Goal: Task Accomplishment & Management: Manage account settings

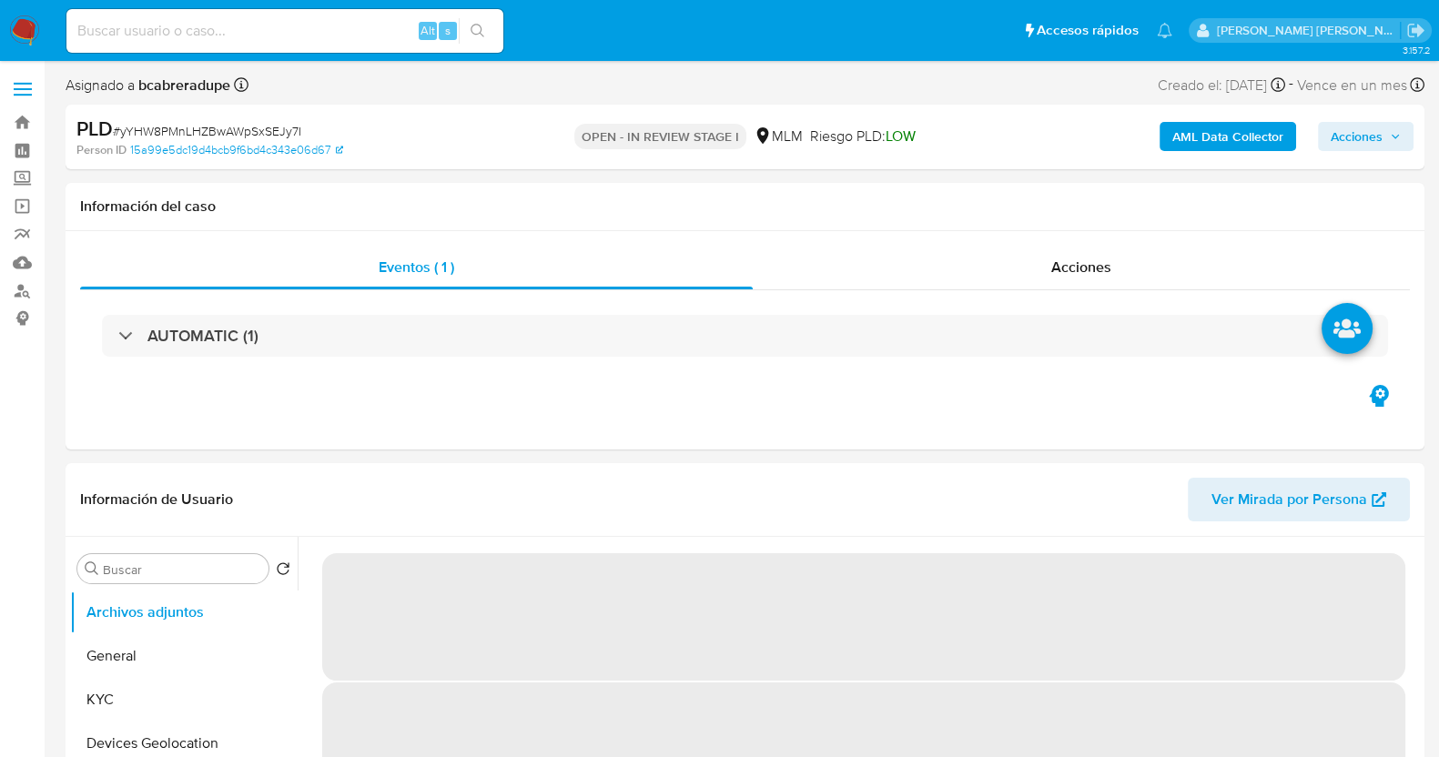
select select "10"
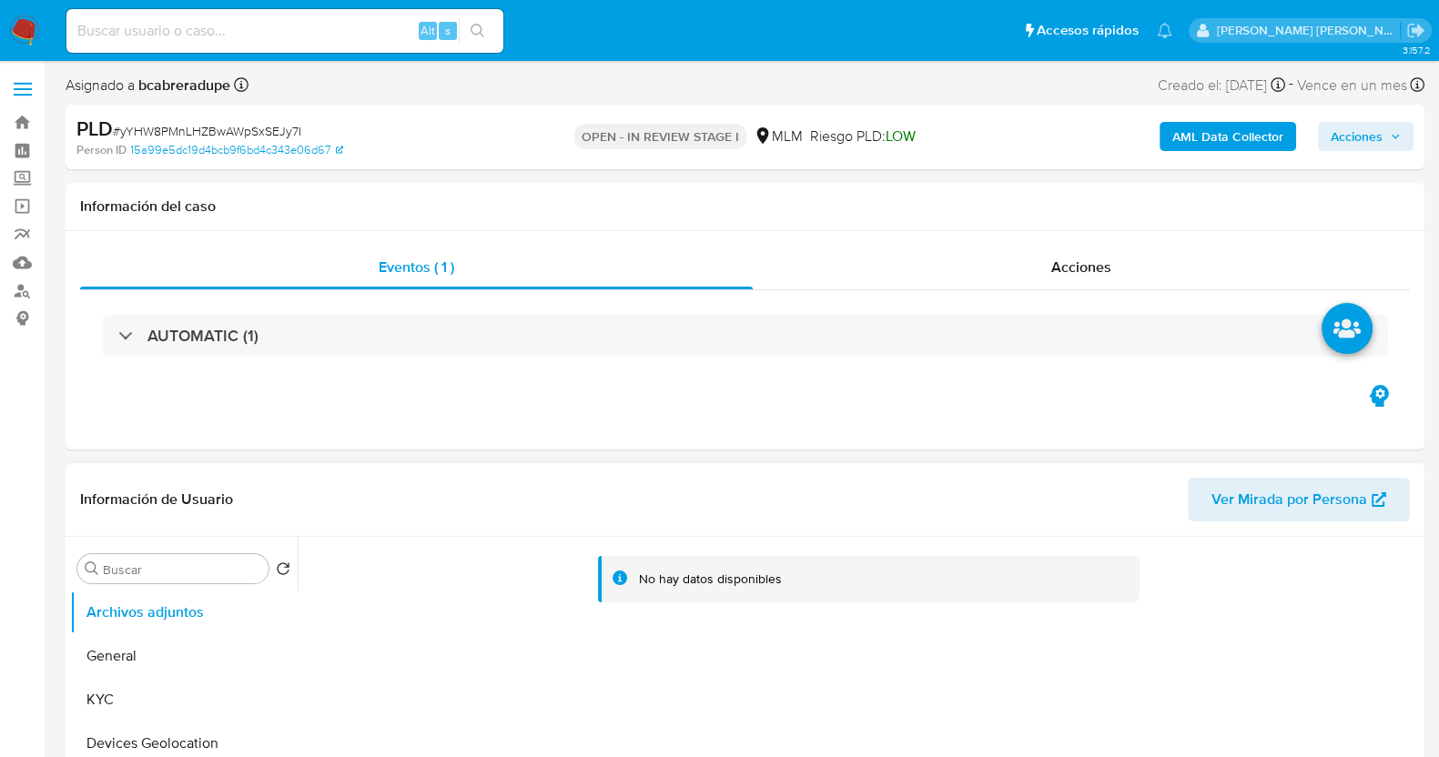
drag, startPoint x: 0, startPoint y: 0, endPoint x: 651, endPoint y: 570, distance: 865.2
click at [631, 580] on div "No hay datos disponibles" at bounding box center [869, 579] width 542 height 46
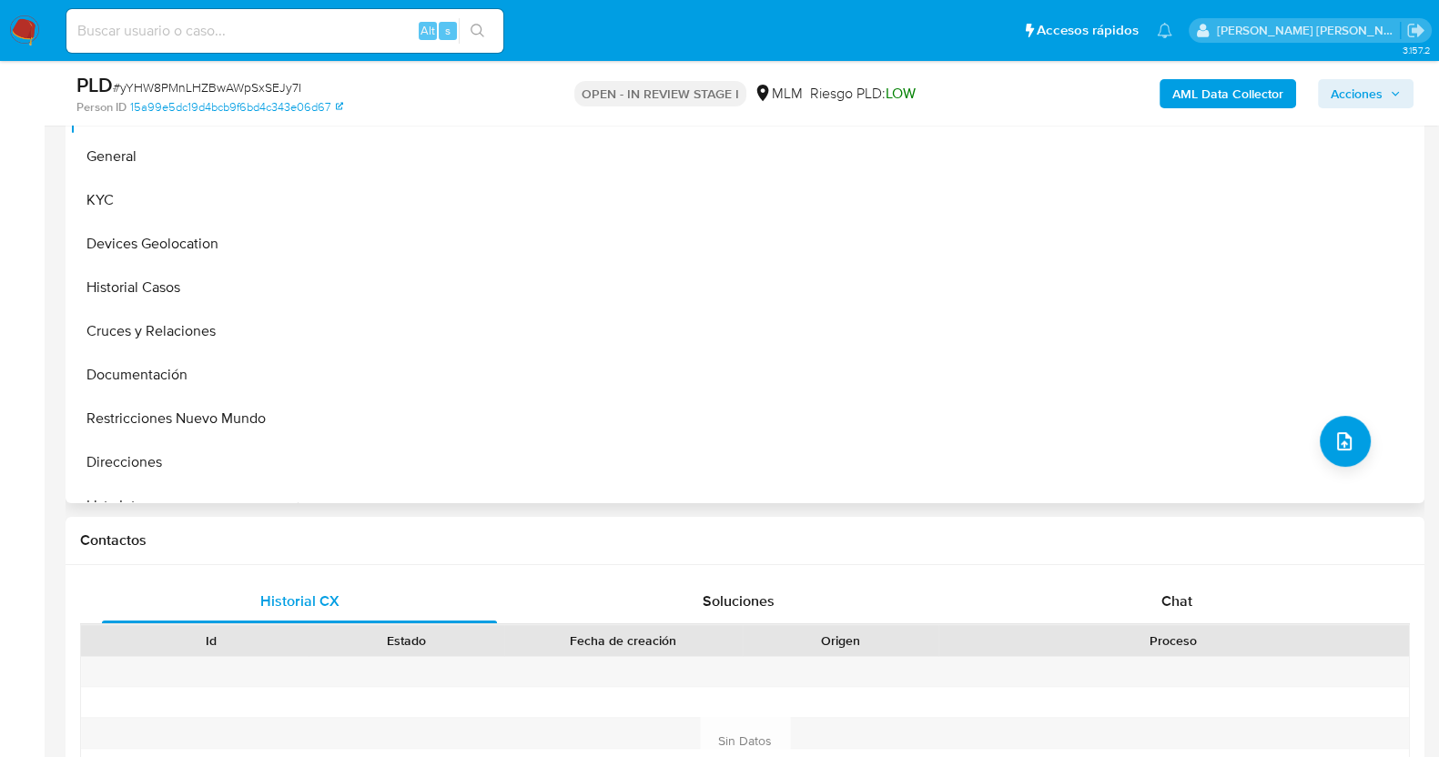
scroll to position [227, 0]
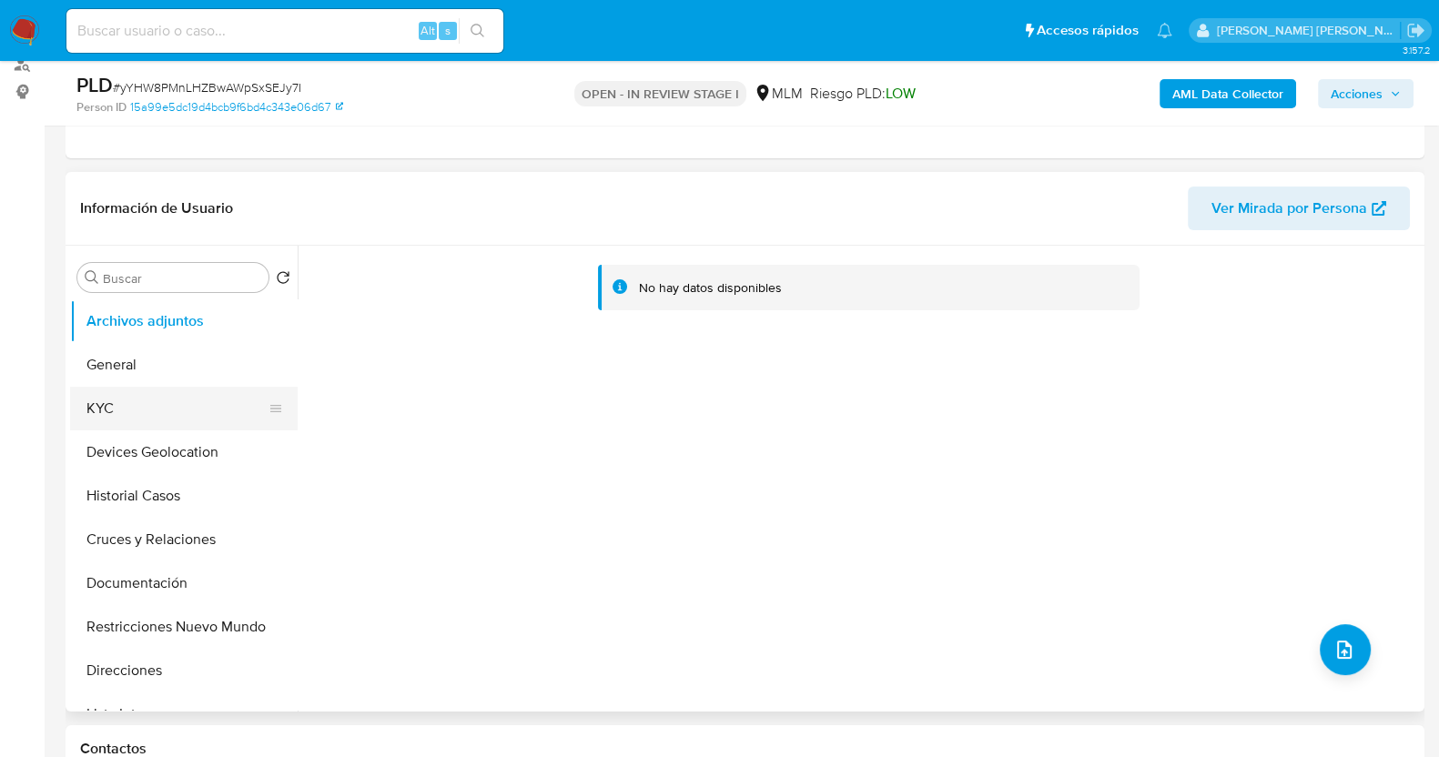
click at [121, 414] on button "KYC" at bounding box center [176, 409] width 213 height 44
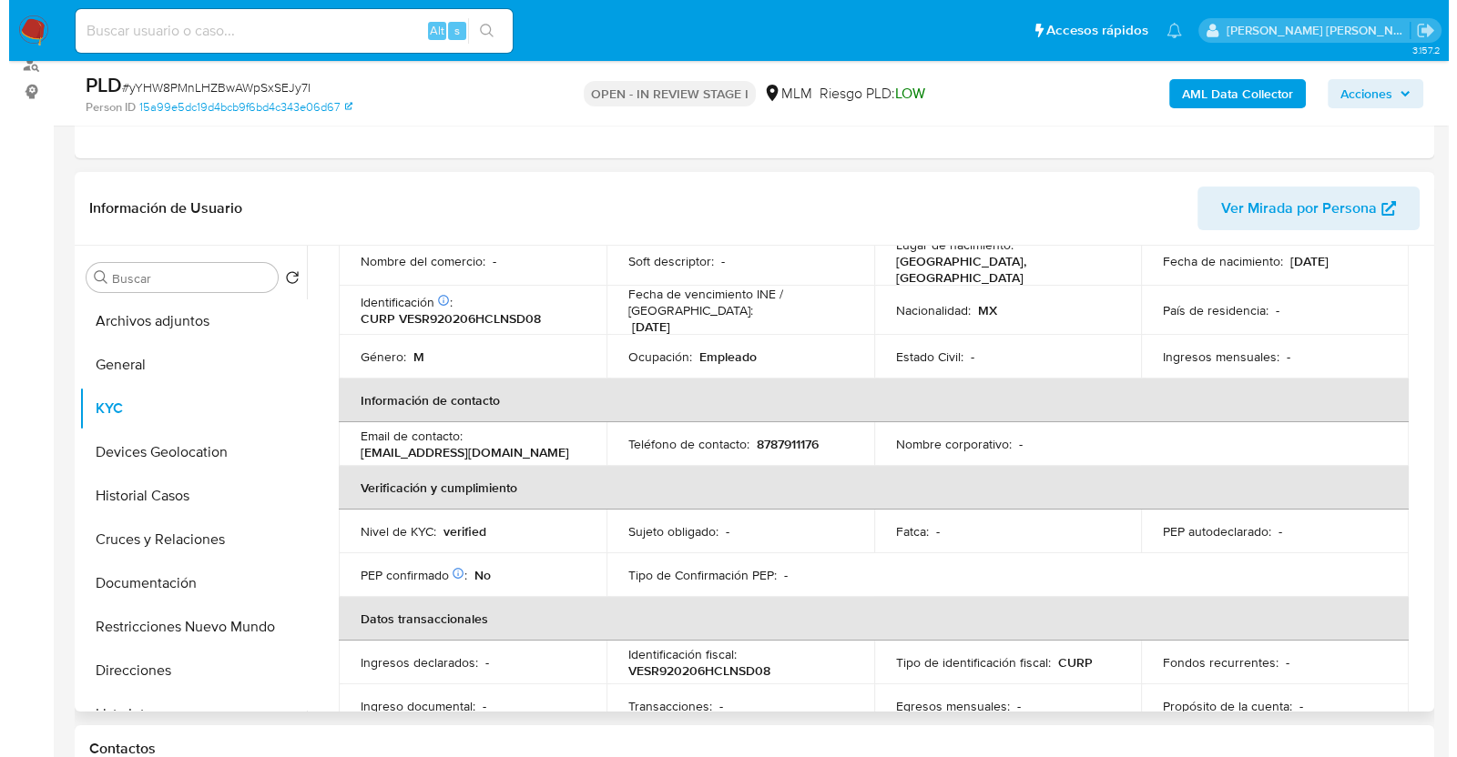
scroll to position [0, 0]
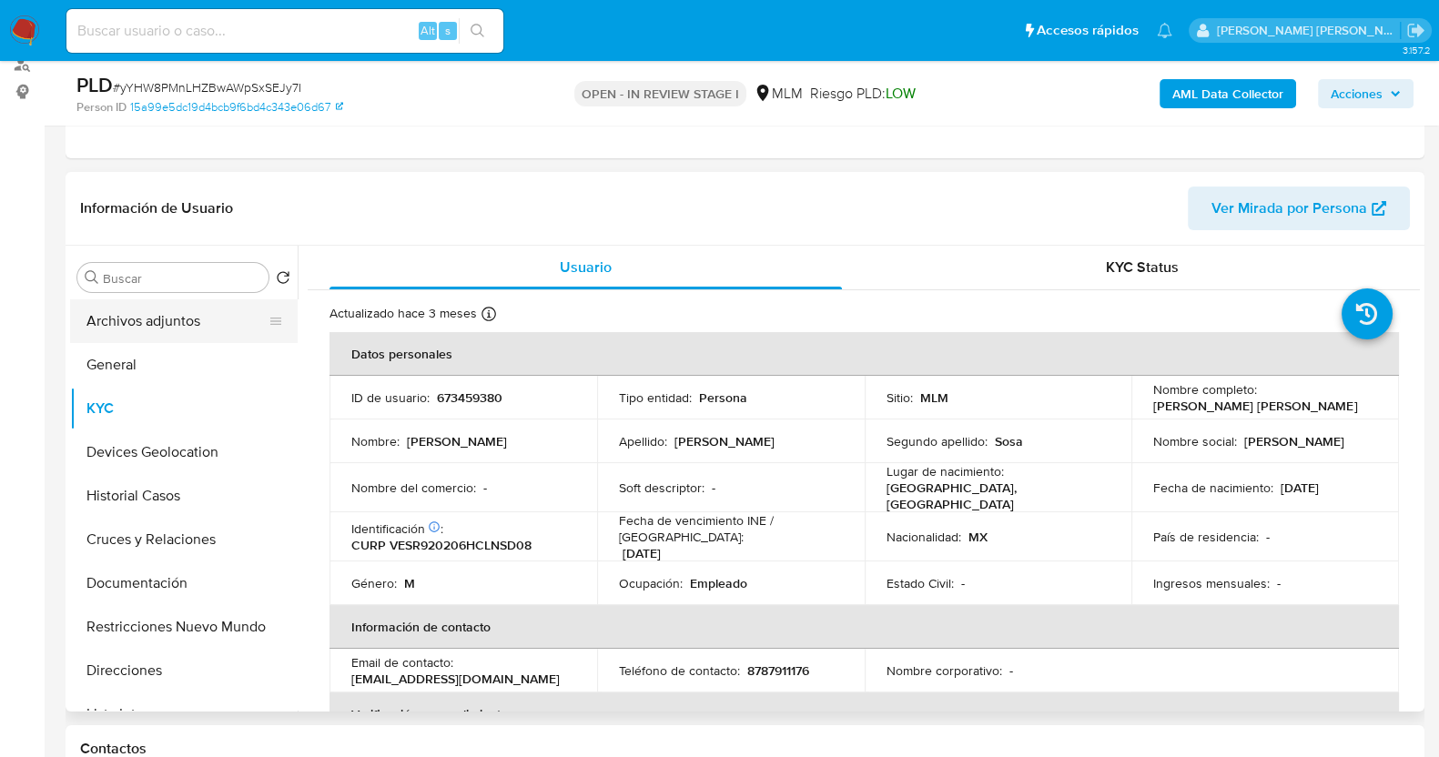
click at [185, 315] on button "Archivos adjuntos" at bounding box center [176, 322] width 213 height 44
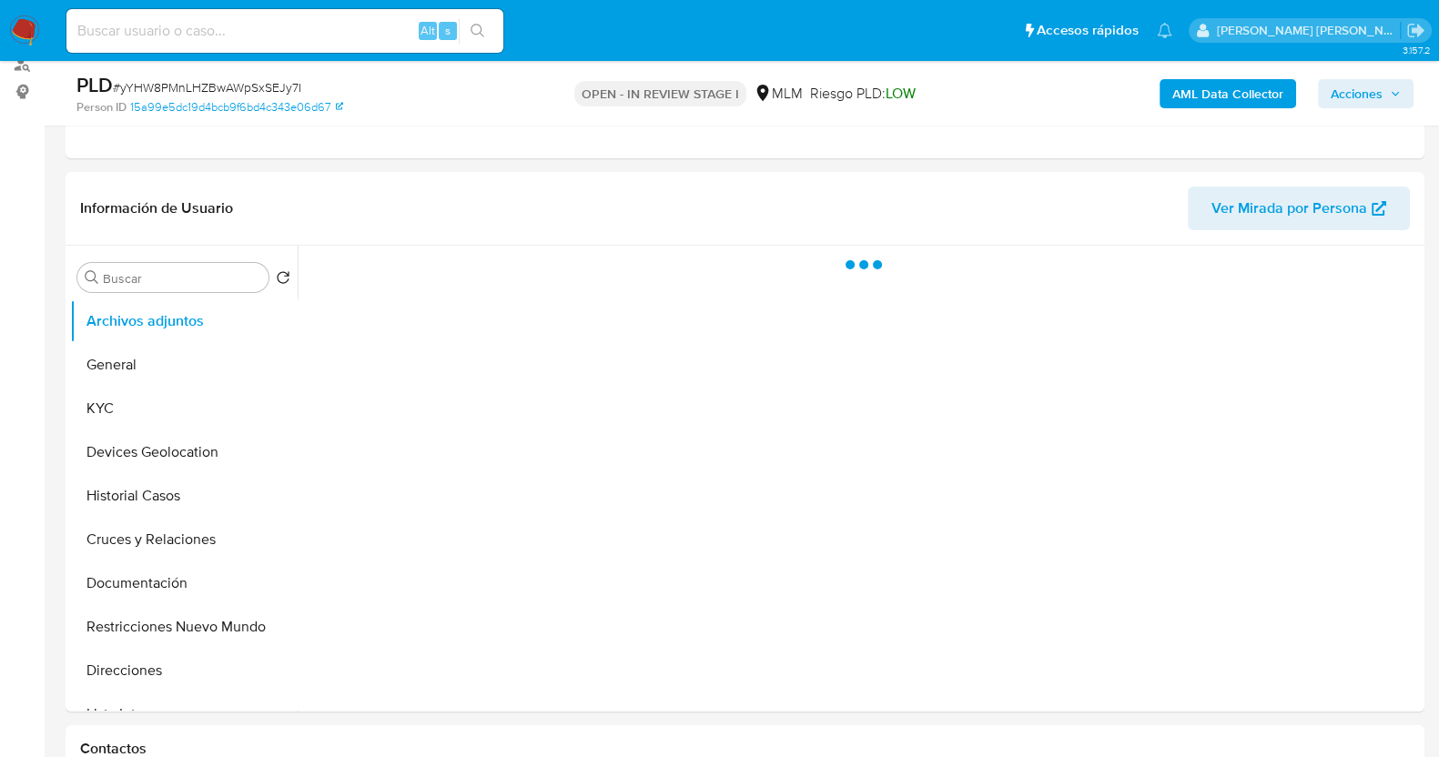
click at [239, 83] on span "# yYHW8PMnLHZBwAWpSxSEJy7I" at bounding box center [207, 87] width 188 height 18
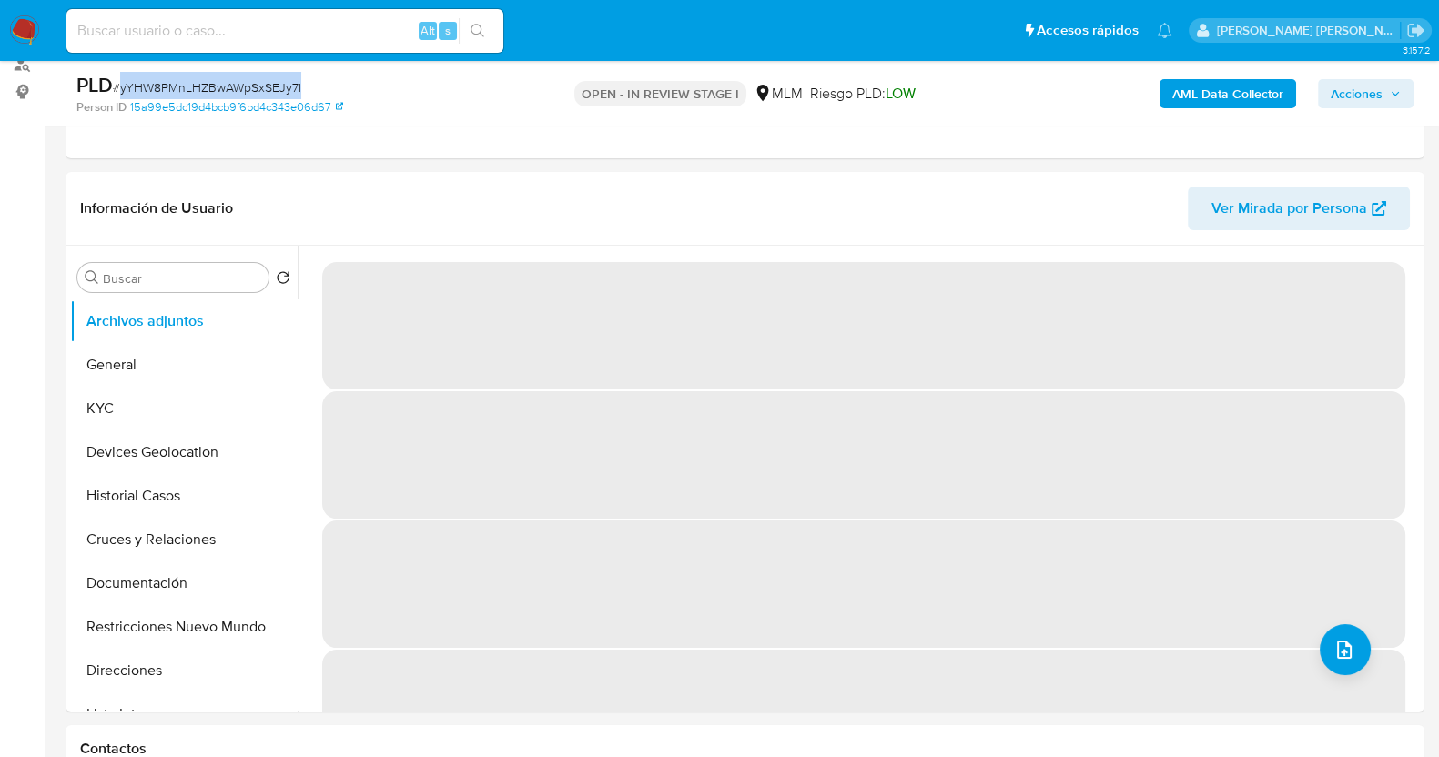
click at [240, 83] on span "# yYHW8PMnLHZBwAWpSxSEJy7I" at bounding box center [207, 87] width 188 height 18
copy span "yYHW8PMnLHZBwAWpSxSEJy7I"
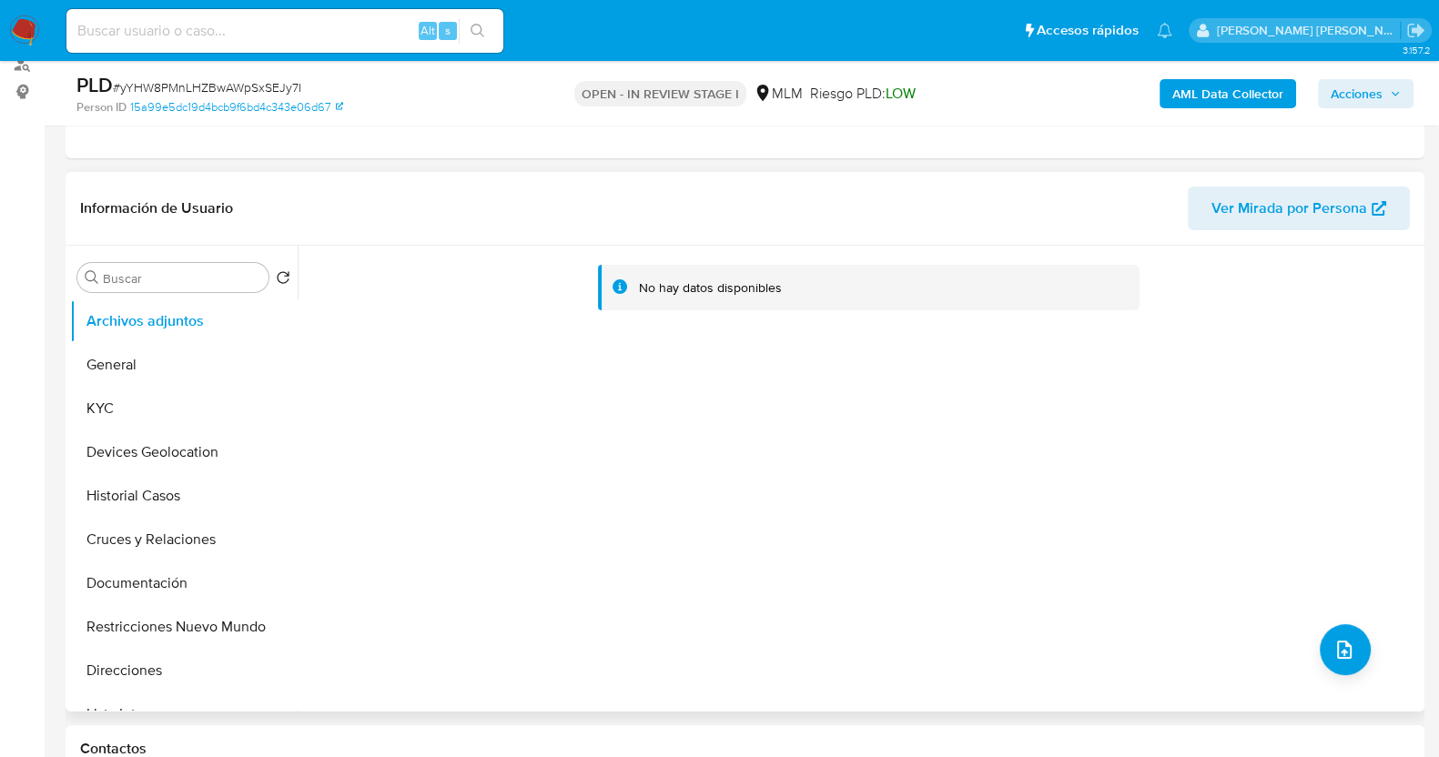
click at [838, 524] on div "No hay datos disponibles" at bounding box center [859, 479] width 1123 height 466
click at [1335, 648] on icon "upload-file" at bounding box center [1345, 650] width 22 height 22
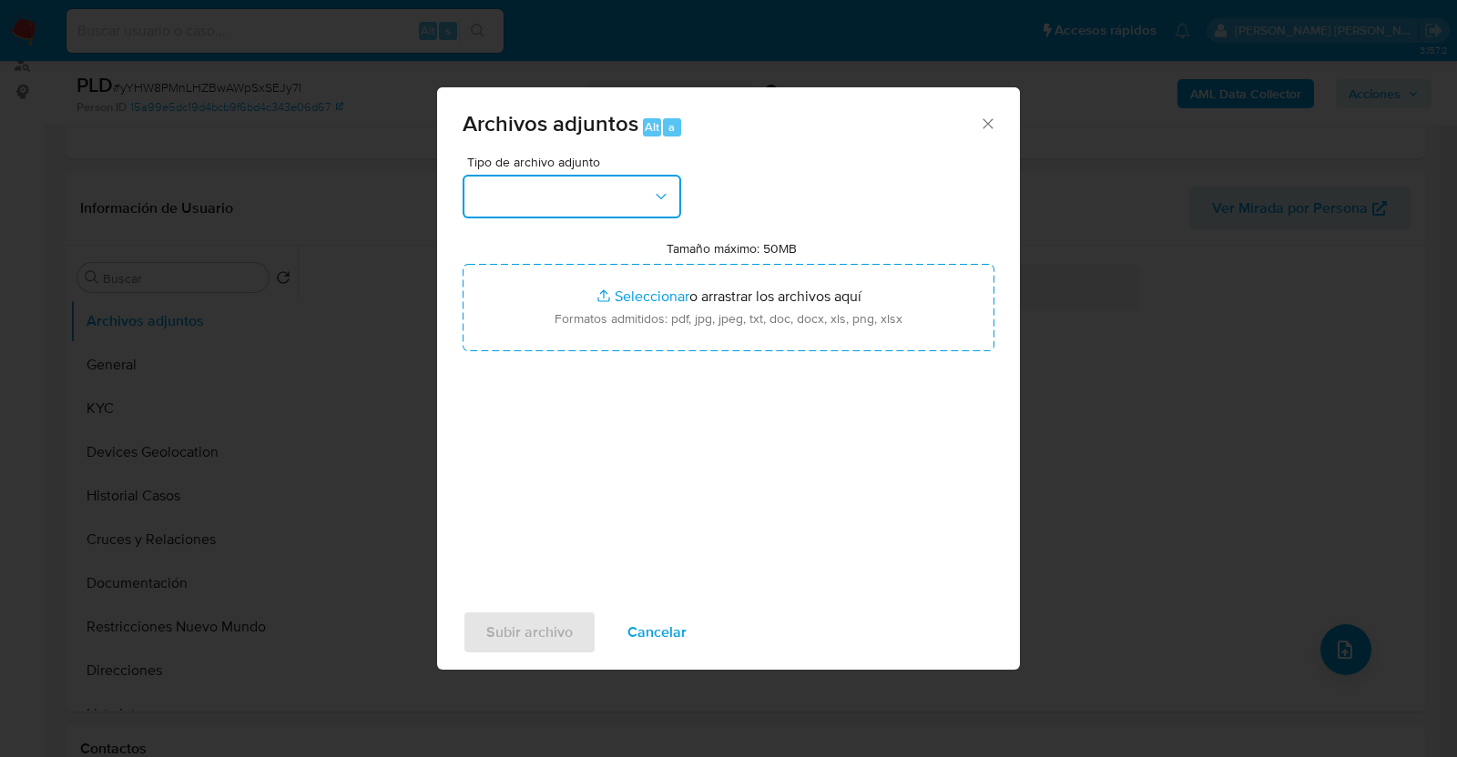
click at [655, 205] on button "button" at bounding box center [571, 197] width 218 height 44
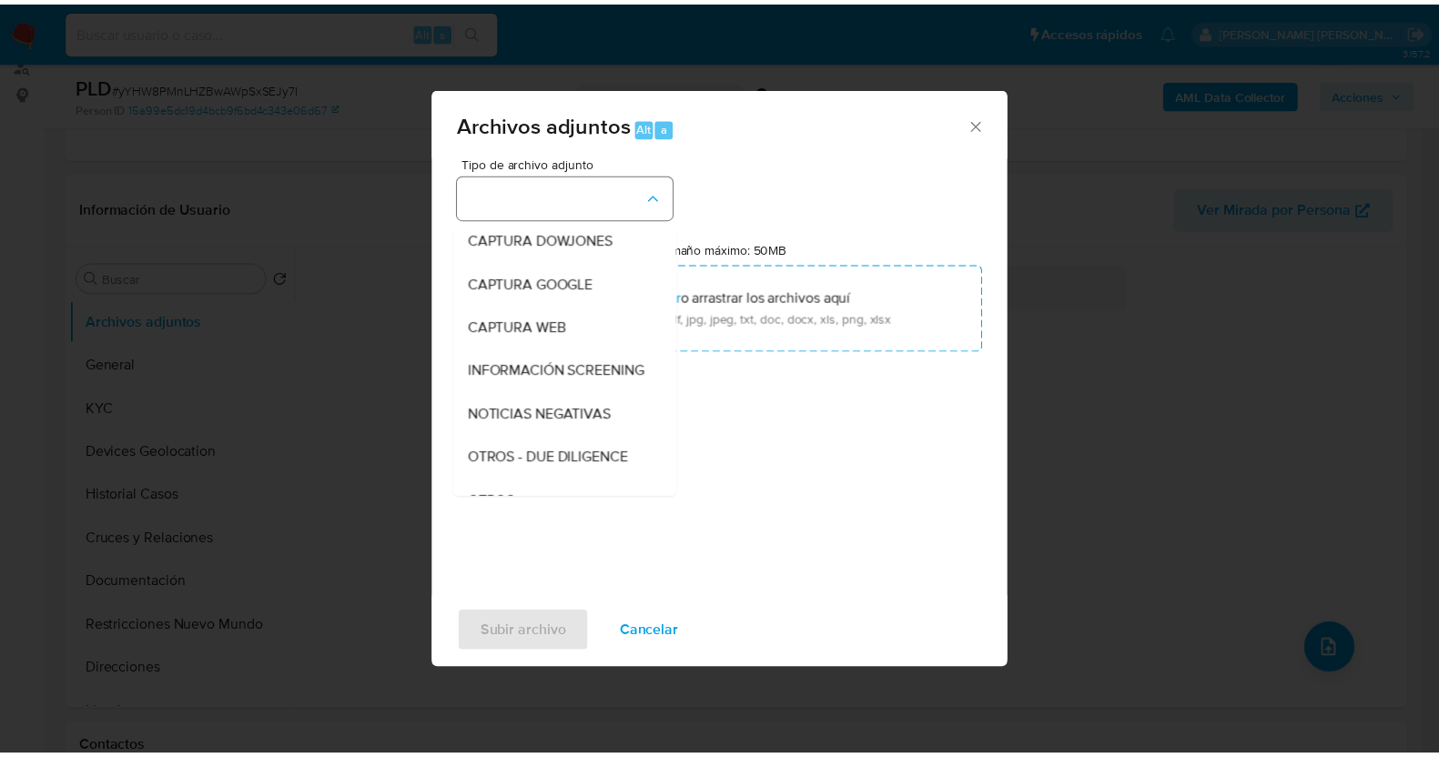
scroll to position [95, 0]
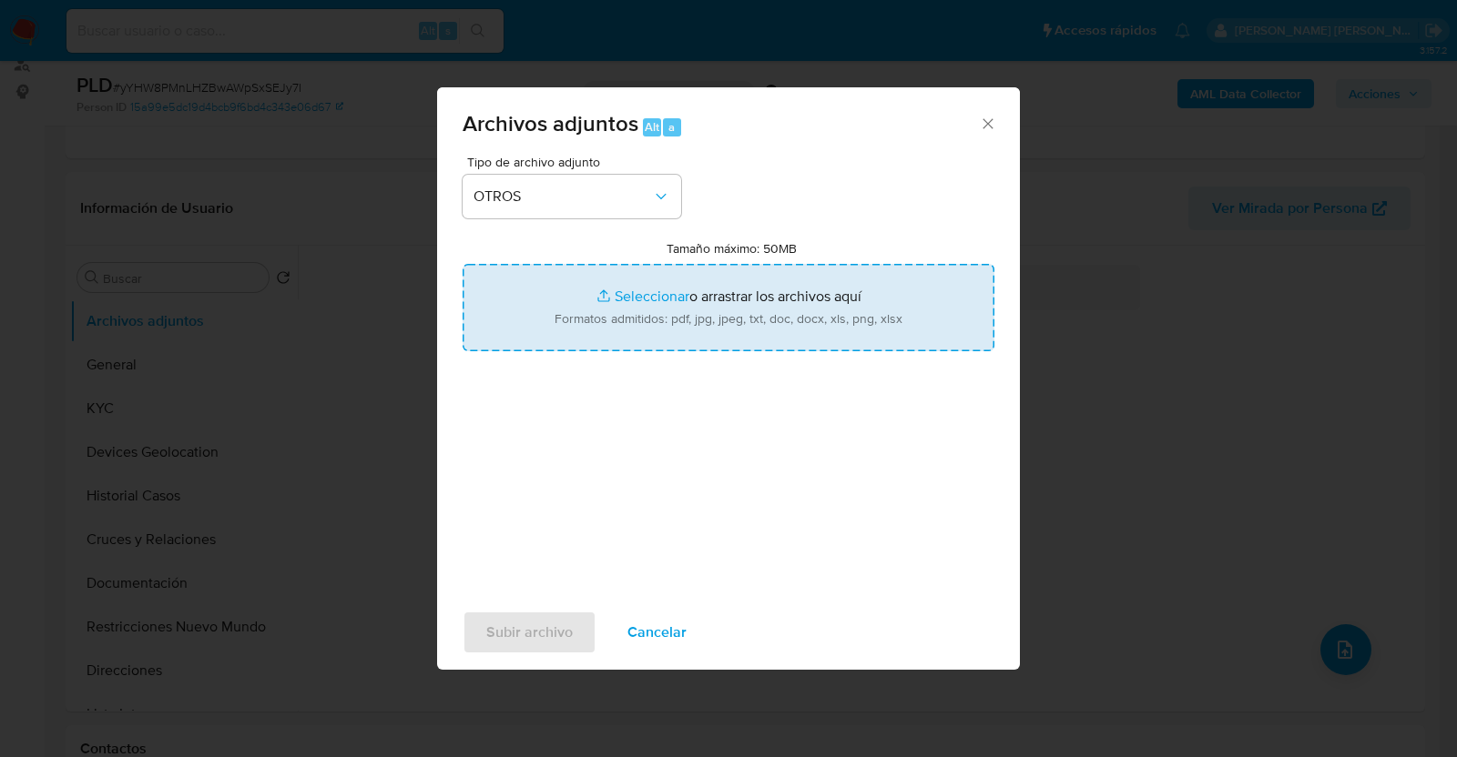
type input "C:\fakepath\673459380_RODRIGO VENEGAS_AGO2025.pdf"
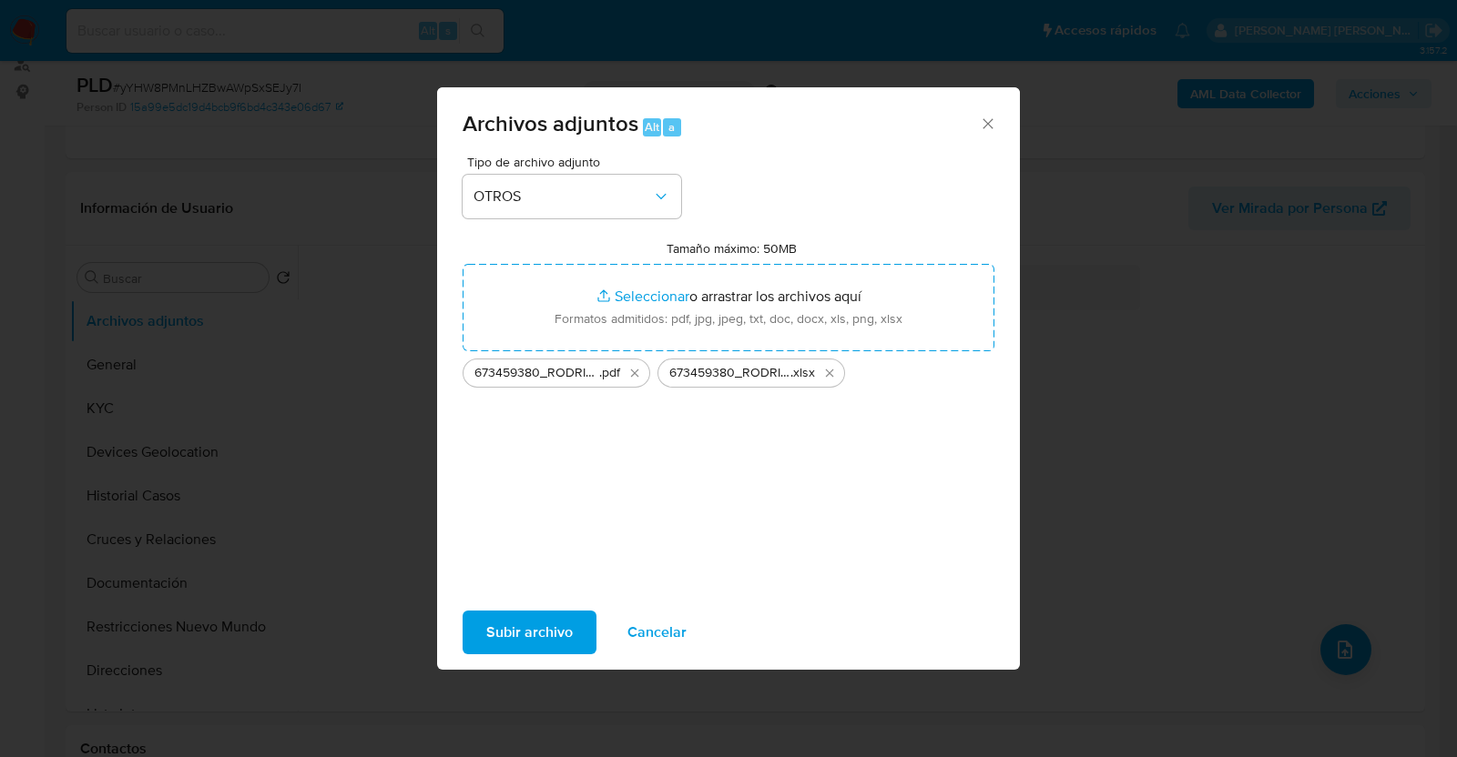
click at [551, 625] on span "Subir archivo" at bounding box center [529, 633] width 86 height 40
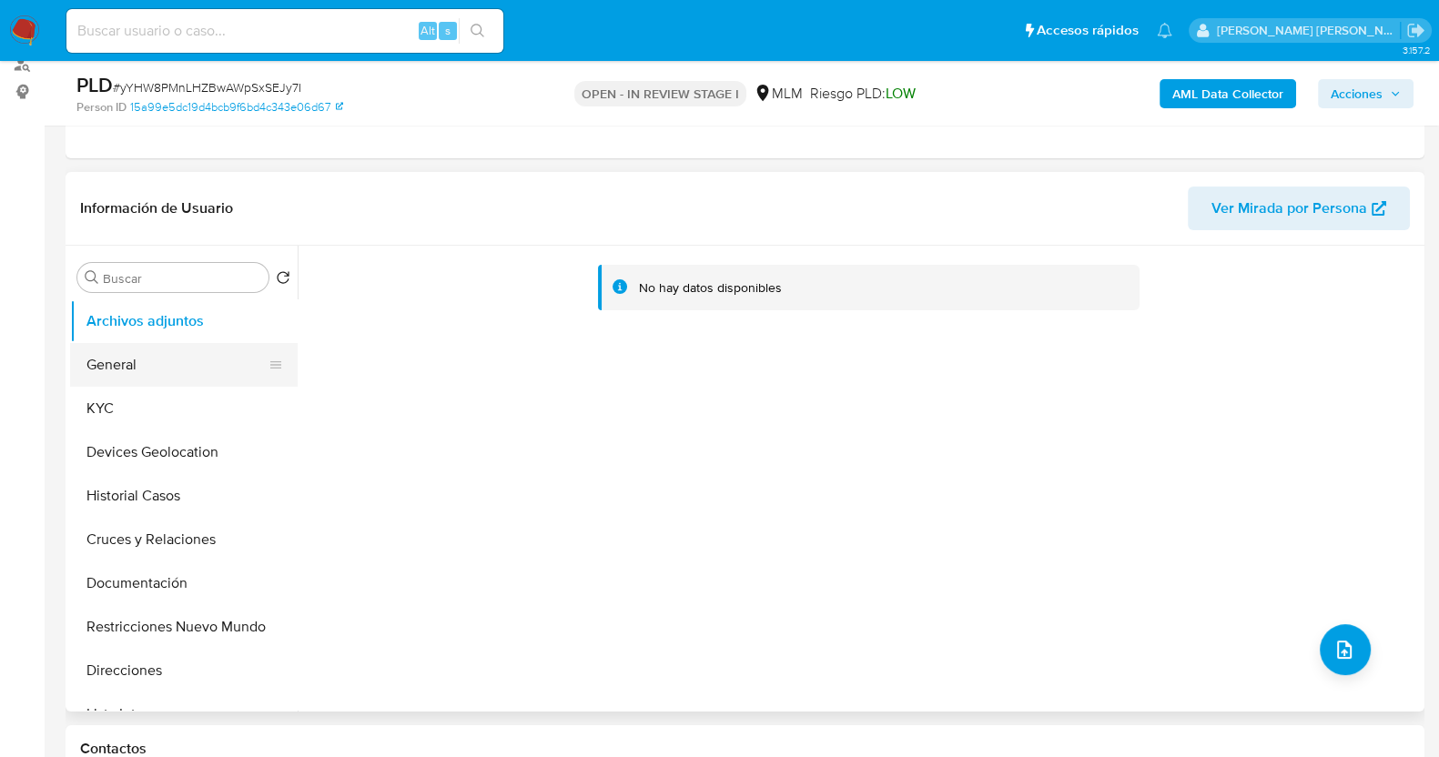
click at [154, 361] on button "General" at bounding box center [176, 365] width 213 height 44
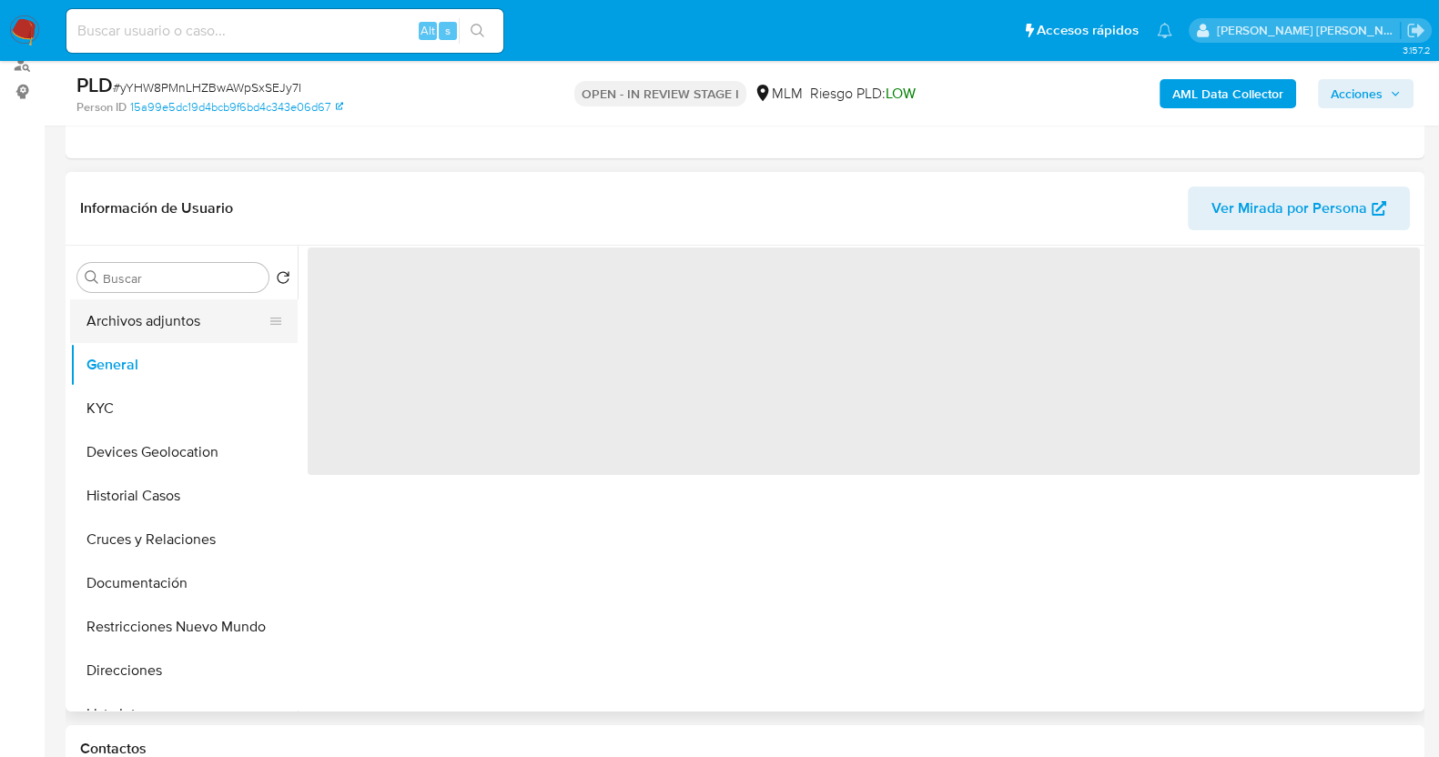
click at [164, 316] on button "Archivos adjuntos" at bounding box center [176, 322] width 213 height 44
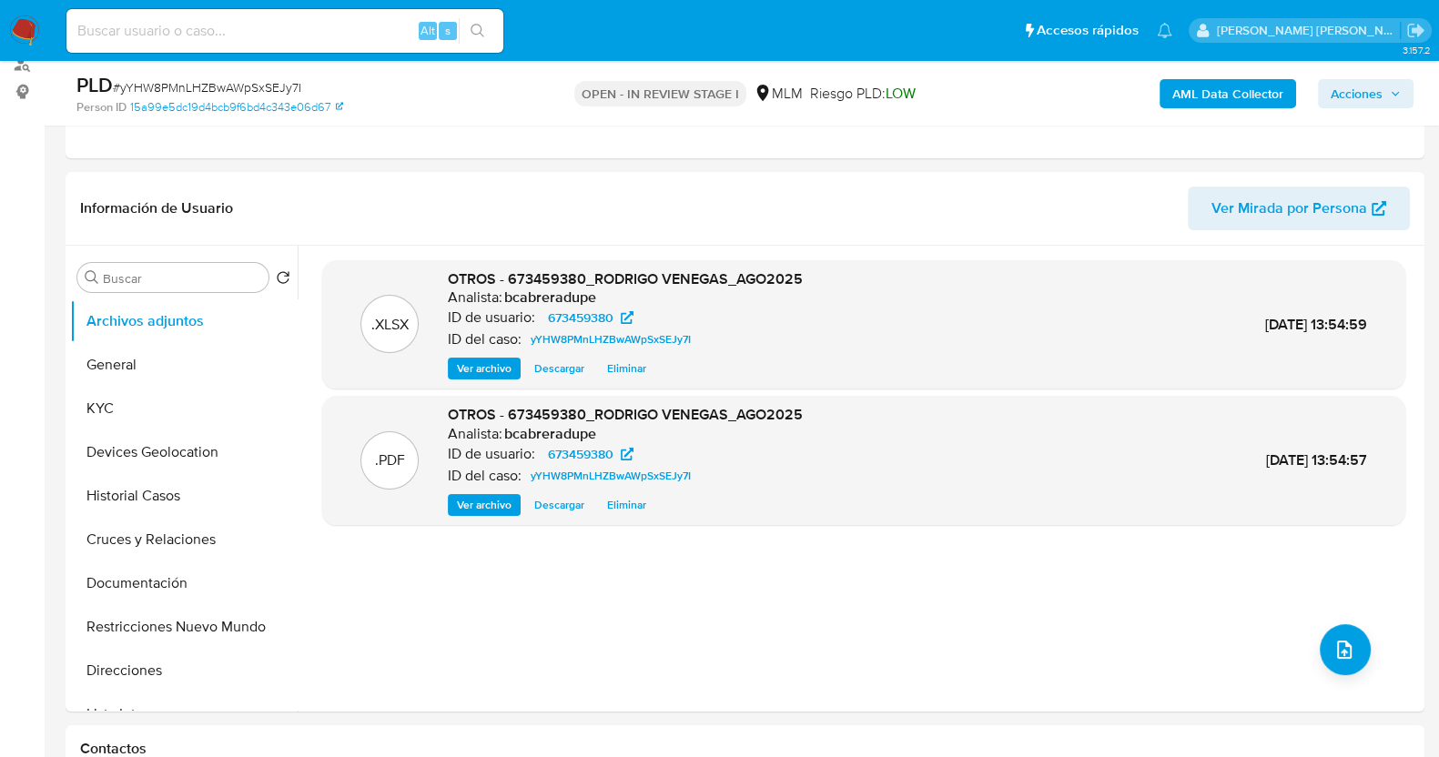
click at [1389, 82] on span "Acciones" at bounding box center [1366, 93] width 70 height 25
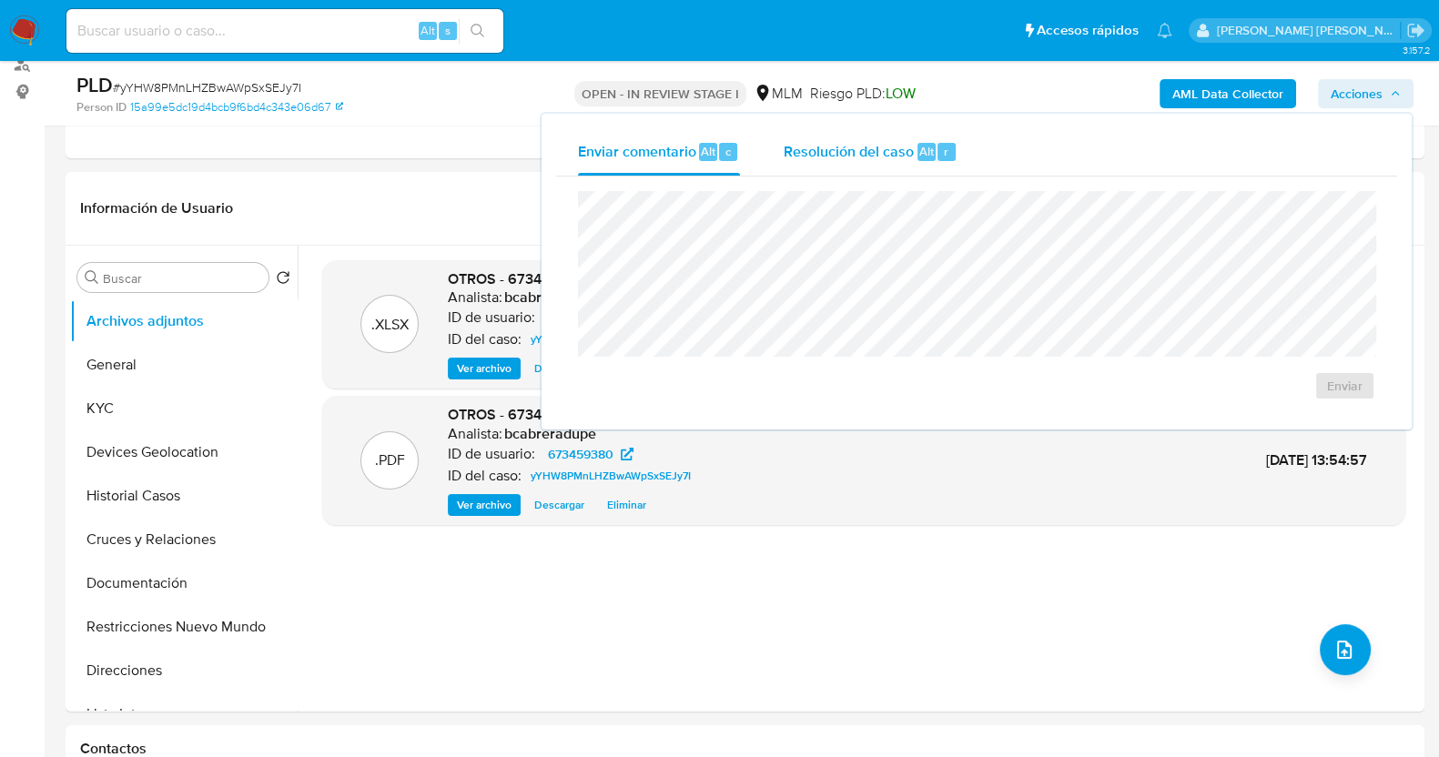
click at [811, 152] on span "Resolución del caso" at bounding box center [849, 150] width 130 height 21
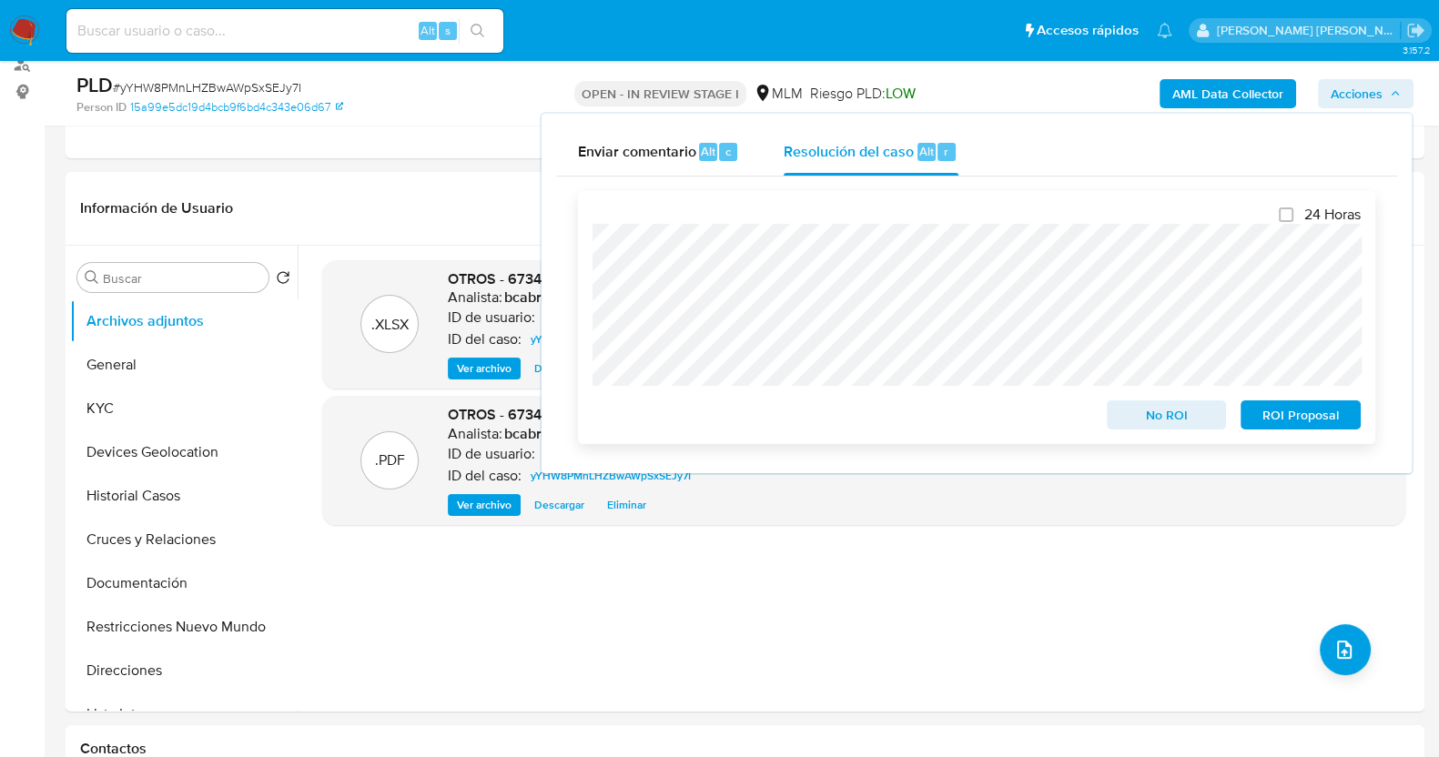
scroll to position [341, 0]
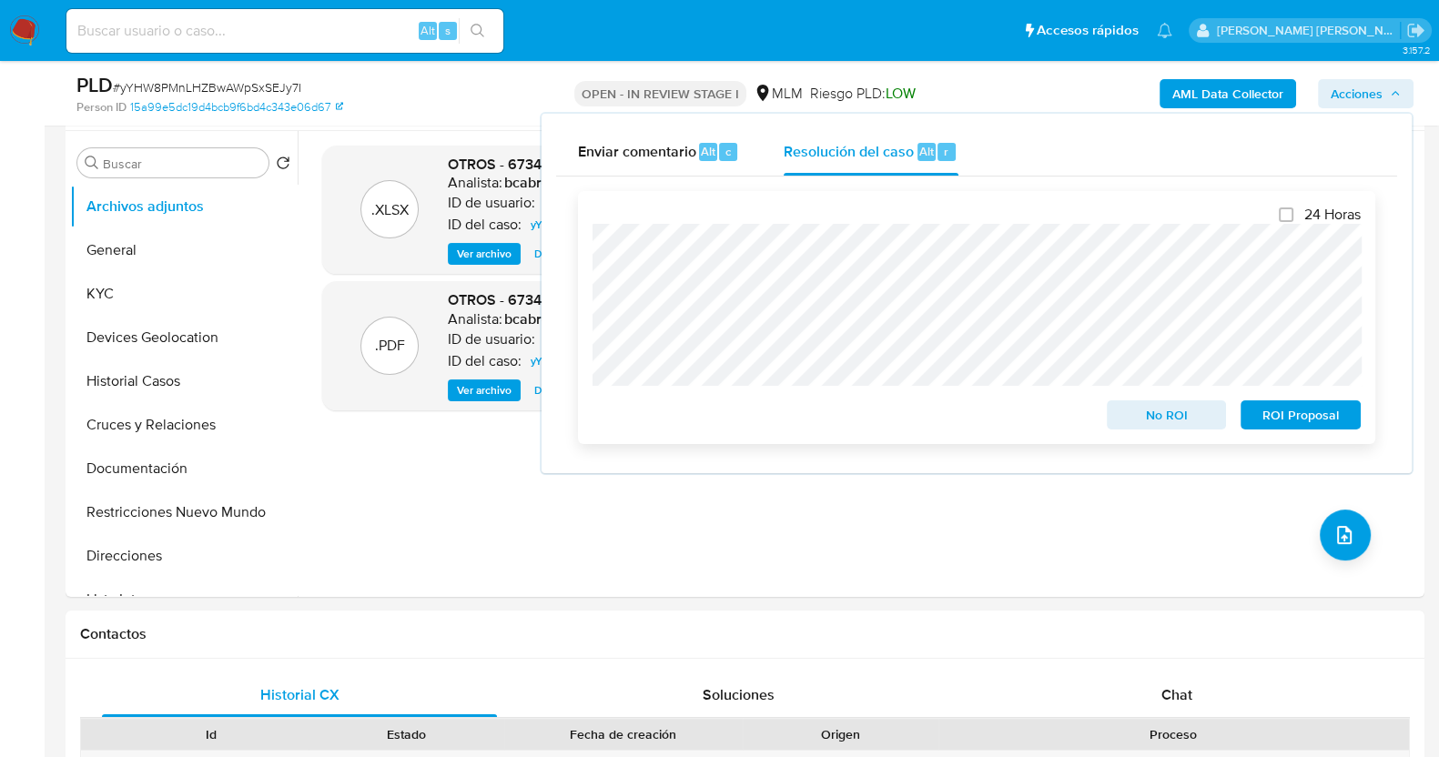
click at [1316, 408] on span "ROI Proposal" at bounding box center [1301, 414] width 95 height 25
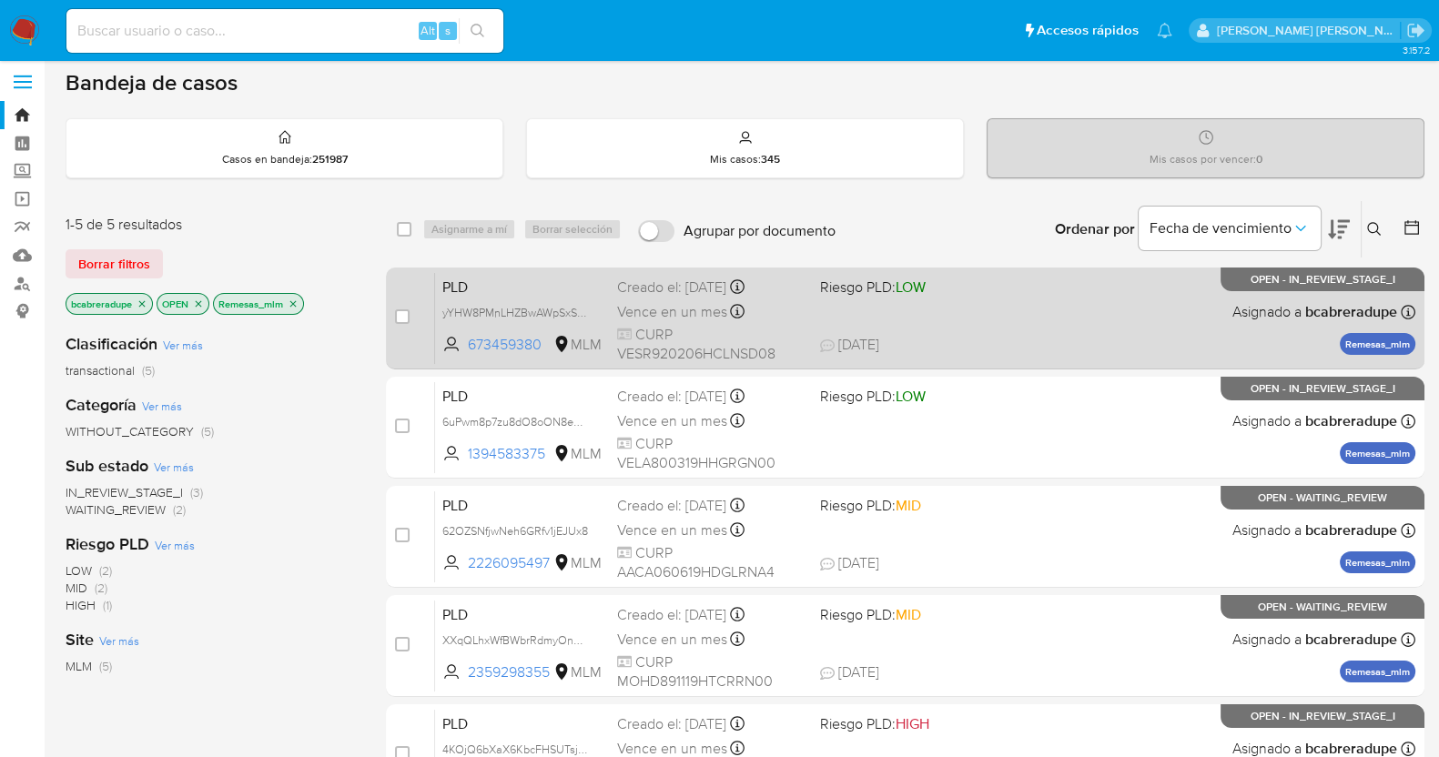
scroll to position [113, 0]
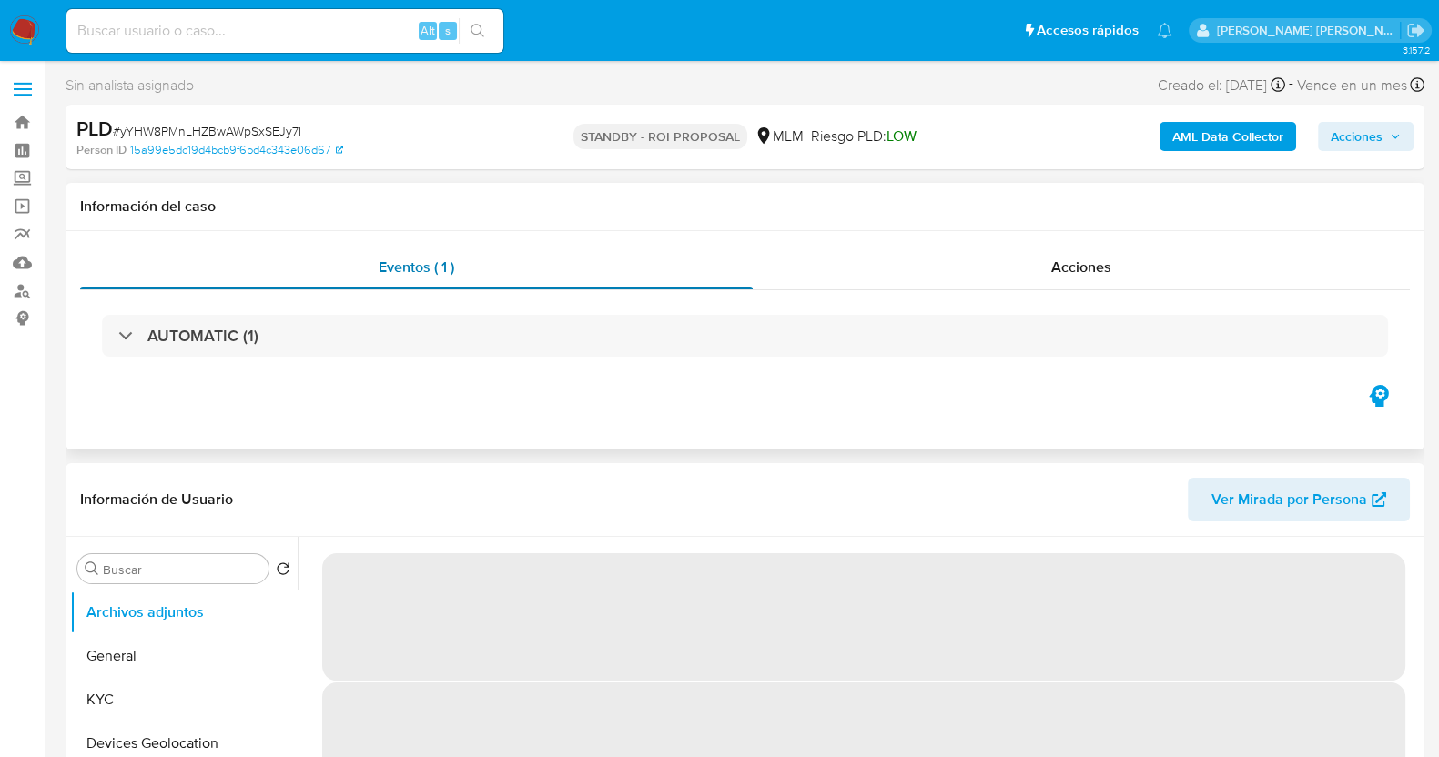
select select "10"
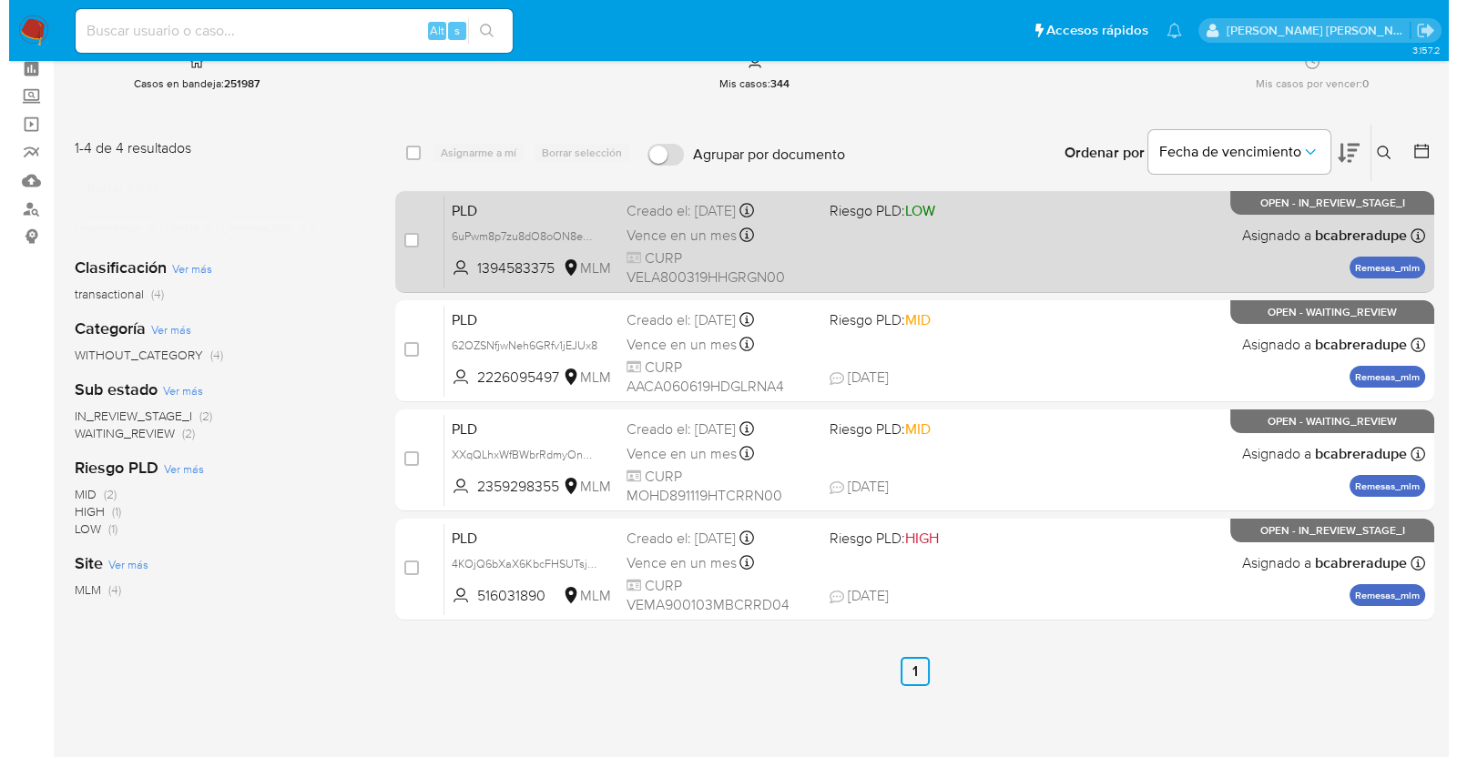
scroll to position [113, 0]
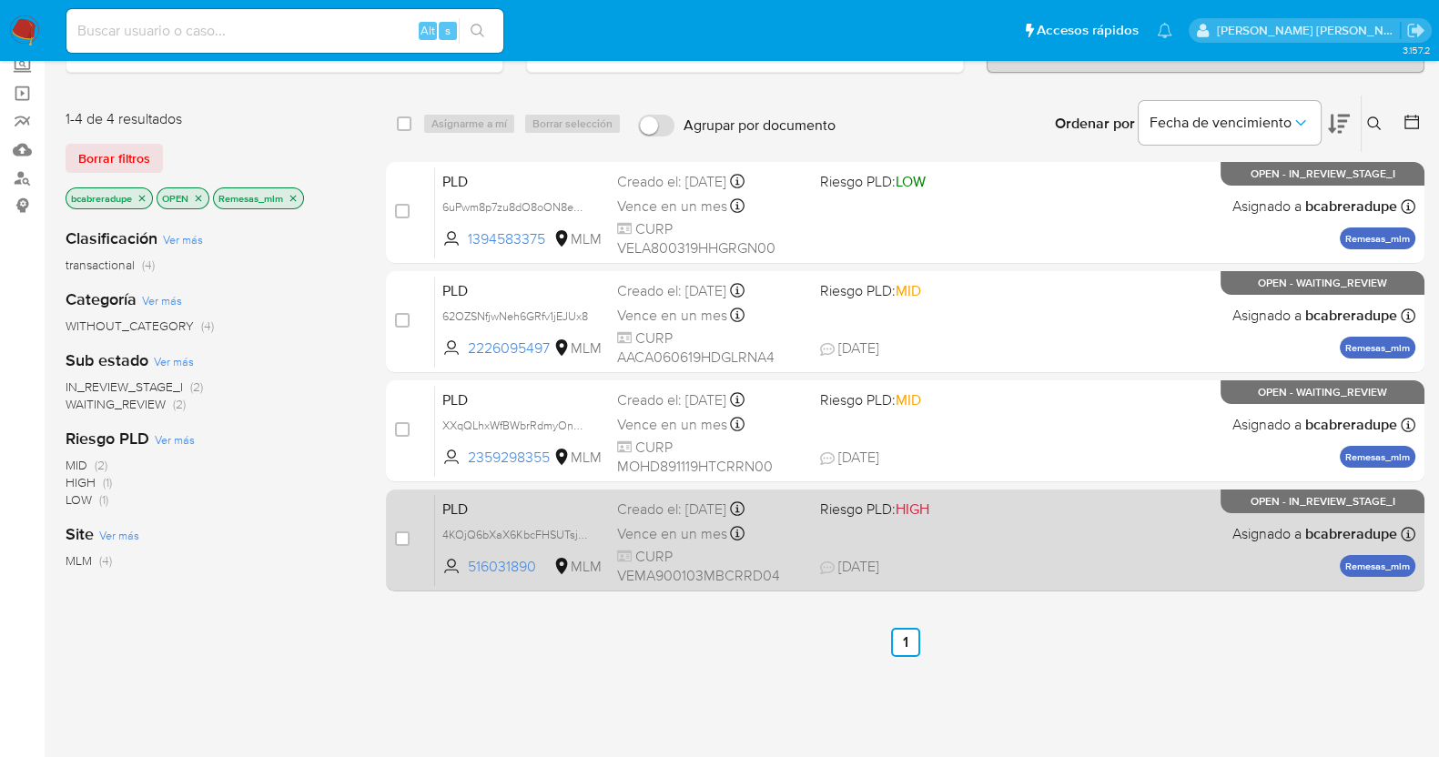
click at [1003, 531] on div "PLD 4KOjQ6bXaX6KbcFHSUTsj7N0 516031890 MLM Riesgo PLD: HIGH Creado el: 12/08/20…" at bounding box center [925, 540] width 980 height 92
click at [397, 540] on input "checkbox" at bounding box center [402, 539] width 15 height 15
checkbox input "true"
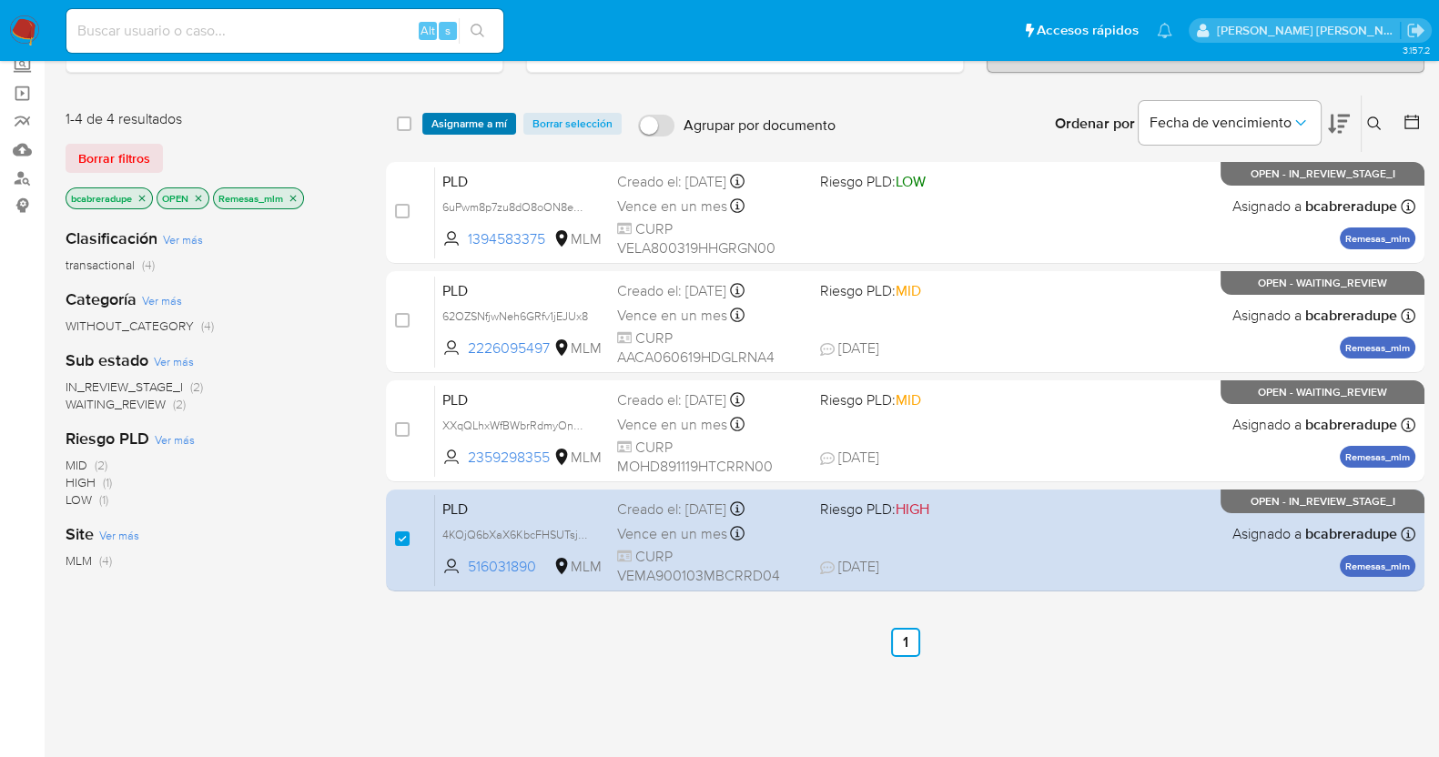
click at [487, 120] on span "Asignarme a mí" at bounding box center [470, 124] width 76 height 18
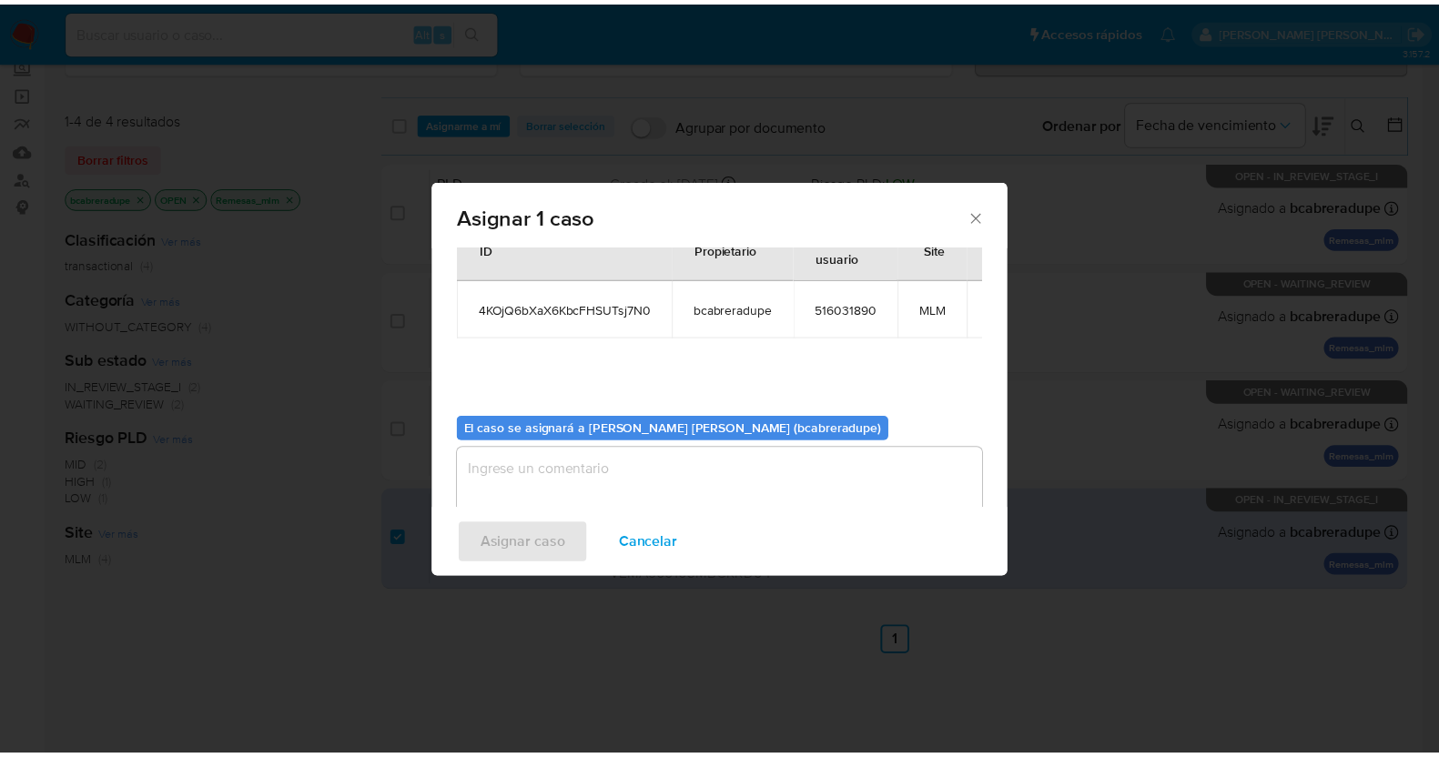
scroll to position [94, 0]
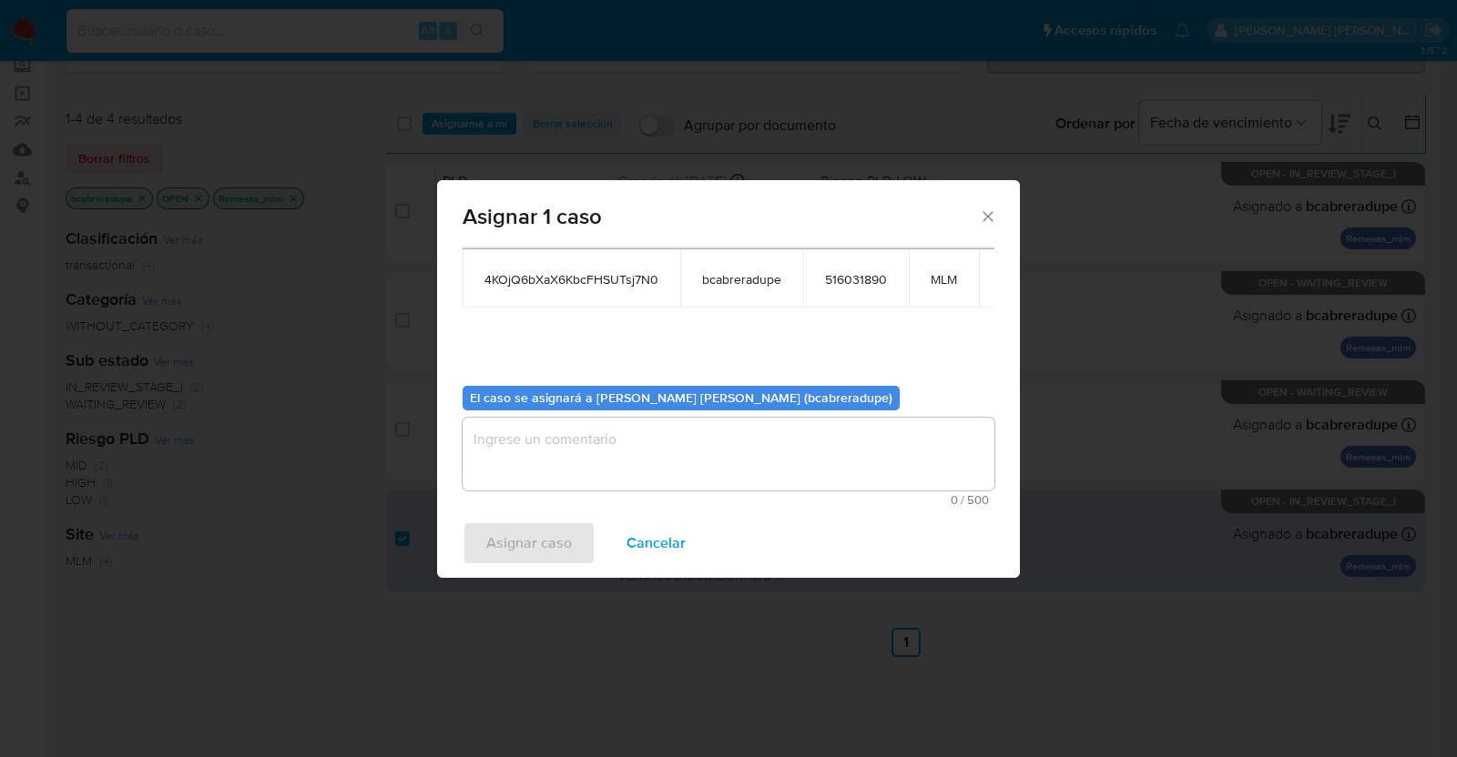
click at [771, 439] on textarea "assign-modal" at bounding box center [728, 454] width 532 height 73
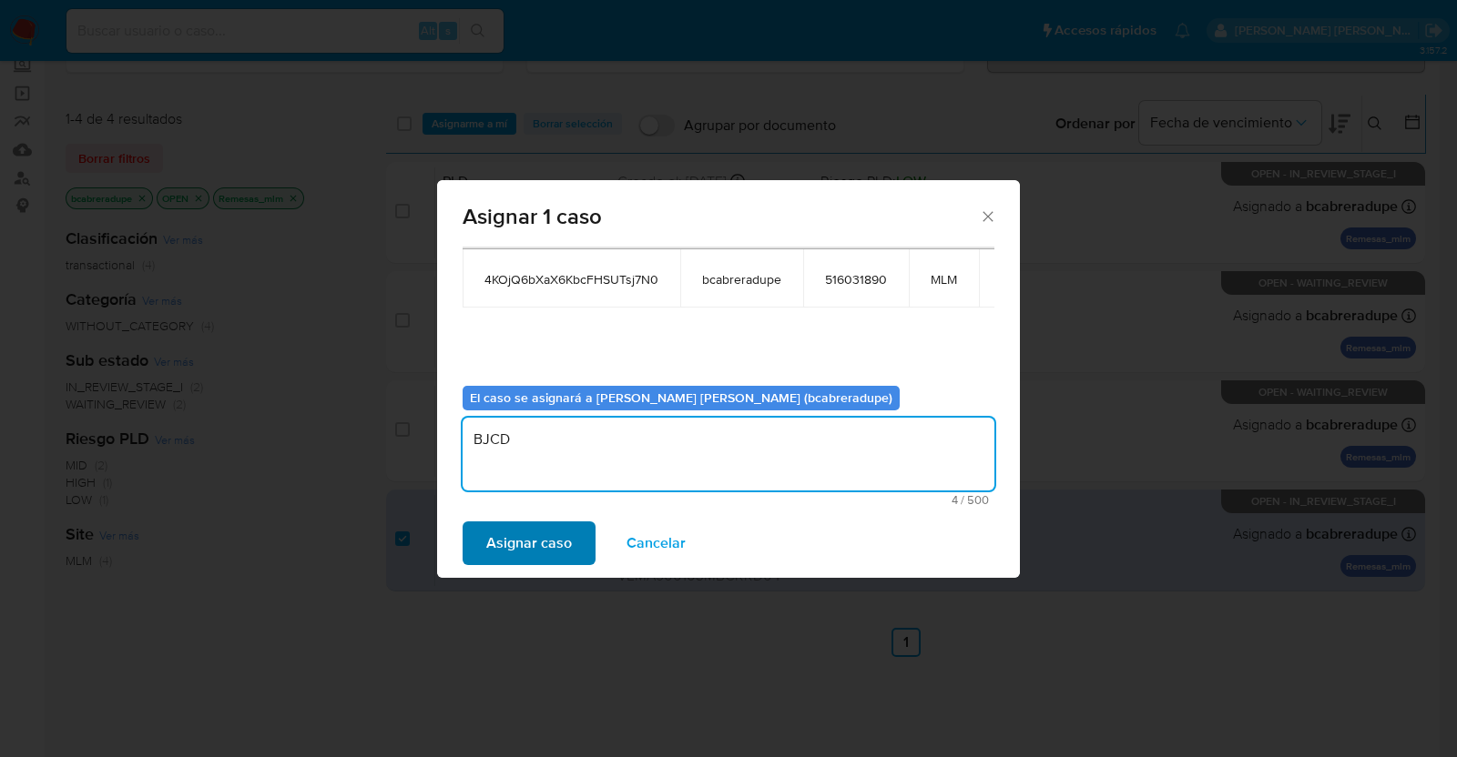
type textarea "BJCD"
click at [551, 545] on span "Asignar caso" at bounding box center [529, 543] width 86 height 40
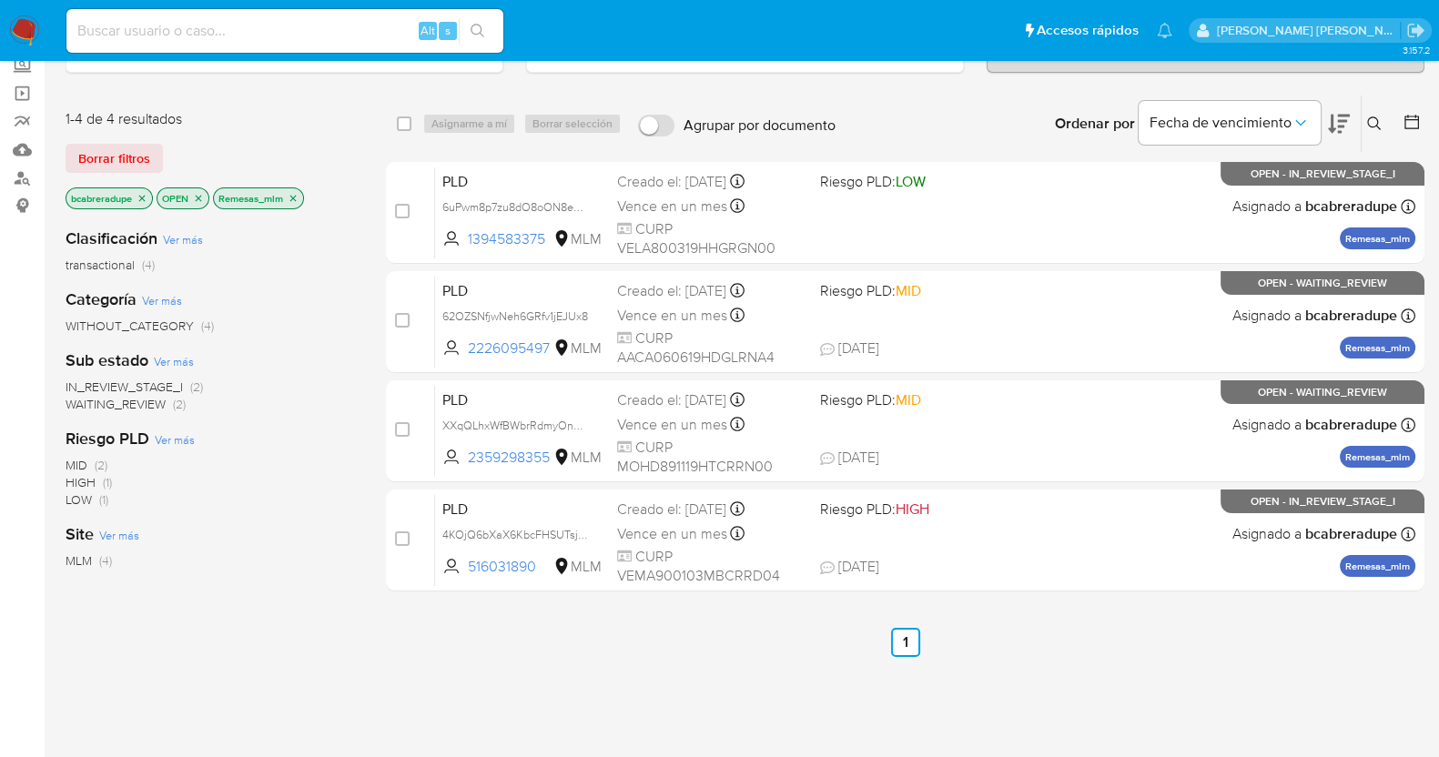
click at [141, 196] on icon "close-filter" at bounding box center [142, 198] width 11 height 11
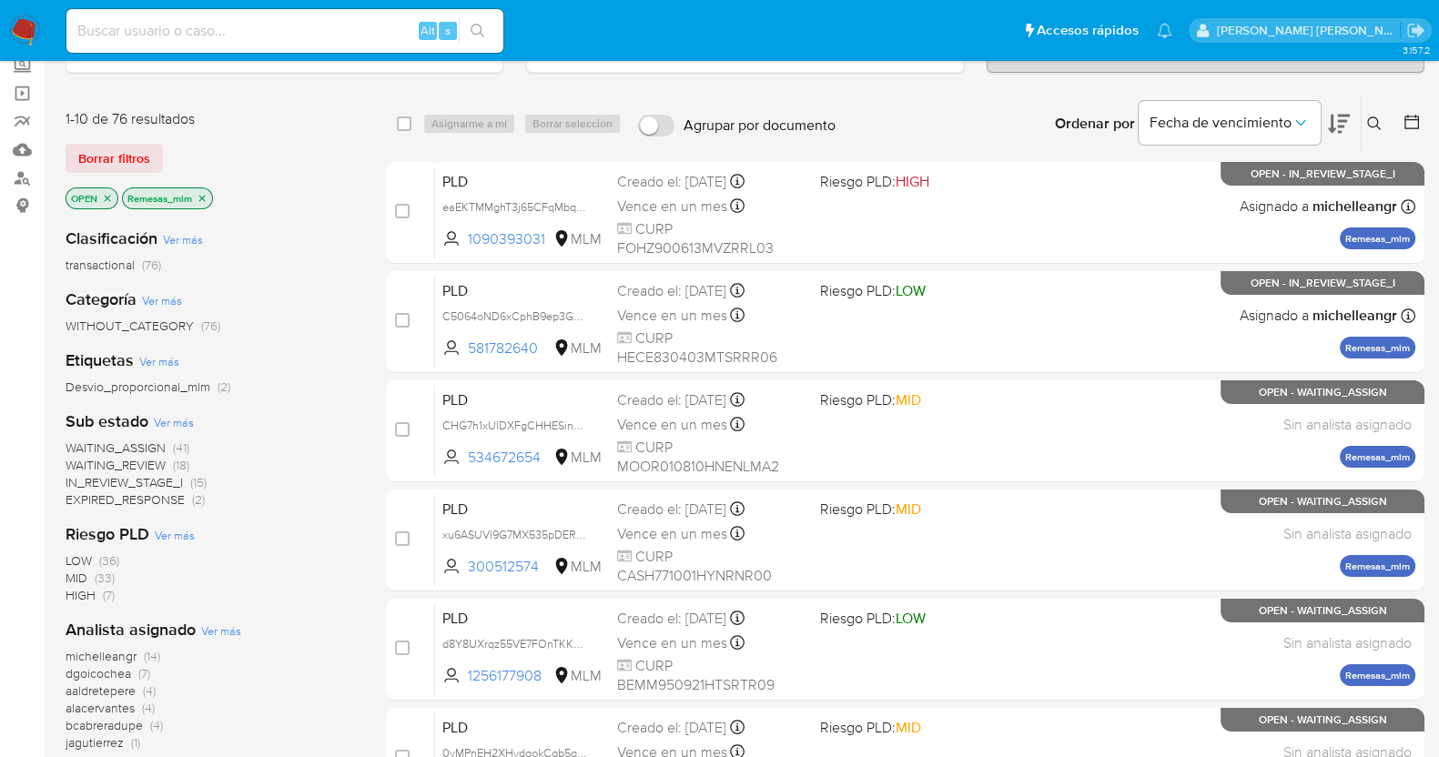
click at [1376, 113] on button at bounding box center [1377, 124] width 30 height 22
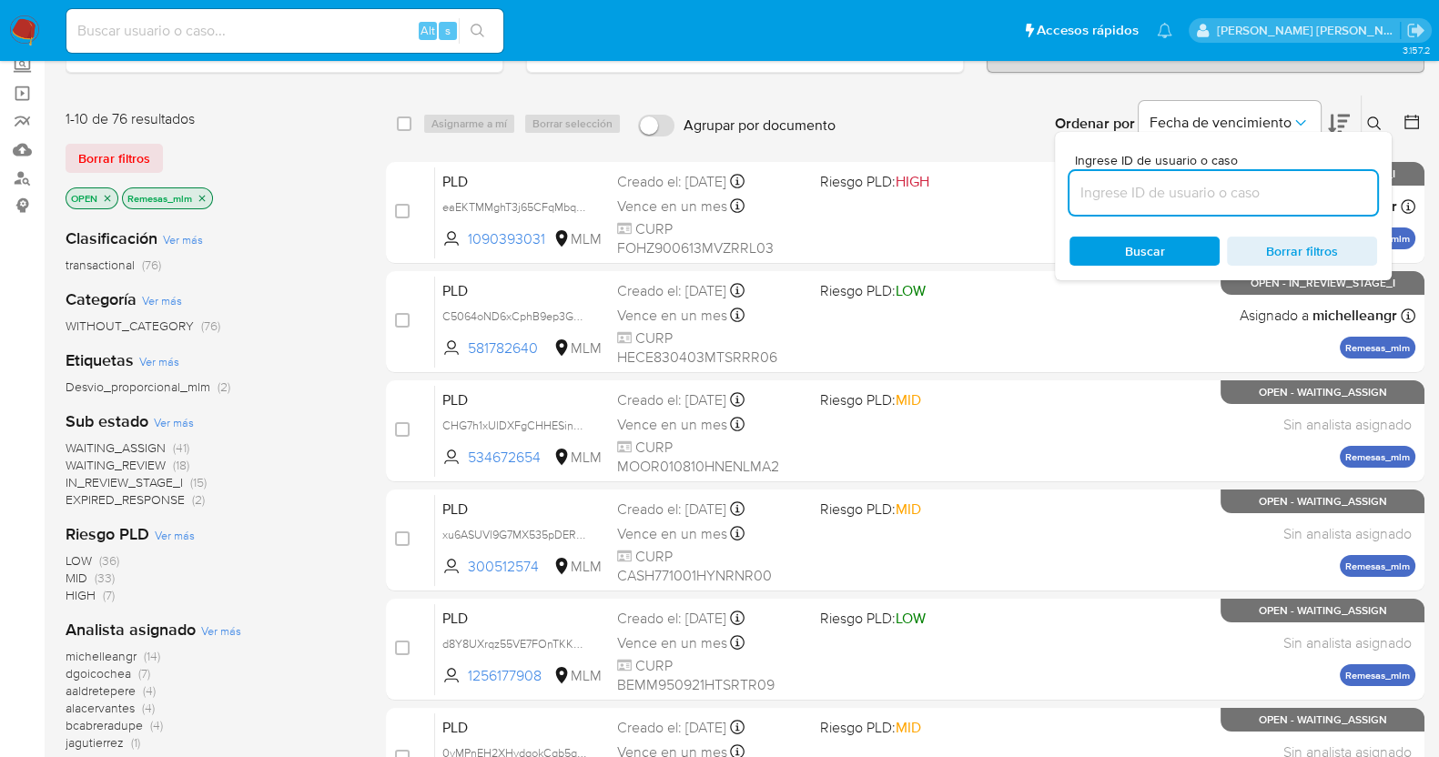
click at [1139, 188] on input at bounding box center [1224, 193] width 308 height 24
type input "1394583375"
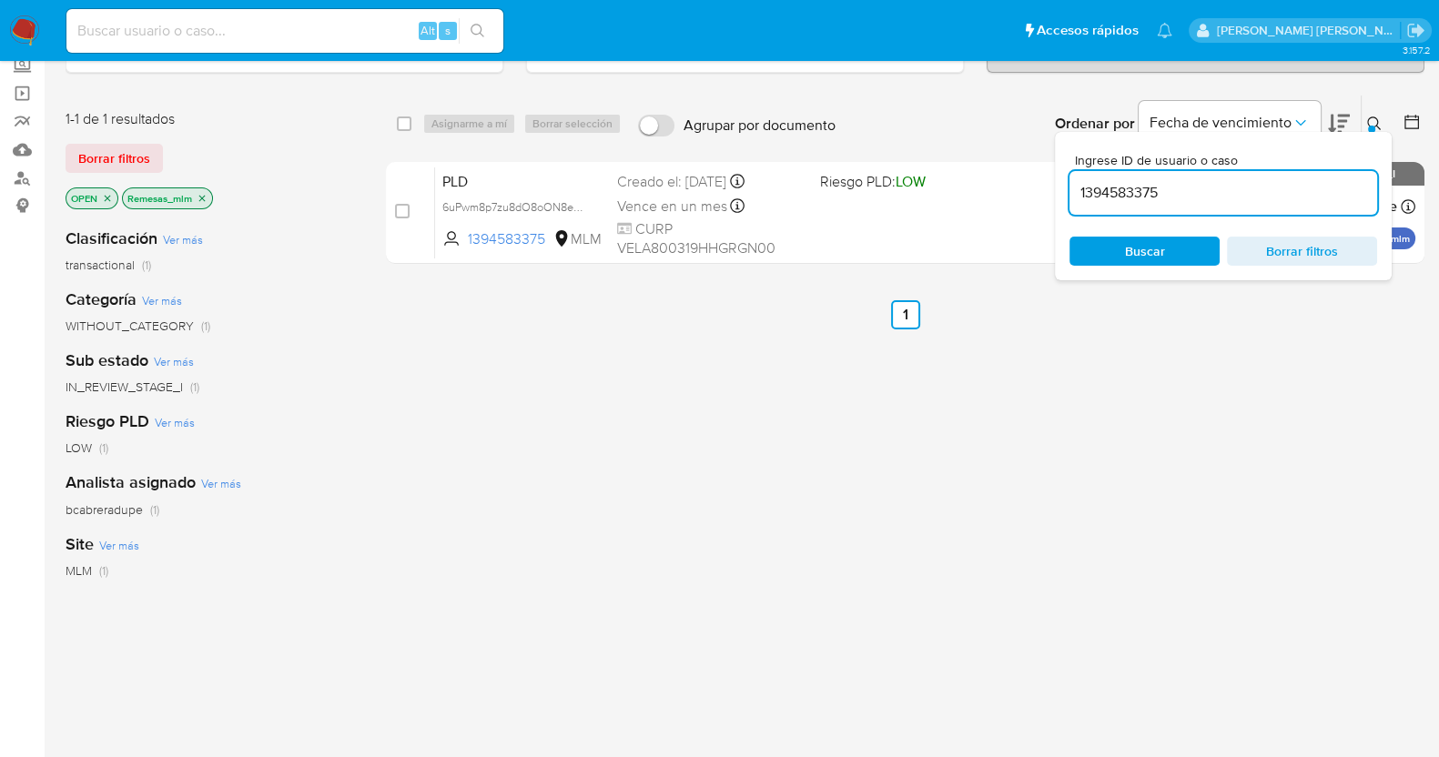
click at [26, 20] on img at bounding box center [24, 30] width 31 height 31
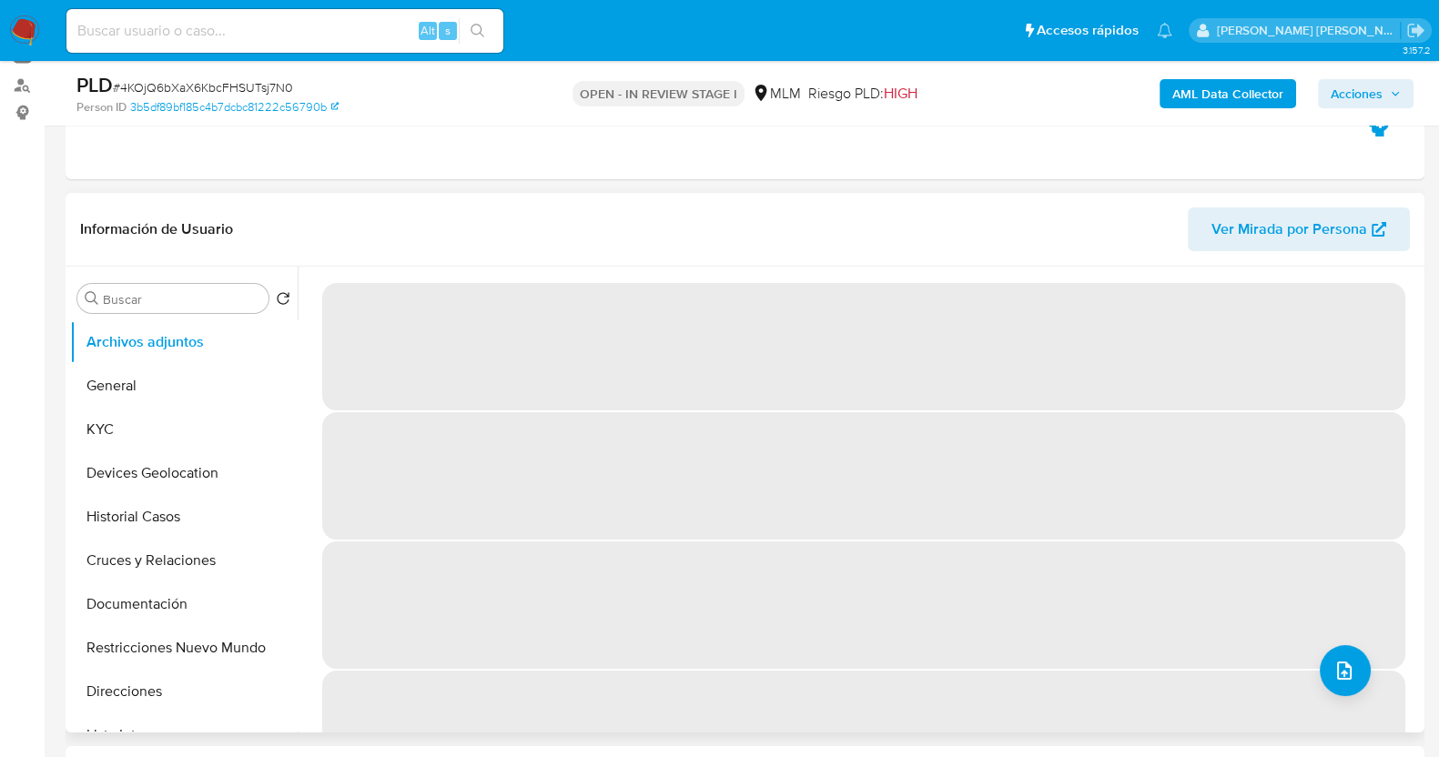
scroll to position [227, 0]
select select "10"
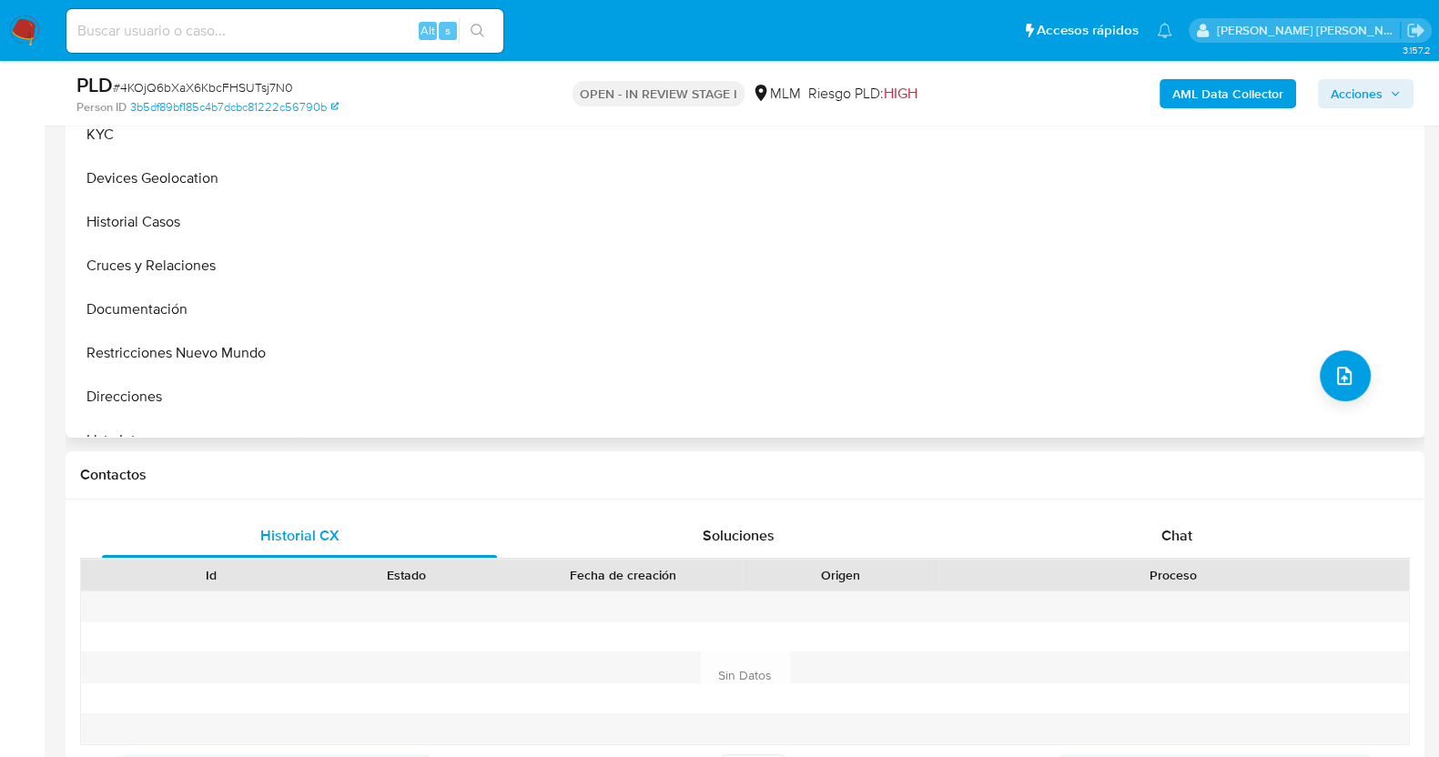
scroll to position [569, 0]
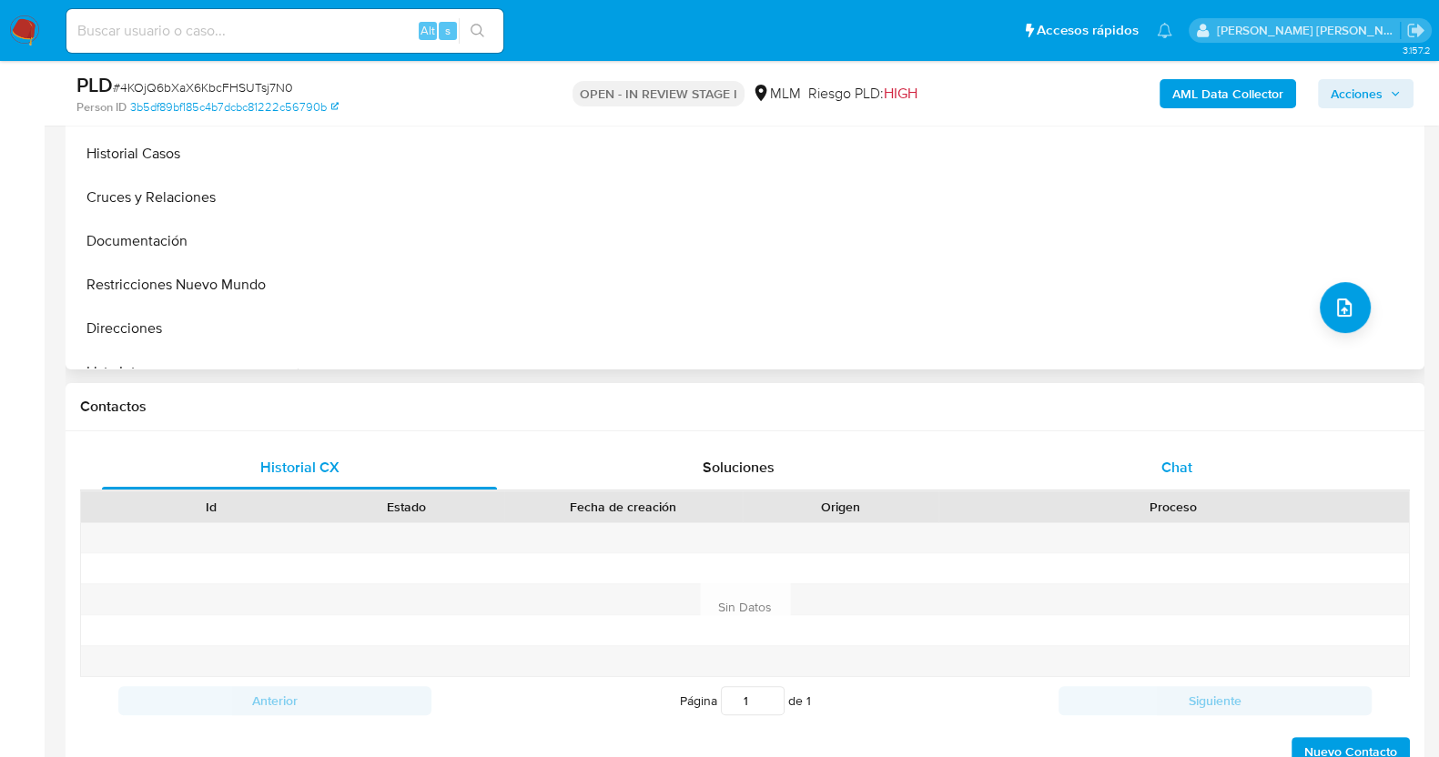
click at [1241, 473] on div "Chat" at bounding box center [1177, 468] width 395 height 44
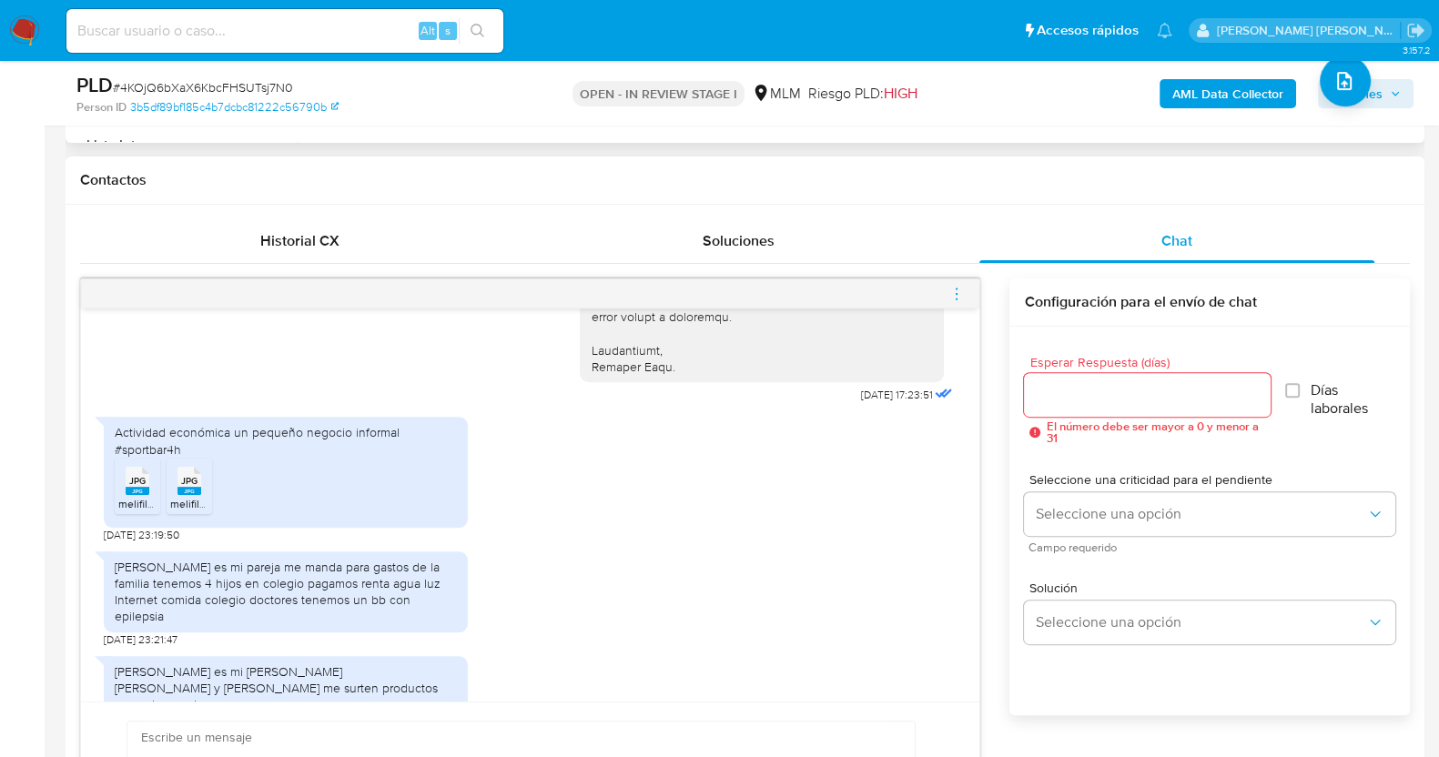
scroll to position [655, 0]
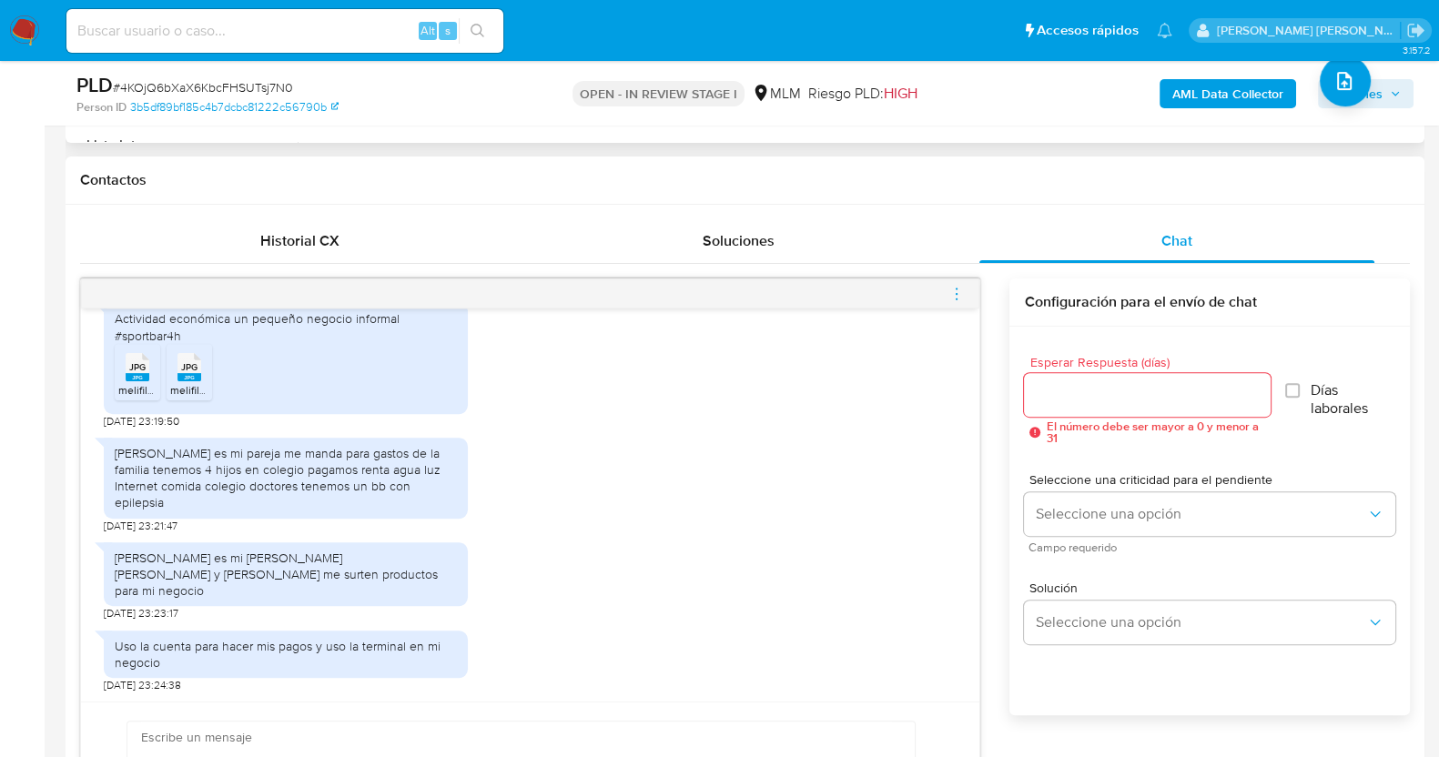
click at [129, 364] on span "JPG" at bounding box center [137, 367] width 16 height 12
click at [191, 375] on rect at bounding box center [190, 377] width 24 height 8
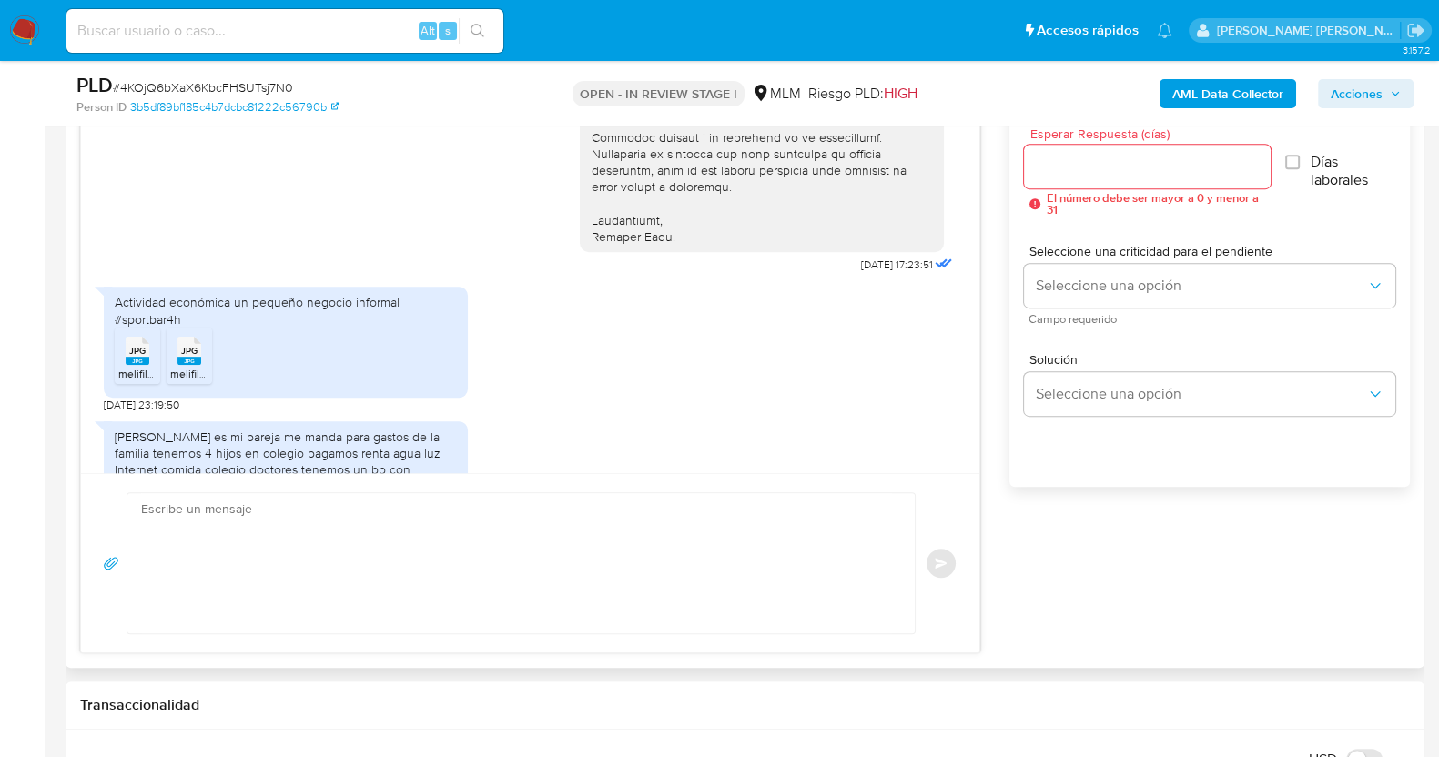
scroll to position [428, 0]
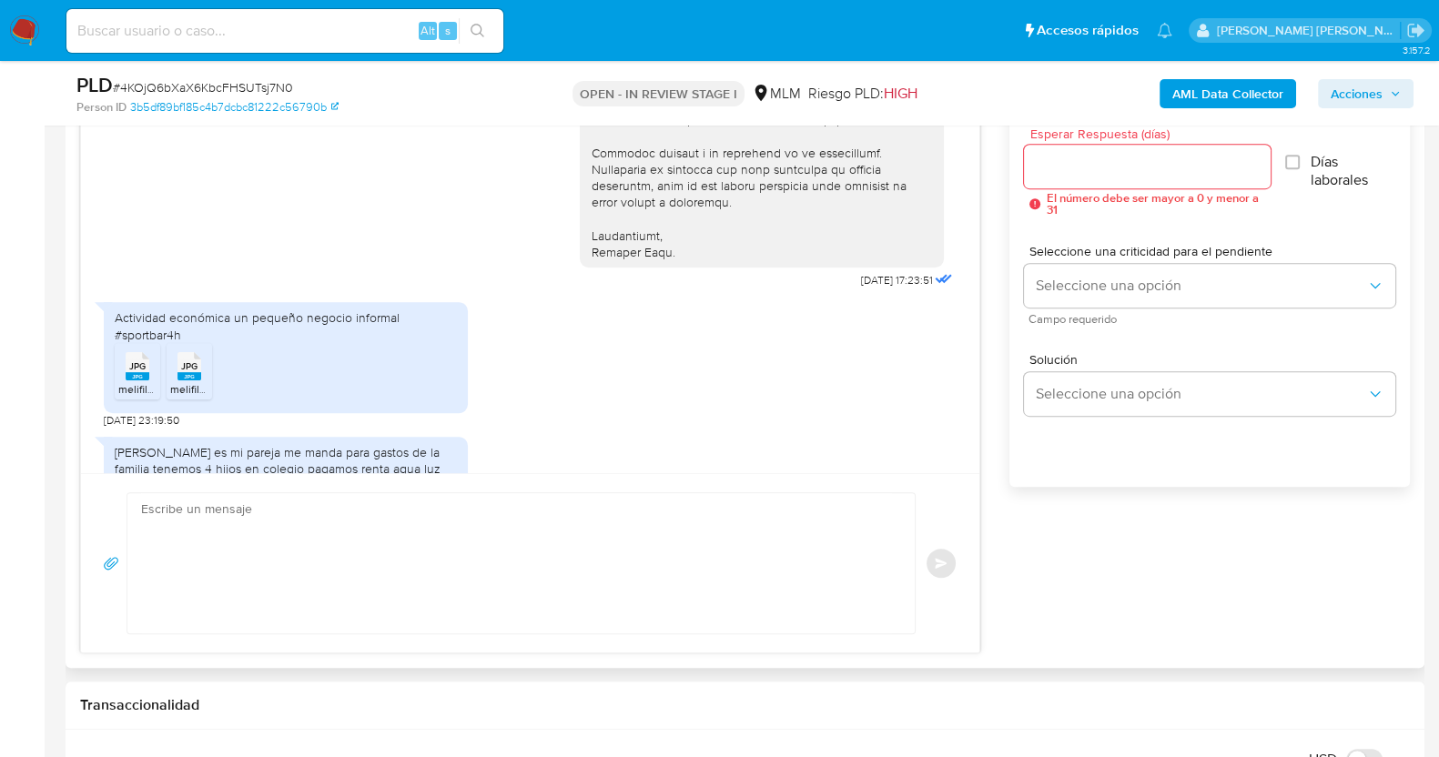
drag, startPoint x: 665, startPoint y: 561, endPoint x: 664, endPoint y: 539, distance: 21.9
click at [665, 561] on textarea at bounding box center [516, 563] width 751 height 140
paste textarea "Estimado XXX, Agradecemos su pronta respuesta y colaboración. Toda su informaci…"
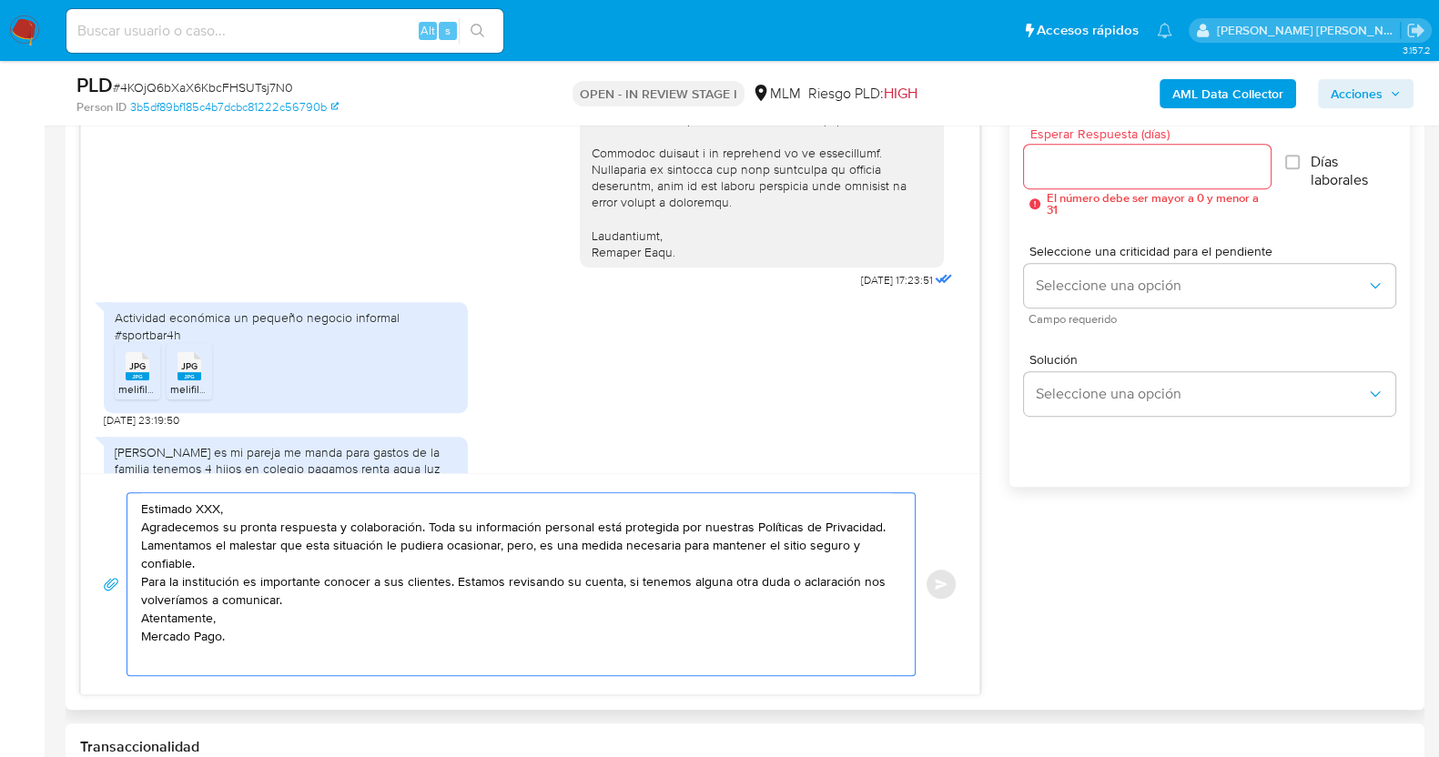
scroll to position [6, 0]
drag, startPoint x: 187, startPoint y: 503, endPoint x: 361, endPoint y: 503, distance: 173.9
click at [188, 503] on textarea "Estimado XXX, Agradecemos su pronta respuesta y colaboración. Toda su informaci…" at bounding box center [516, 584] width 751 height 182
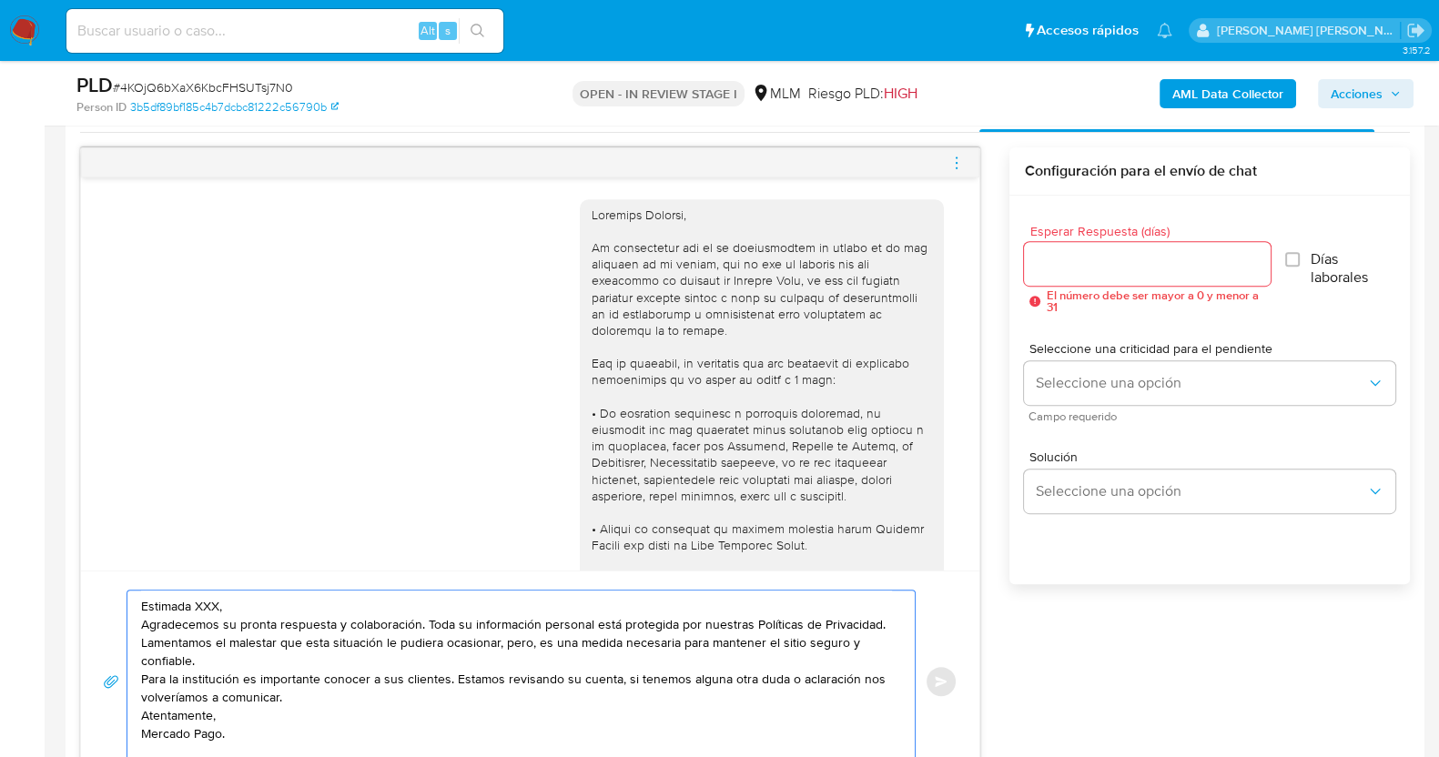
scroll to position [1252, 0]
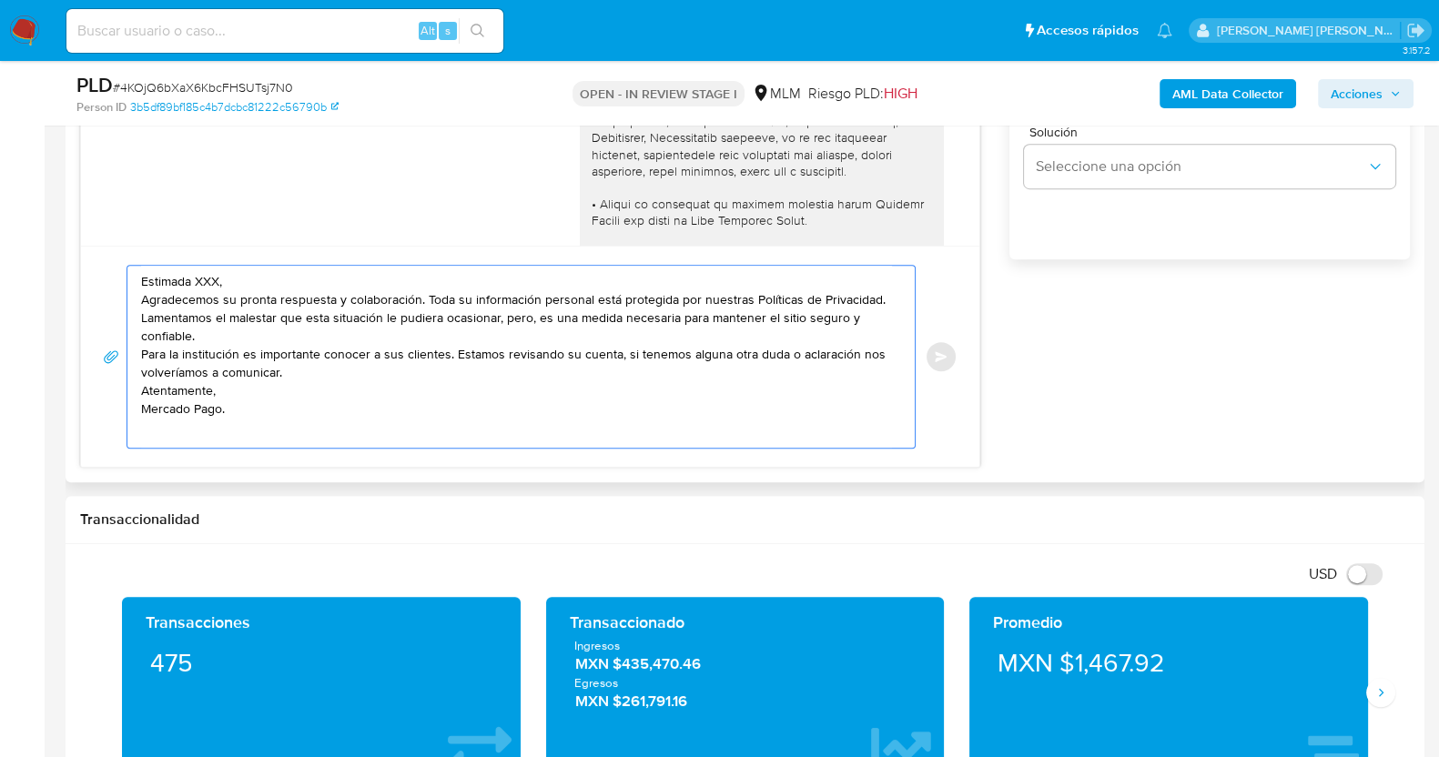
drag, startPoint x: 212, startPoint y: 271, endPoint x: 224, endPoint y: 279, distance: 13.9
click at [213, 271] on textarea "Estimada XXX, Agradecemos su pronta respuesta y colaboración. Toda su informaci…" at bounding box center [516, 357] width 751 height 182
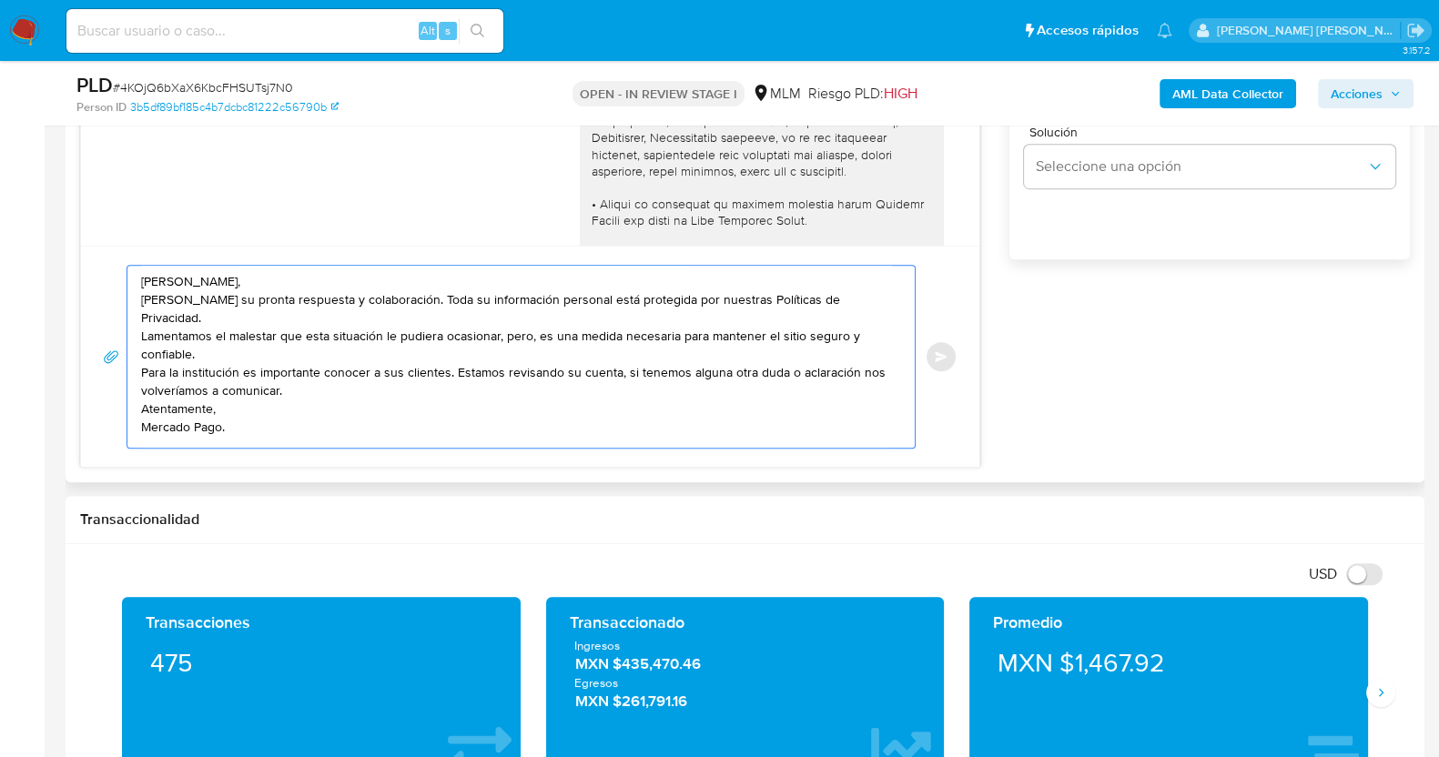
click at [291, 270] on textarea "Estimada Adriana, Agradecemos su pronta respuesta y colaboración. Toda su infor…" at bounding box center [516, 357] width 751 height 182
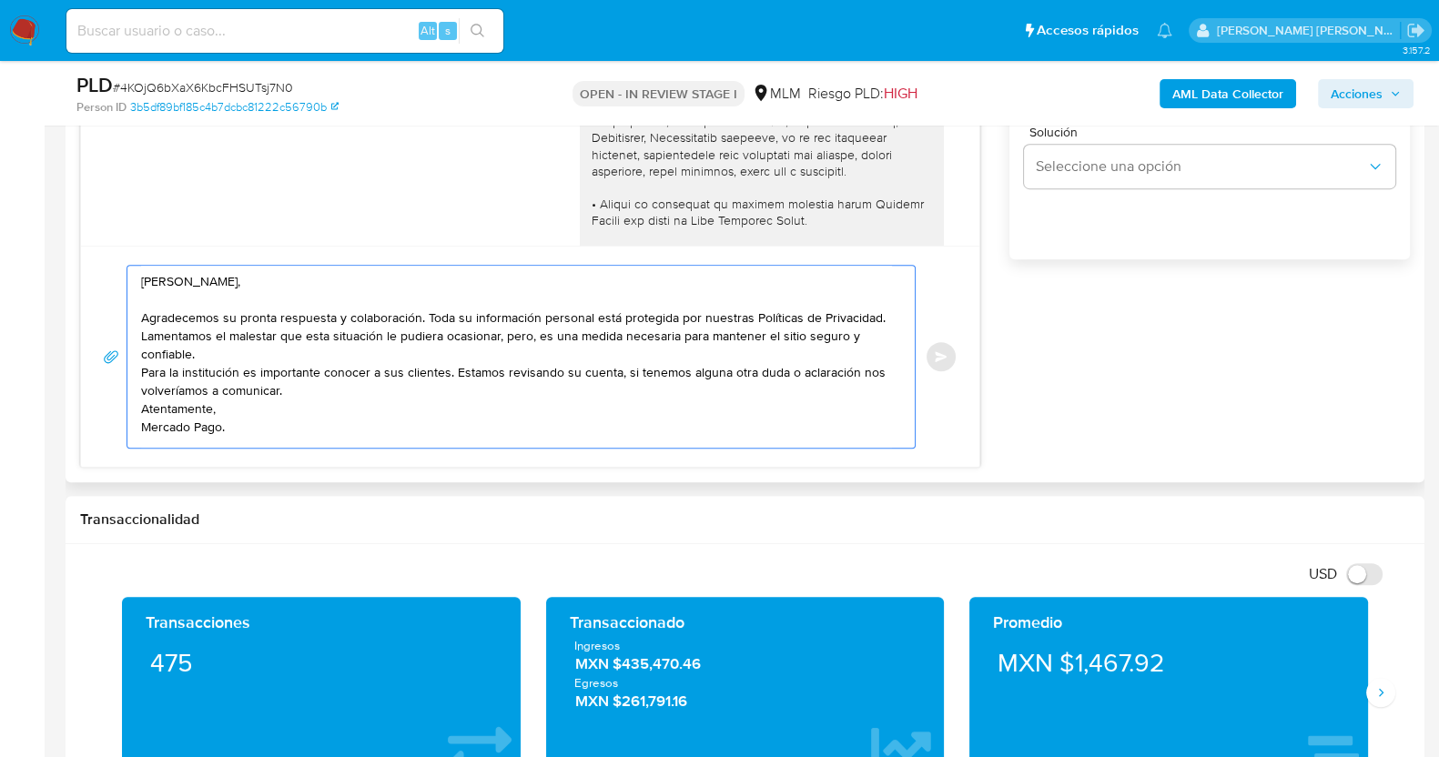
scroll to position [0, 0]
click at [230, 330] on textarea "Estimada Adriana, Agradecemos su pronta respuesta y colaboración. Toda su infor…" at bounding box center [516, 357] width 751 height 182
click at [340, 370] on textarea "Estimada Adriana, Agradecemos su pronta respuesta y colaboración. Toda su infor…" at bounding box center [516, 357] width 751 height 182
click at [360, 353] on textarea "Estimada Adriana, Agradecemos su pronta respuesta y colaboración. Toda su infor…" at bounding box center [516, 357] width 751 height 182
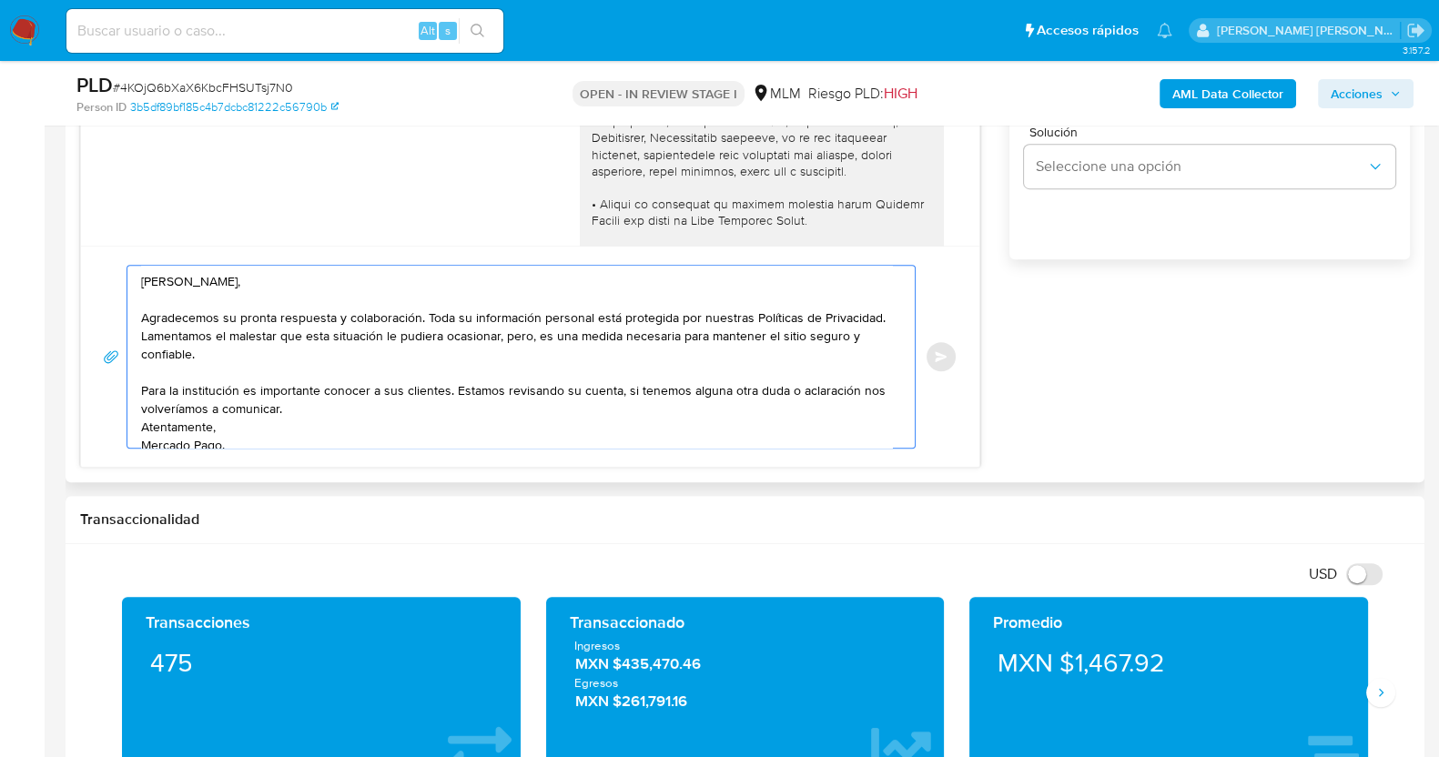
click at [330, 409] on textarea "Estimada Adriana, Agradecemos su pronta respuesta y colaboración. Toda su infor…" at bounding box center [516, 357] width 751 height 182
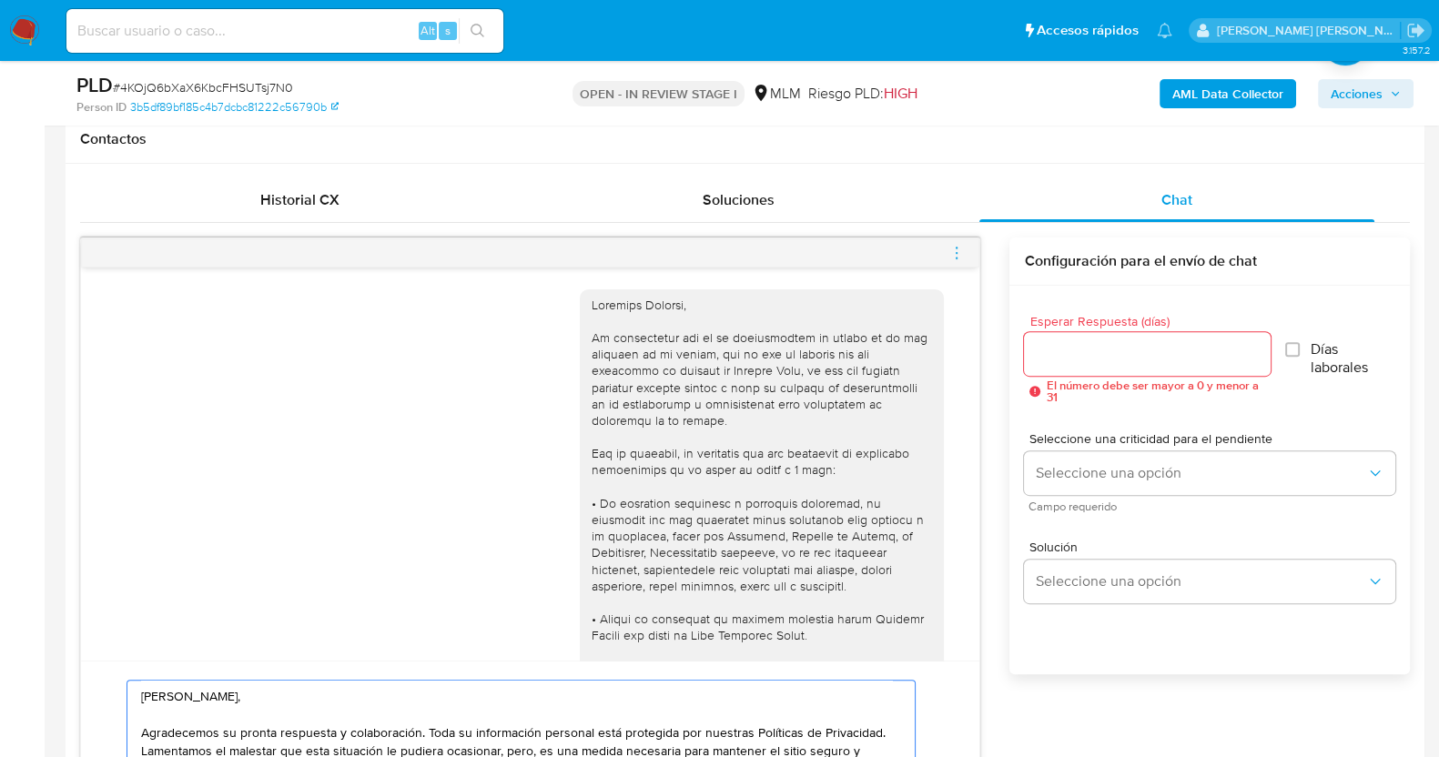
scroll to position [796, 0]
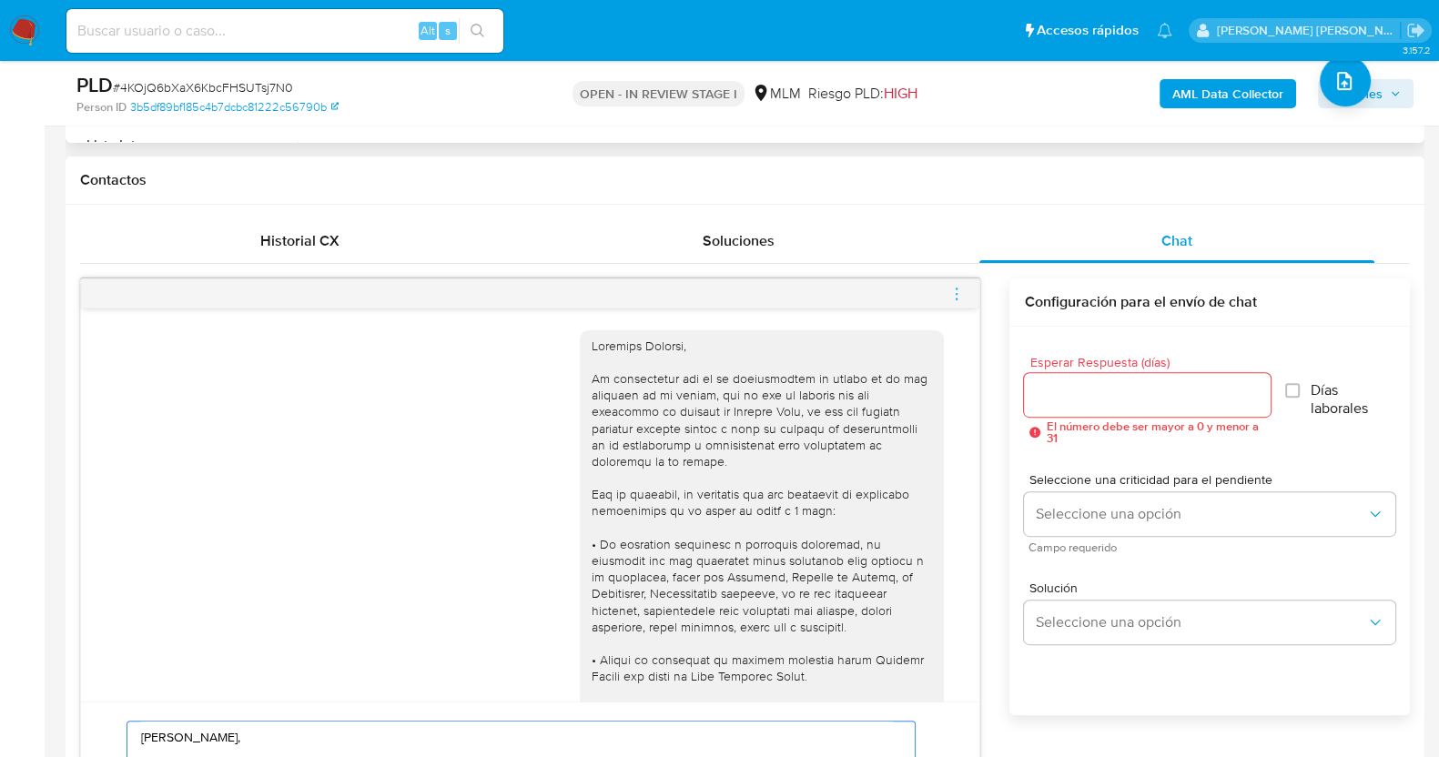
type textarea "Estimada Adriana, Agradecemos su pronta respuesta y colaboración. Toda su infor…"
click at [1112, 398] on input "Esperar Respuesta (días)" at bounding box center [1147, 395] width 246 height 24
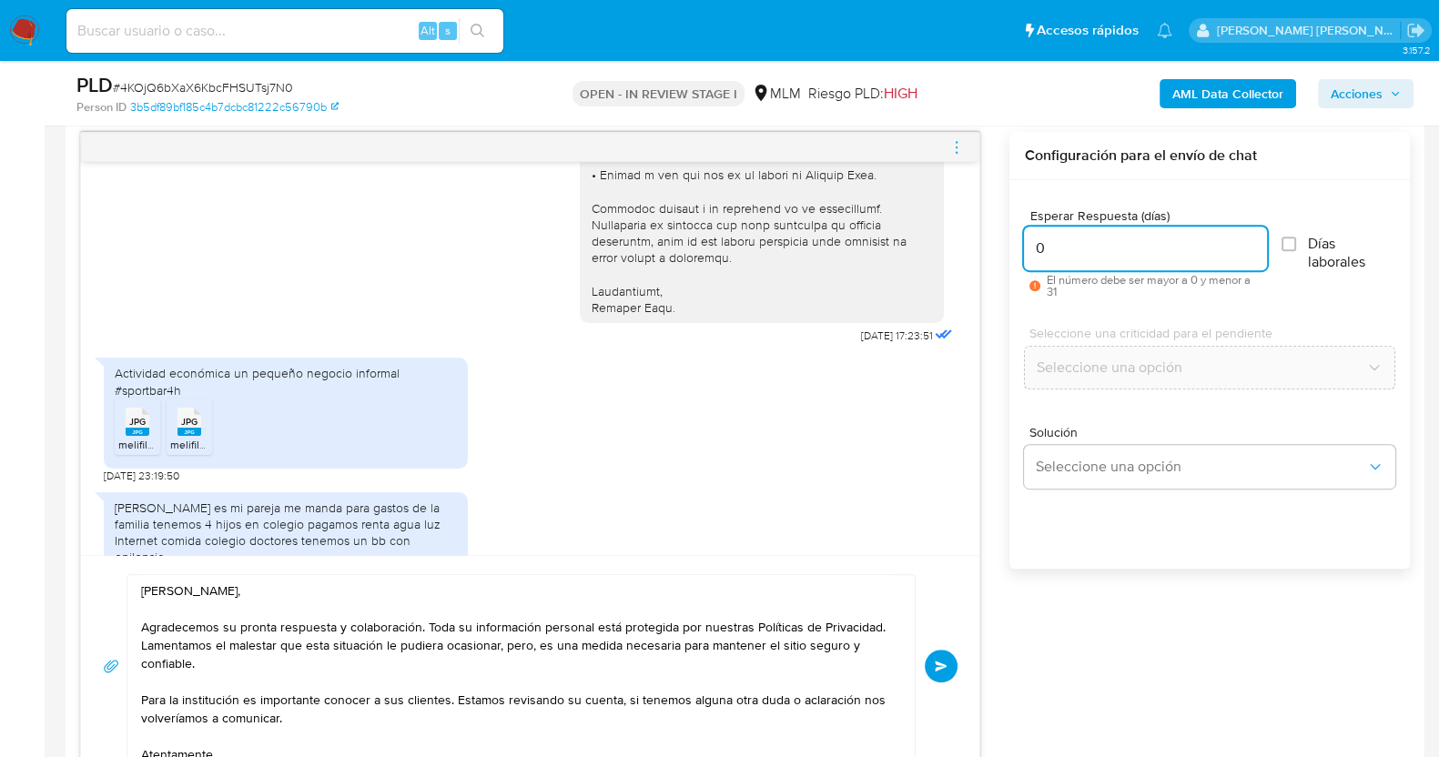
scroll to position [909, 0]
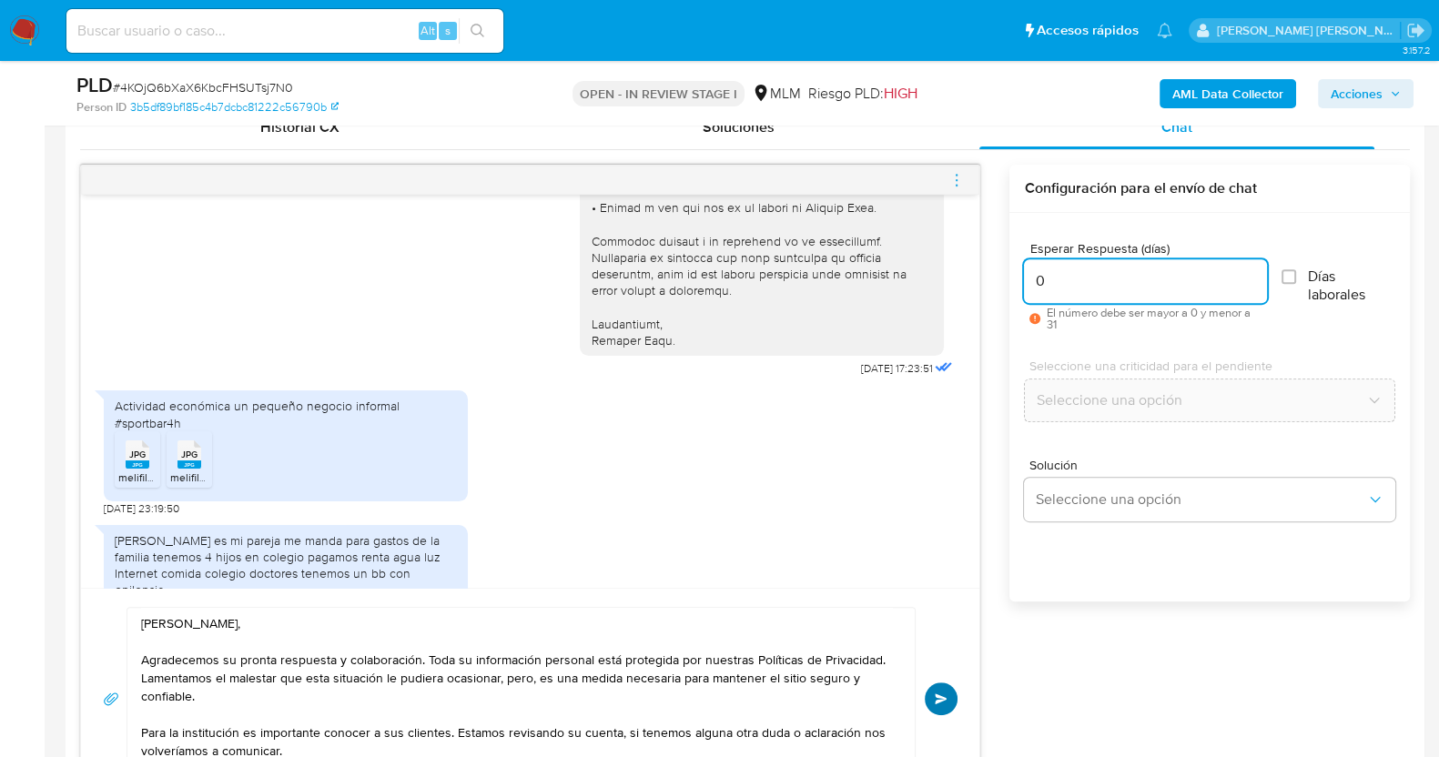
type input "0"
click at [953, 689] on button "Enviar" at bounding box center [941, 699] width 33 height 33
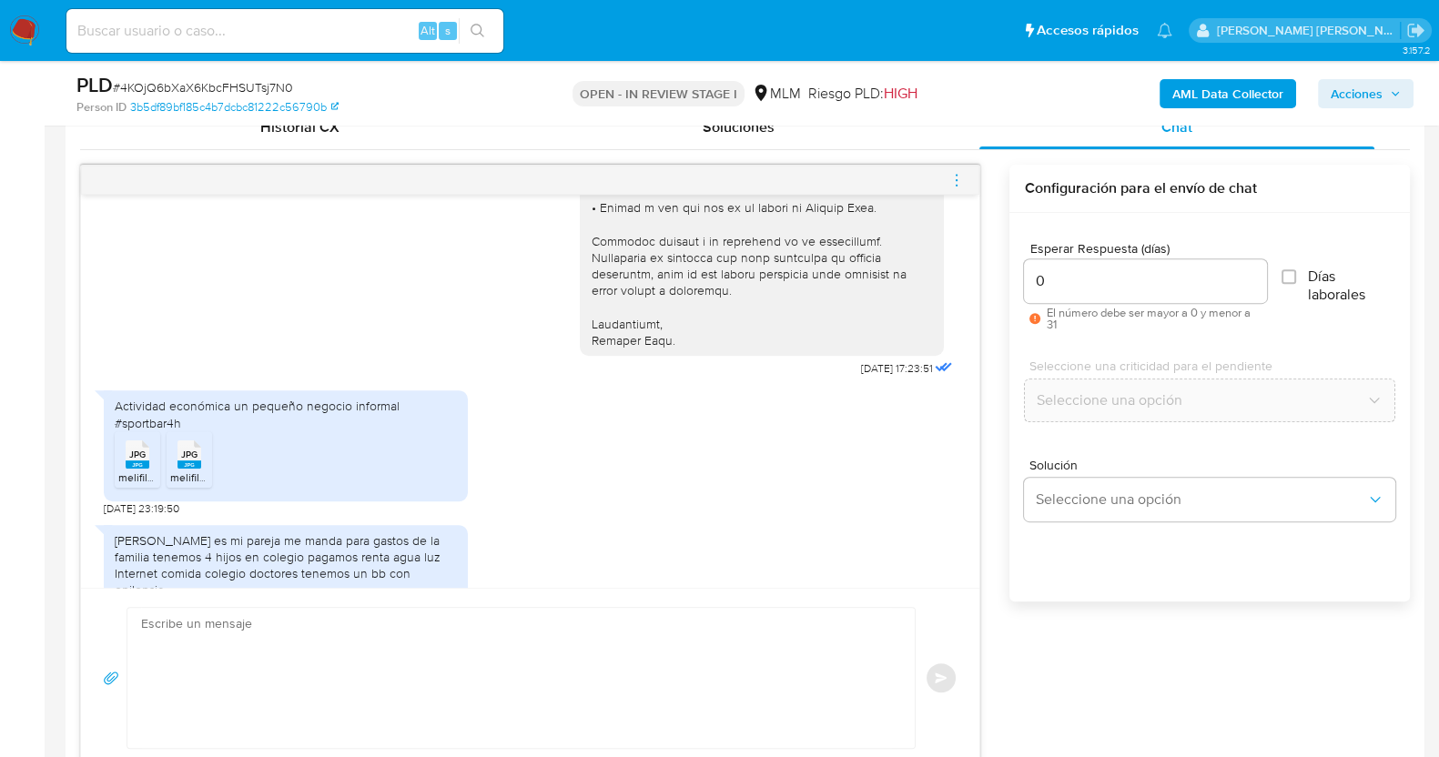
scroll to position [940, 0]
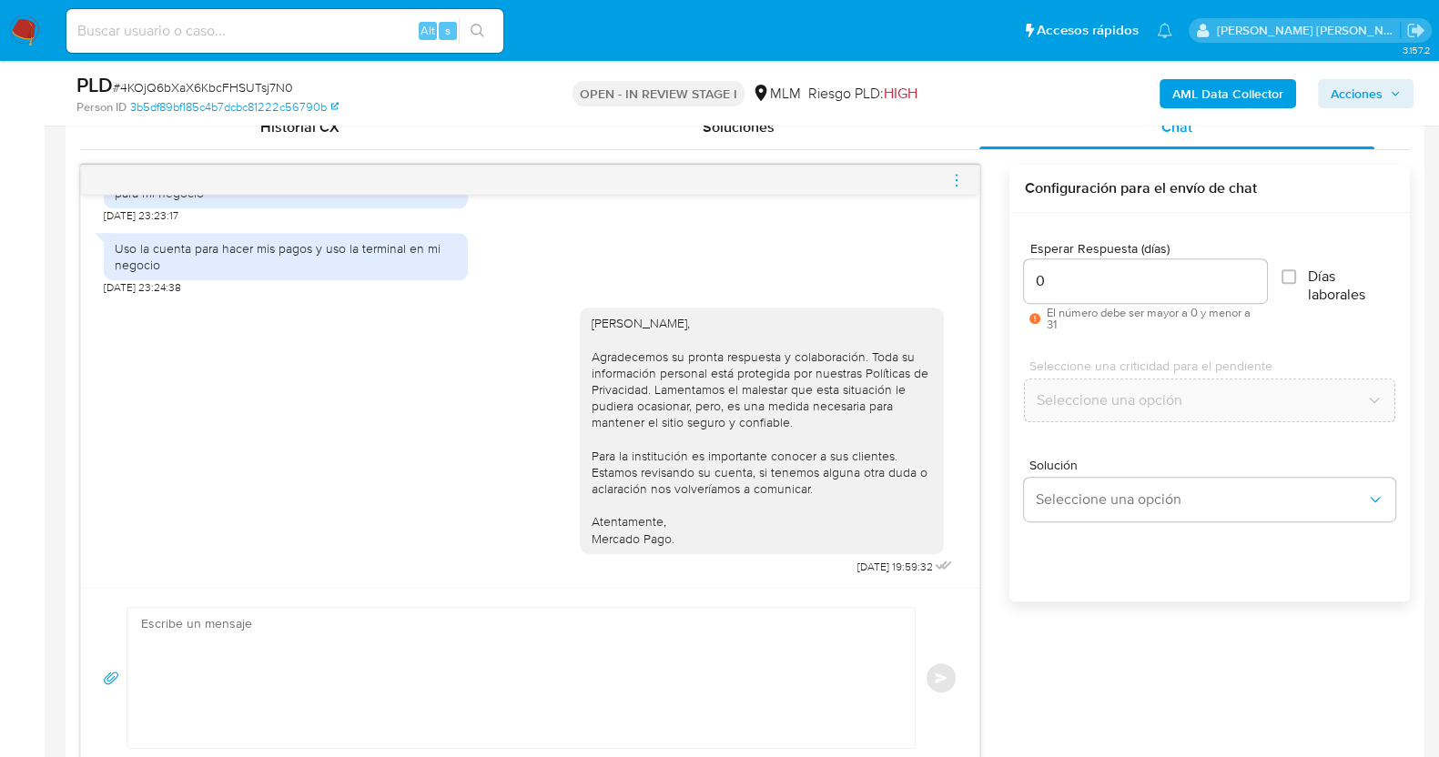
click at [960, 179] on icon "menu-action" at bounding box center [957, 180] width 16 height 16
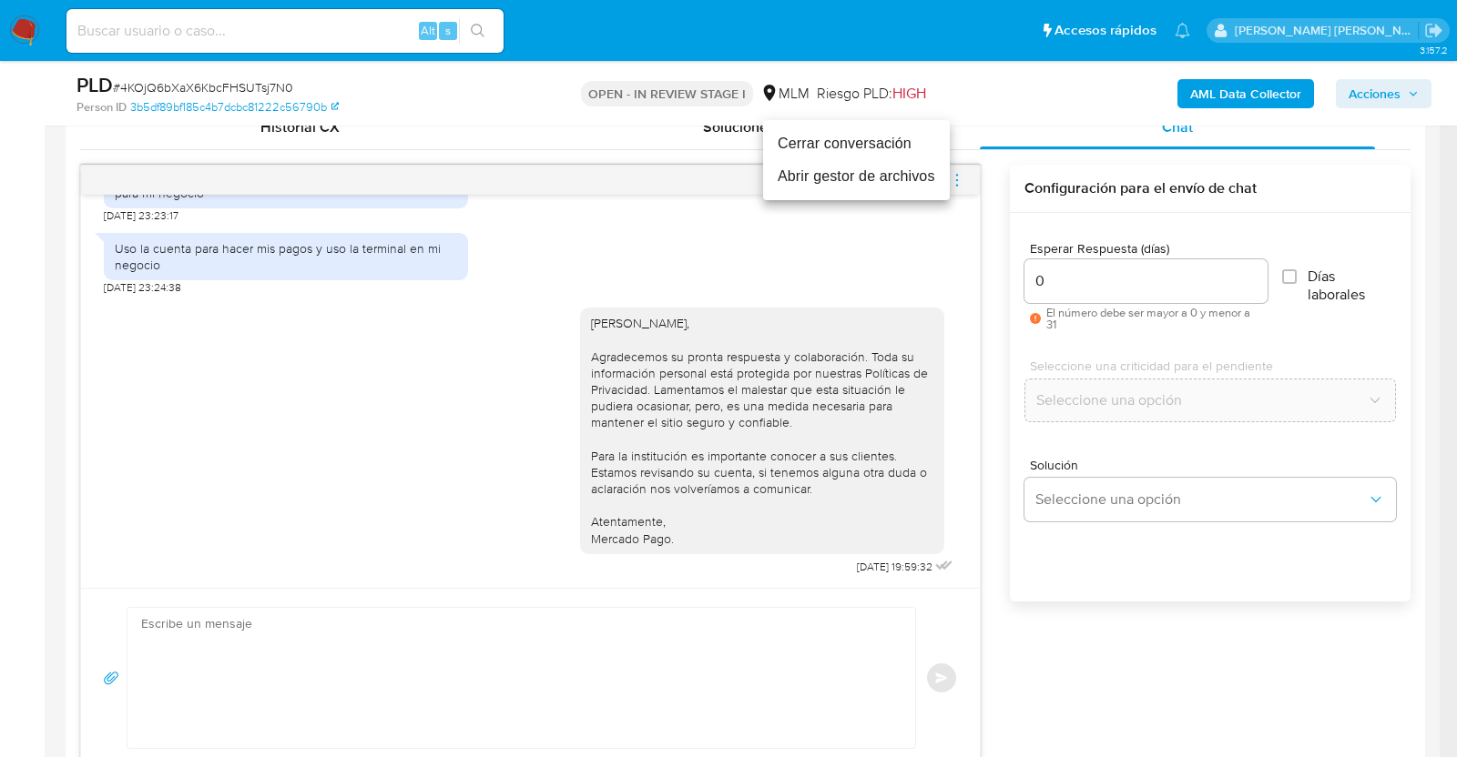
click at [830, 138] on li "Cerrar conversación" at bounding box center [856, 143] width 187 height 33
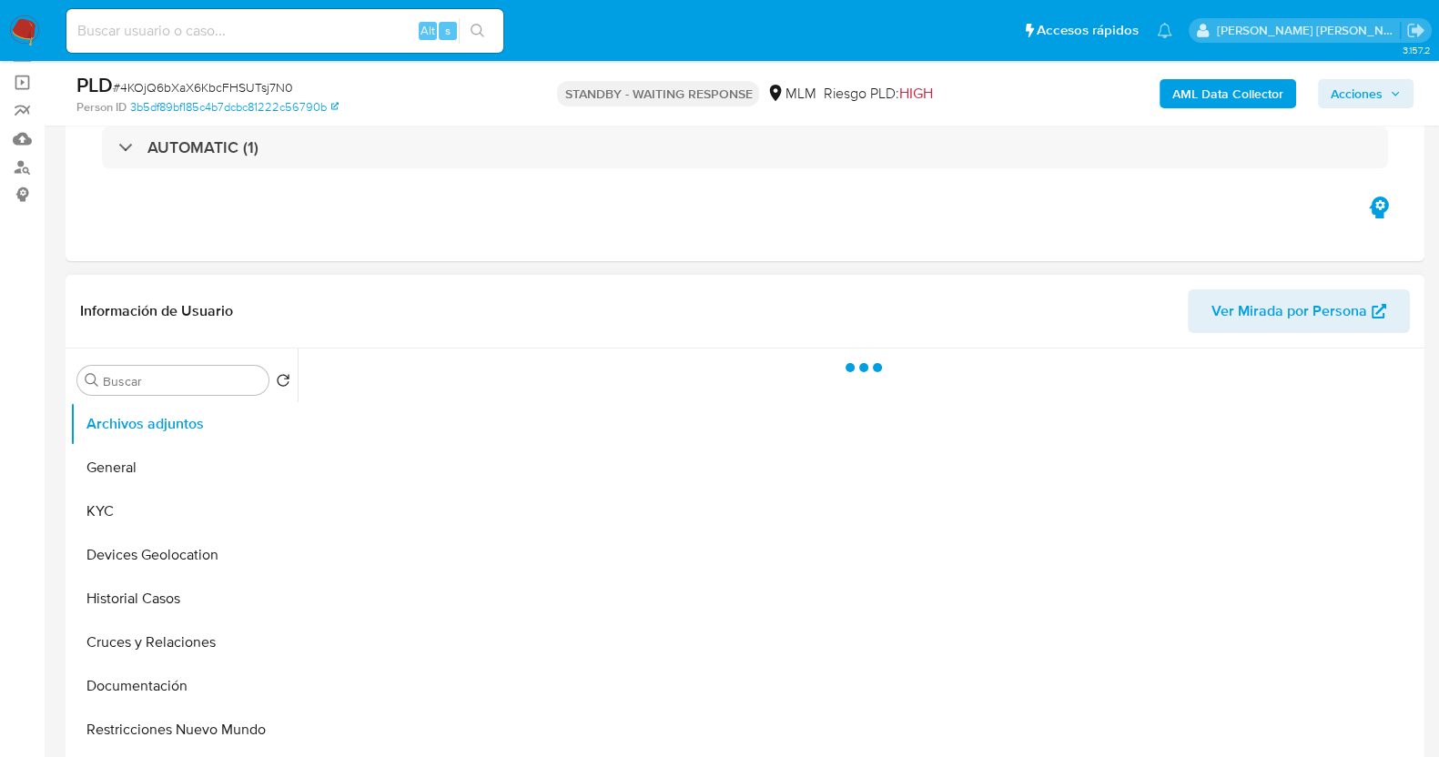
scroll to position [227, 0]
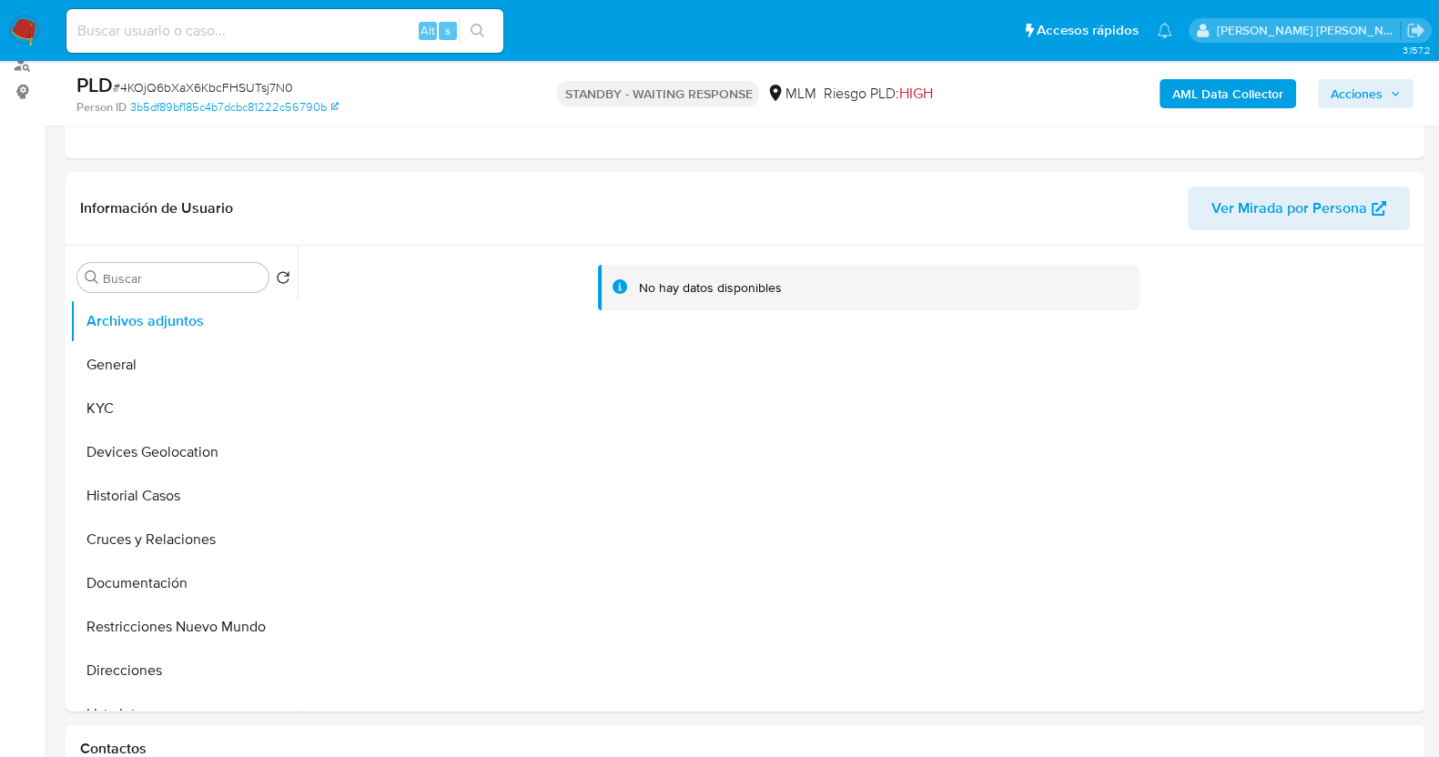
select select "10"
click at [1384, 97] on span "Acciones" at bounding box center [1366, 93] width 70 height 25
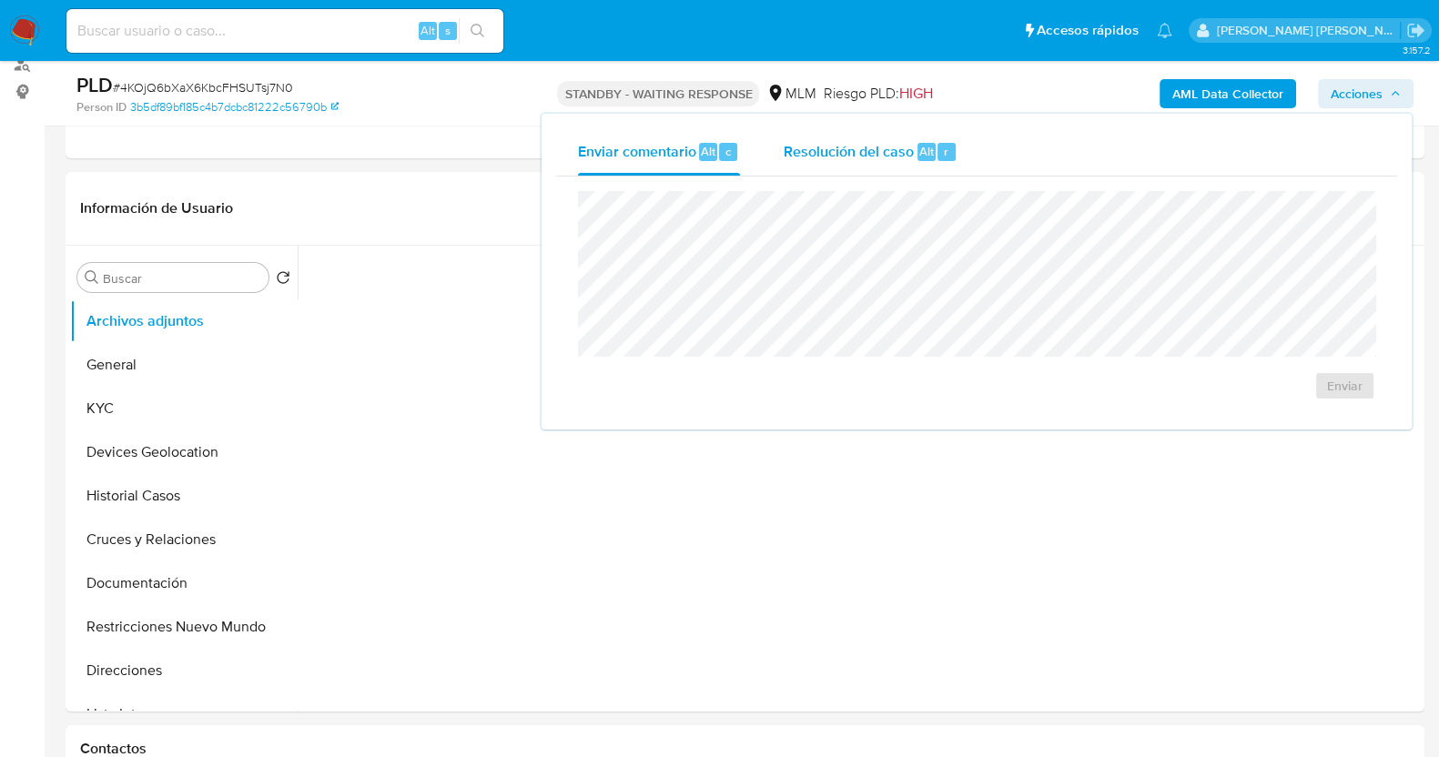
click at [817, 161] on div "Resolución del caso Alt r" at bounding box center [871, 151] width 174 height 47
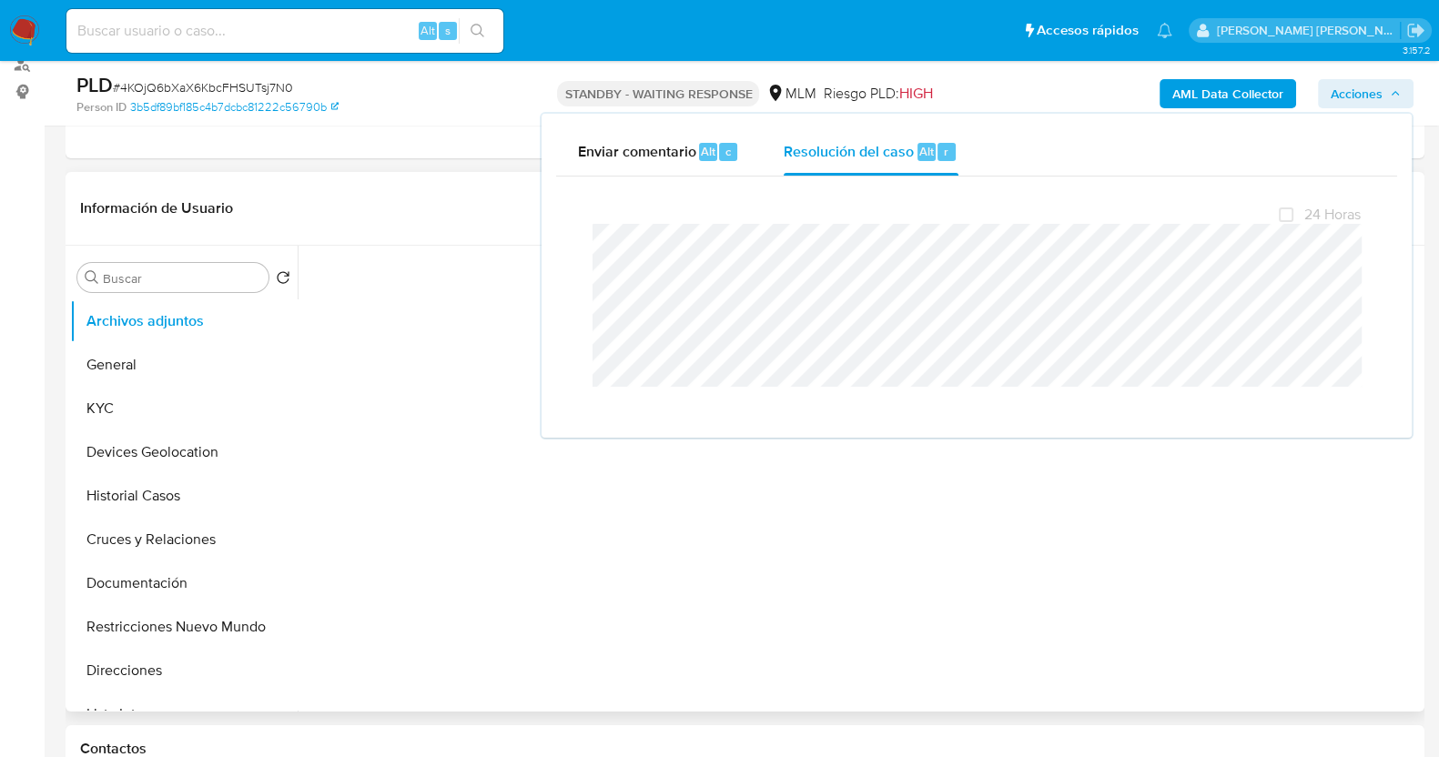
click at [623, 624] on div "No hay datos disponibles" at bounding box center [859, 479] width 1123 height 466
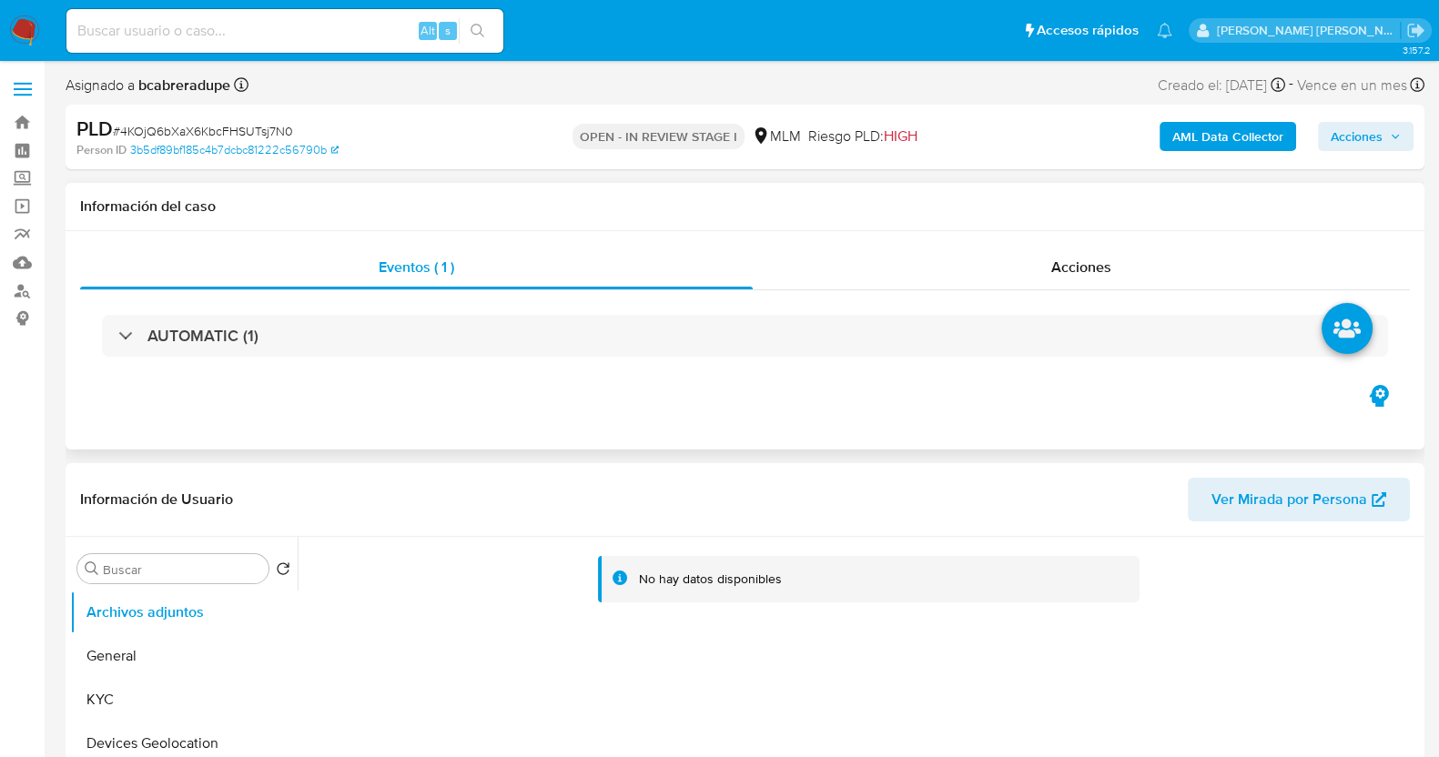
select select "10"
click at [985, 422] on div "Eventos ( 1 ) Acciones AUTOMATIC (1)" at bounding box center [745, 340] width 1359 height 218
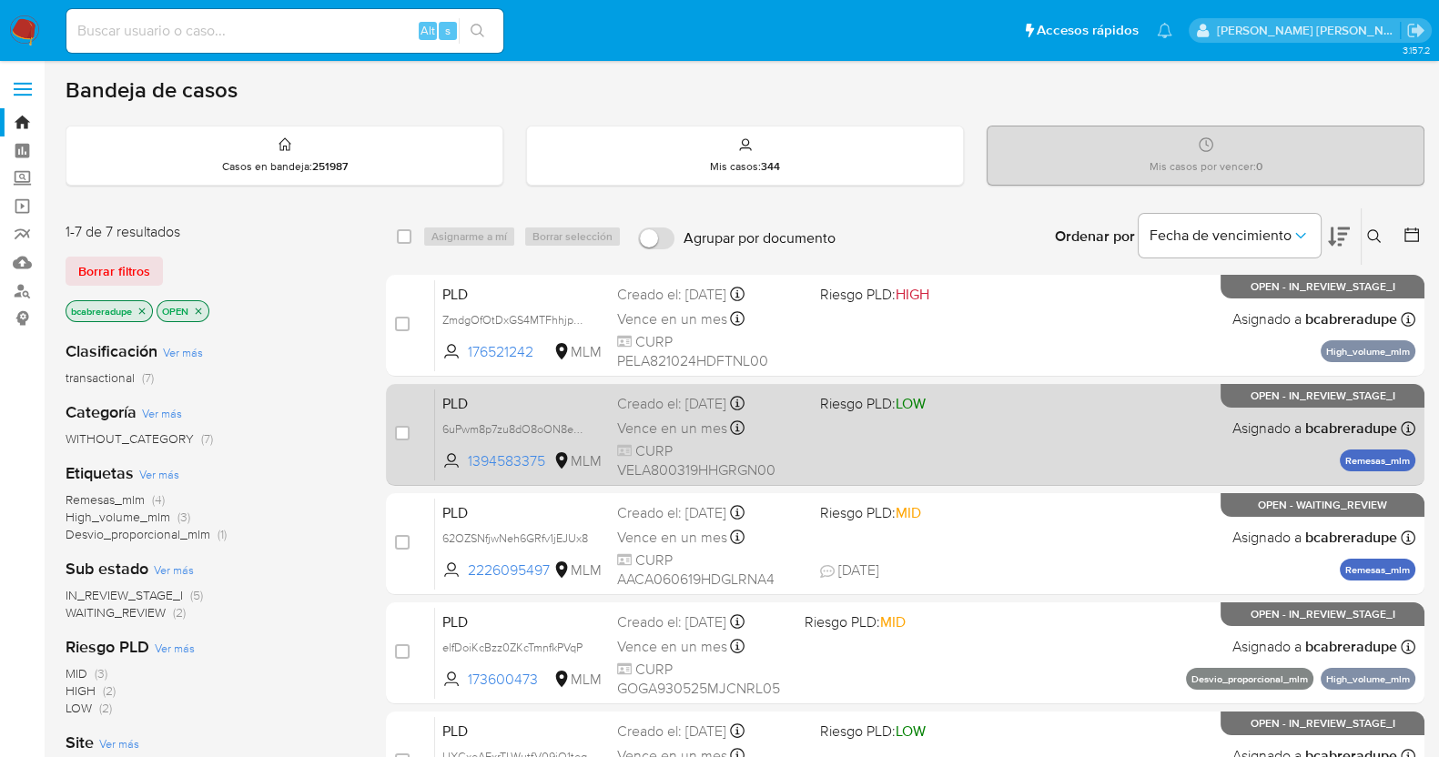
click at [655, 421] on span "Vence en un mes" at bounding box center [672, 429] width 110 height 20
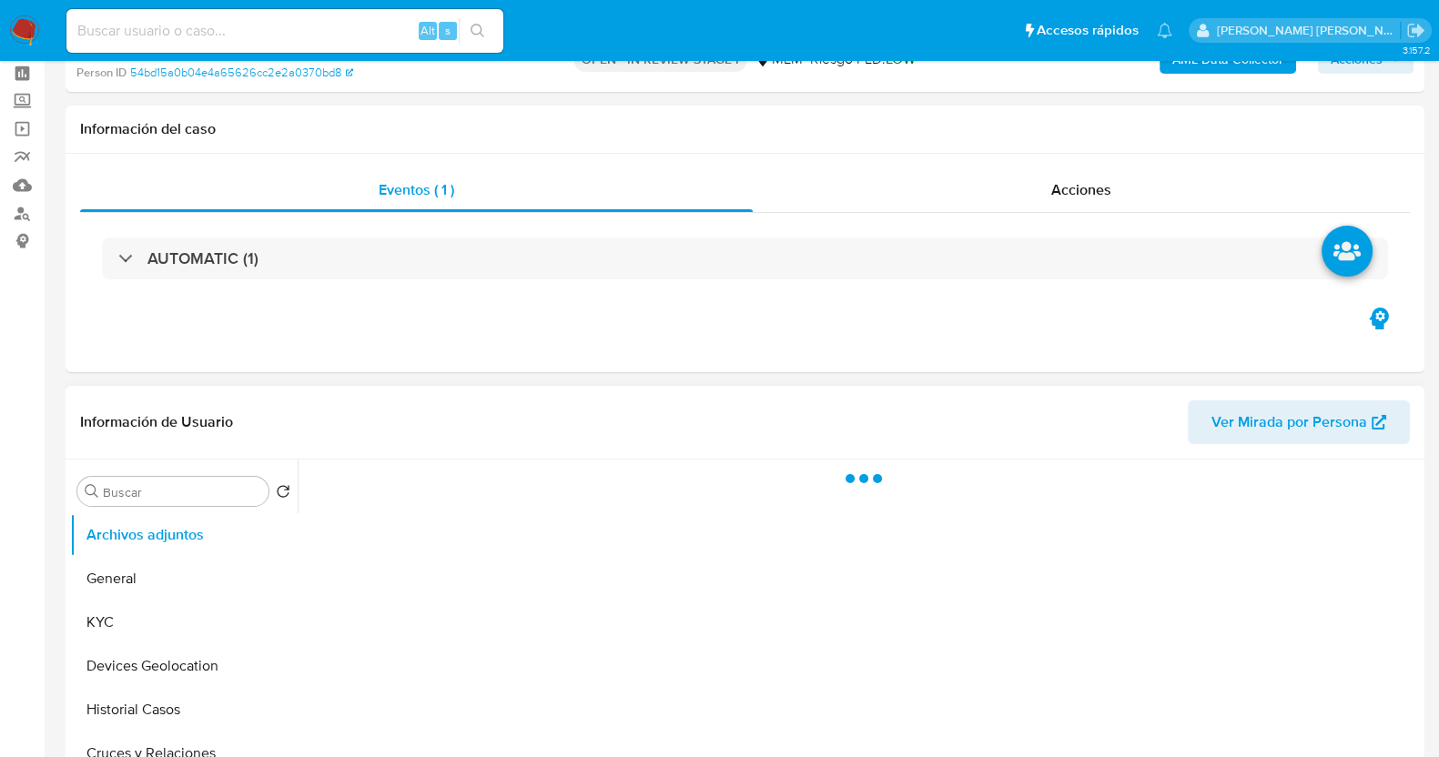
scroll to position [113, 0]
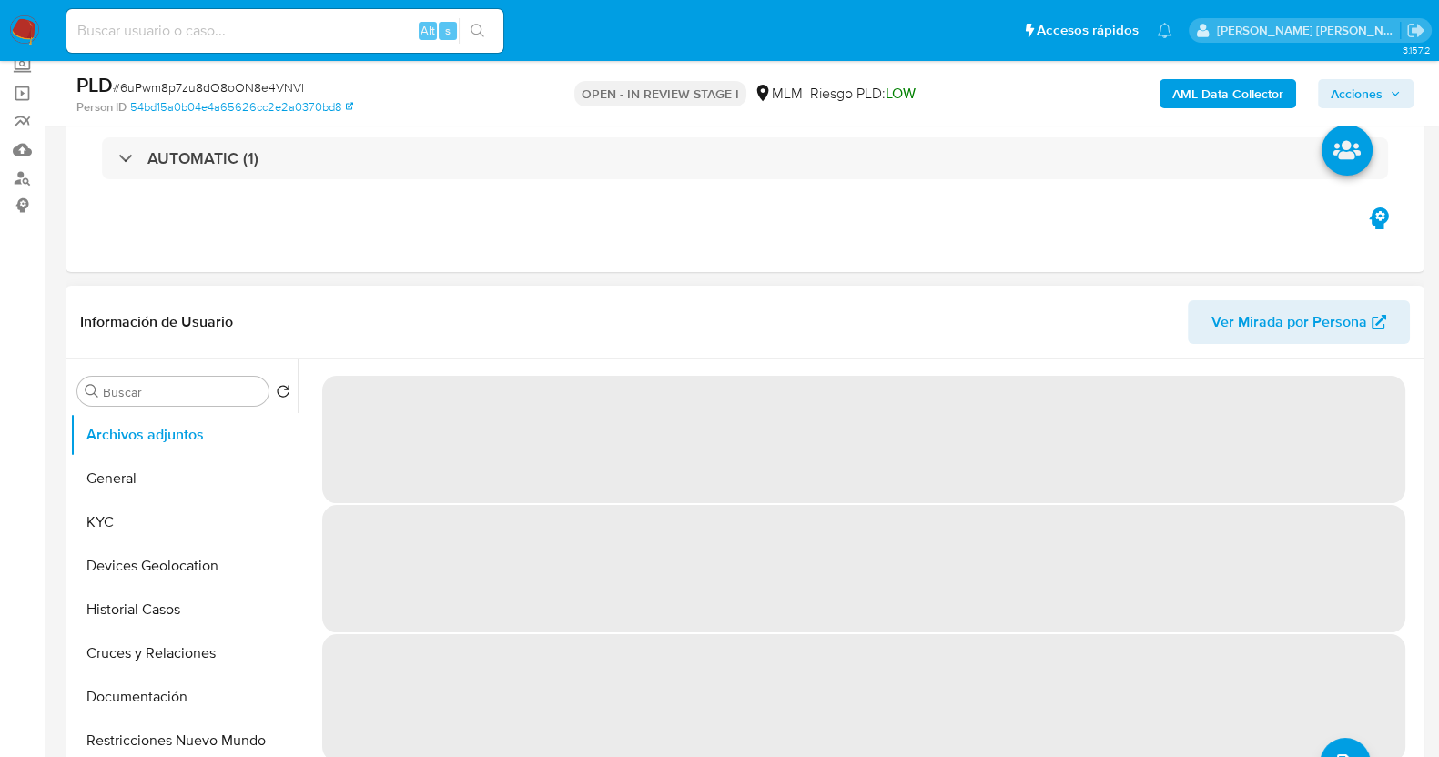
select select "10"
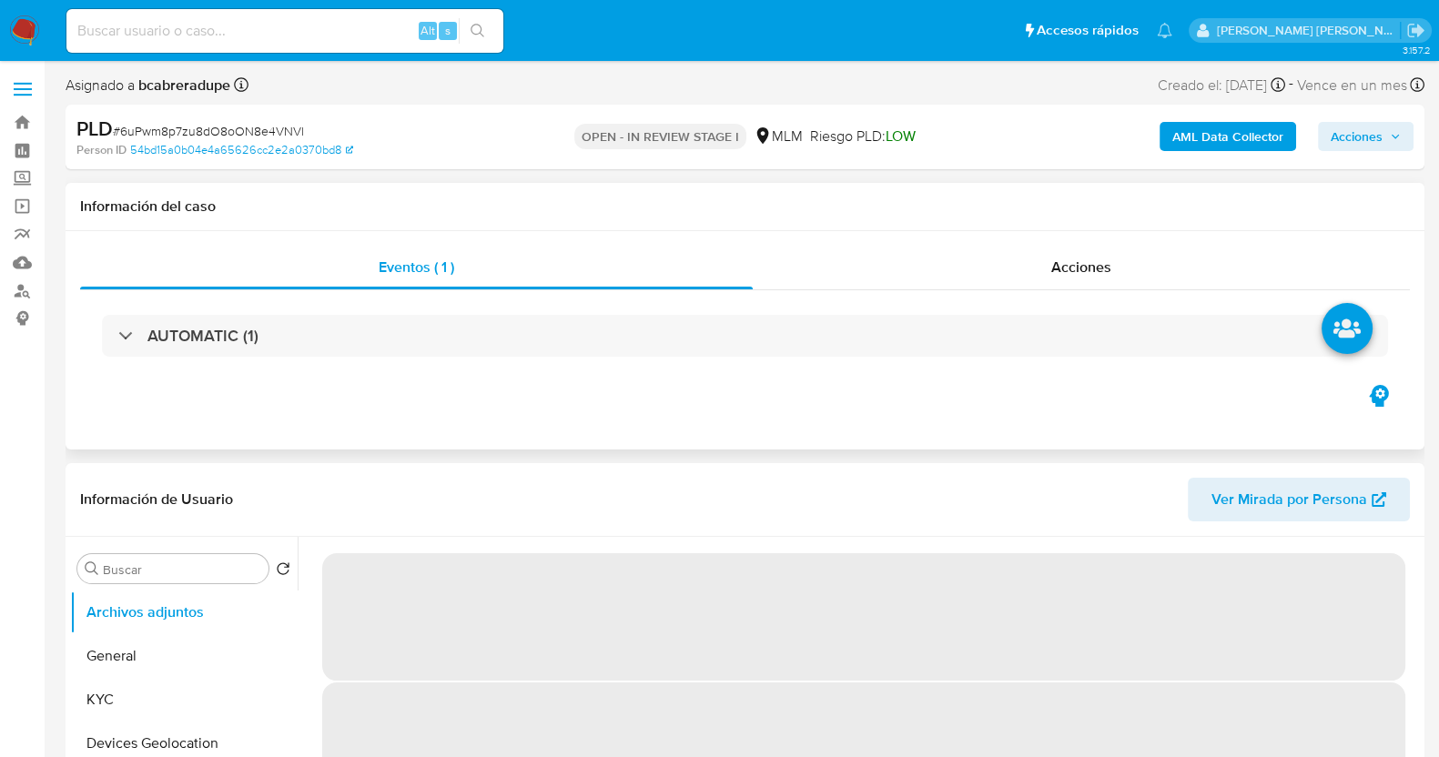
select select "10"
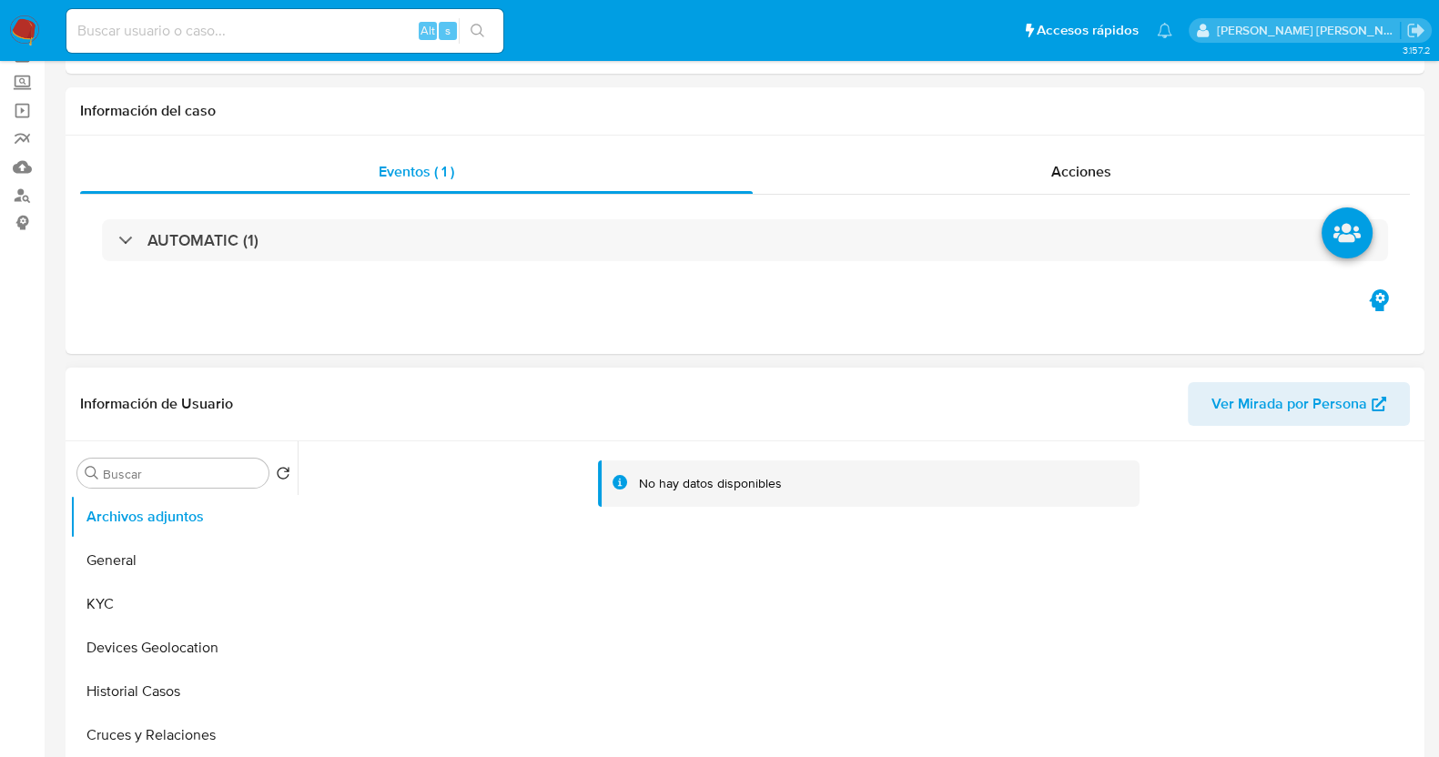
scroll to position [113, 0]
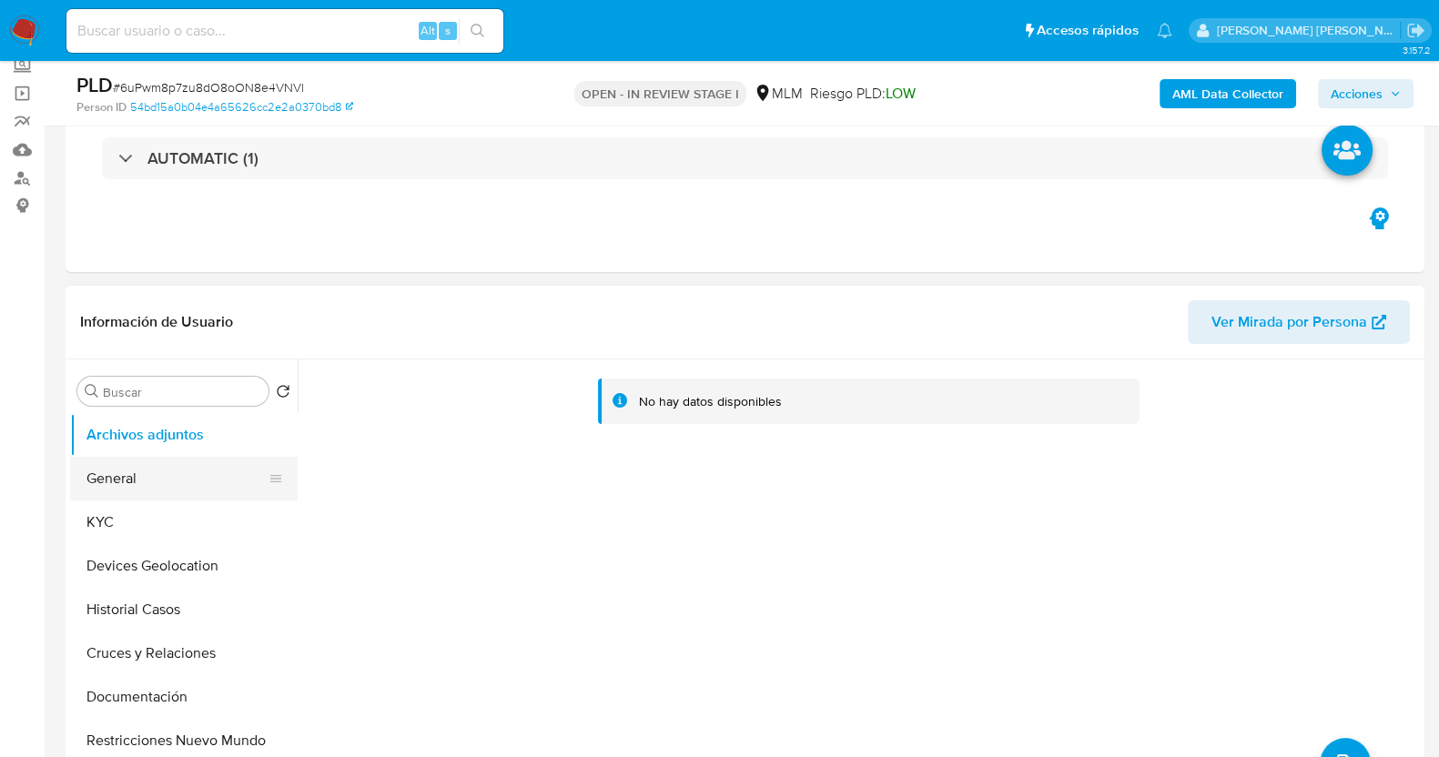
drag, startPoint x: 176, startPoint y: 512, endPoint x: 216, endPoint y: 490, distance: 45.6
click at [177, 512] on button "KYC" at bounding box center [184, 523] width 228 height 44
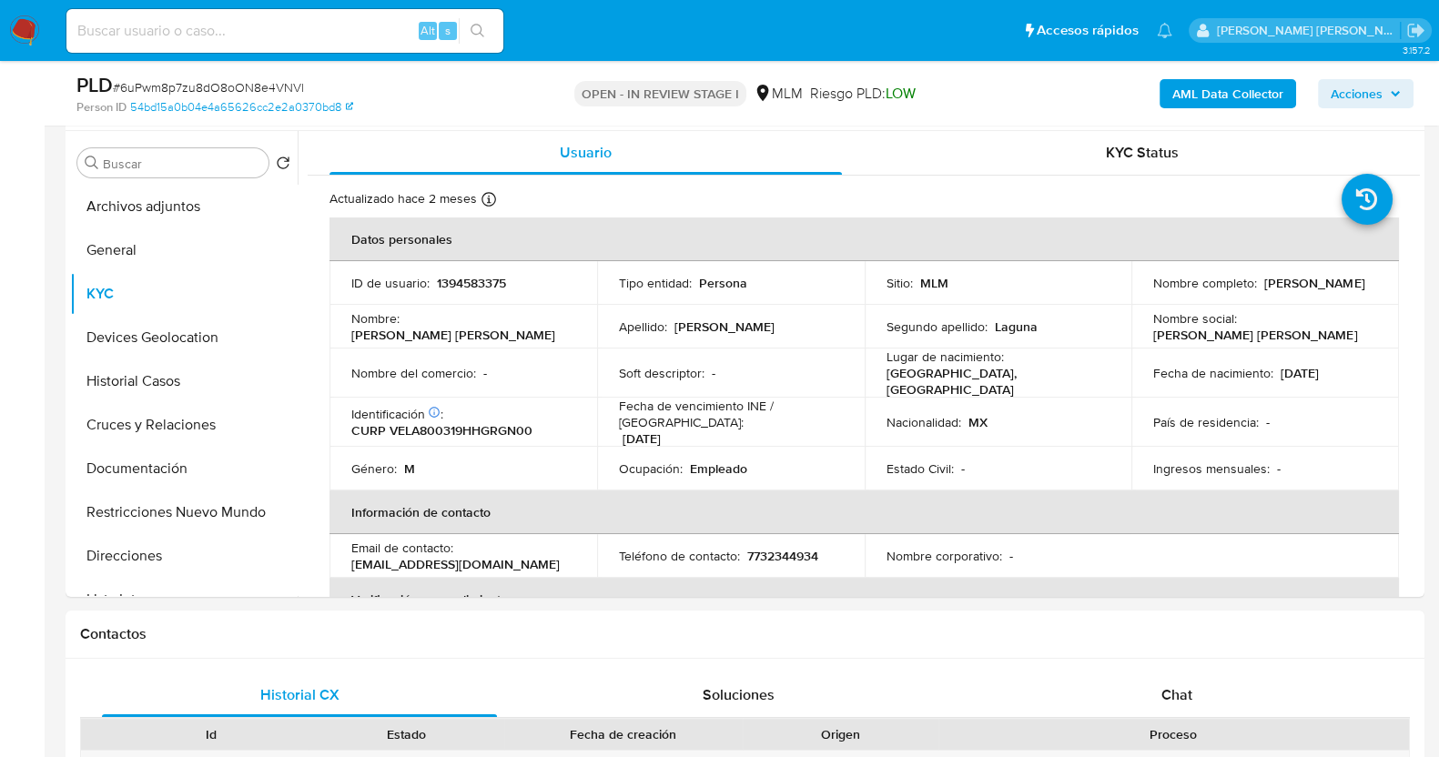
scroll to position [385, 0]
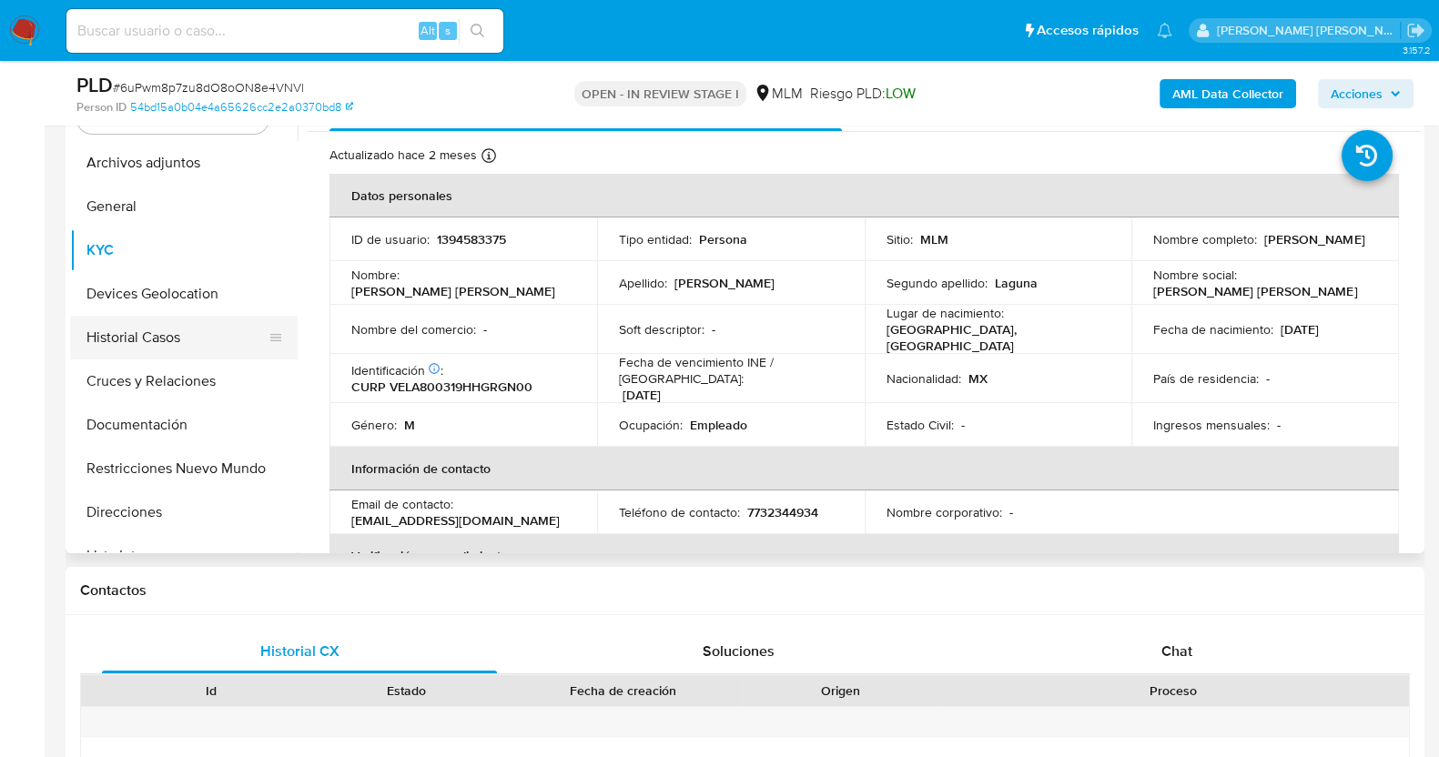
click at [198, 344] on button "Historial Casos" at bounding box center [176, 338] width 213 height 44
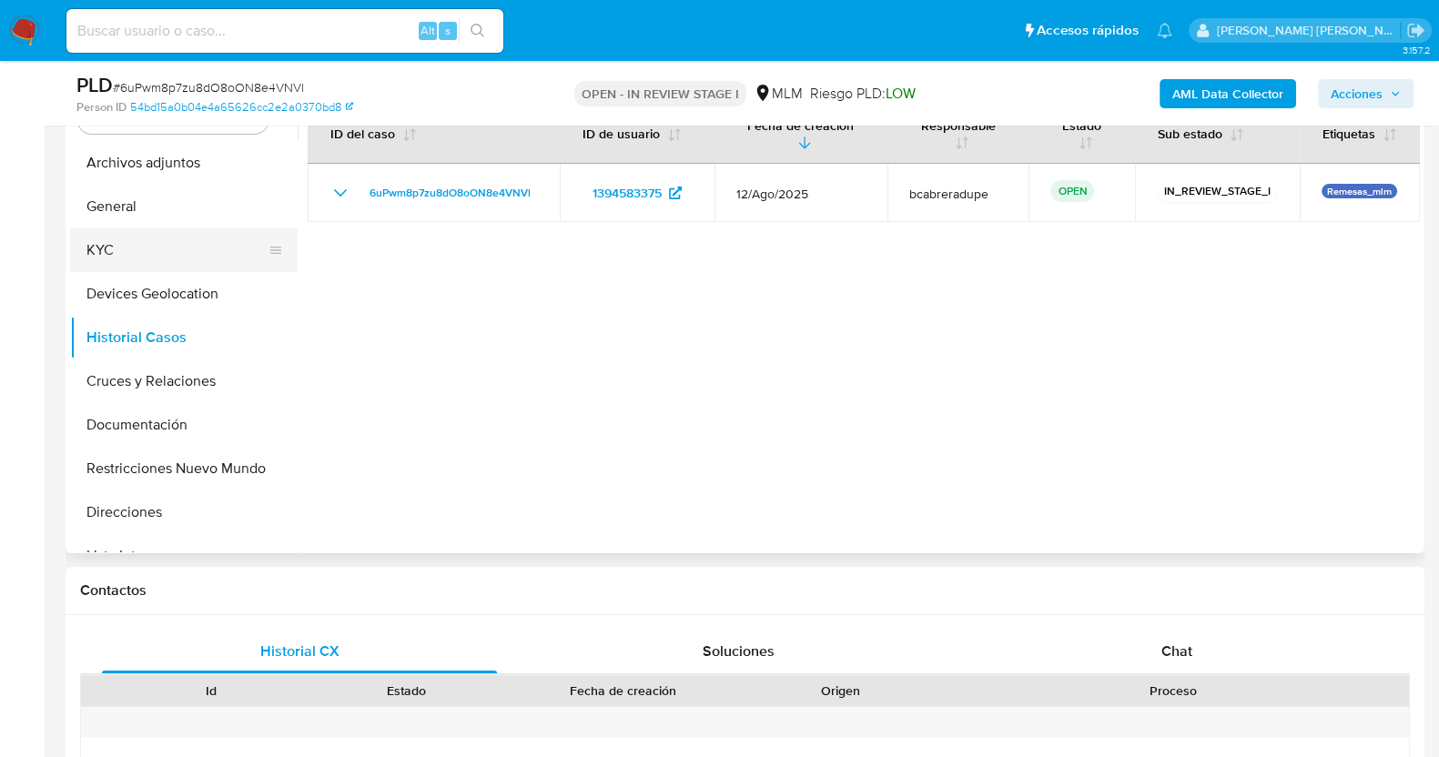
click at [151, 261] on button "KYC" at bounding box center [176, 251] width 213 height 44
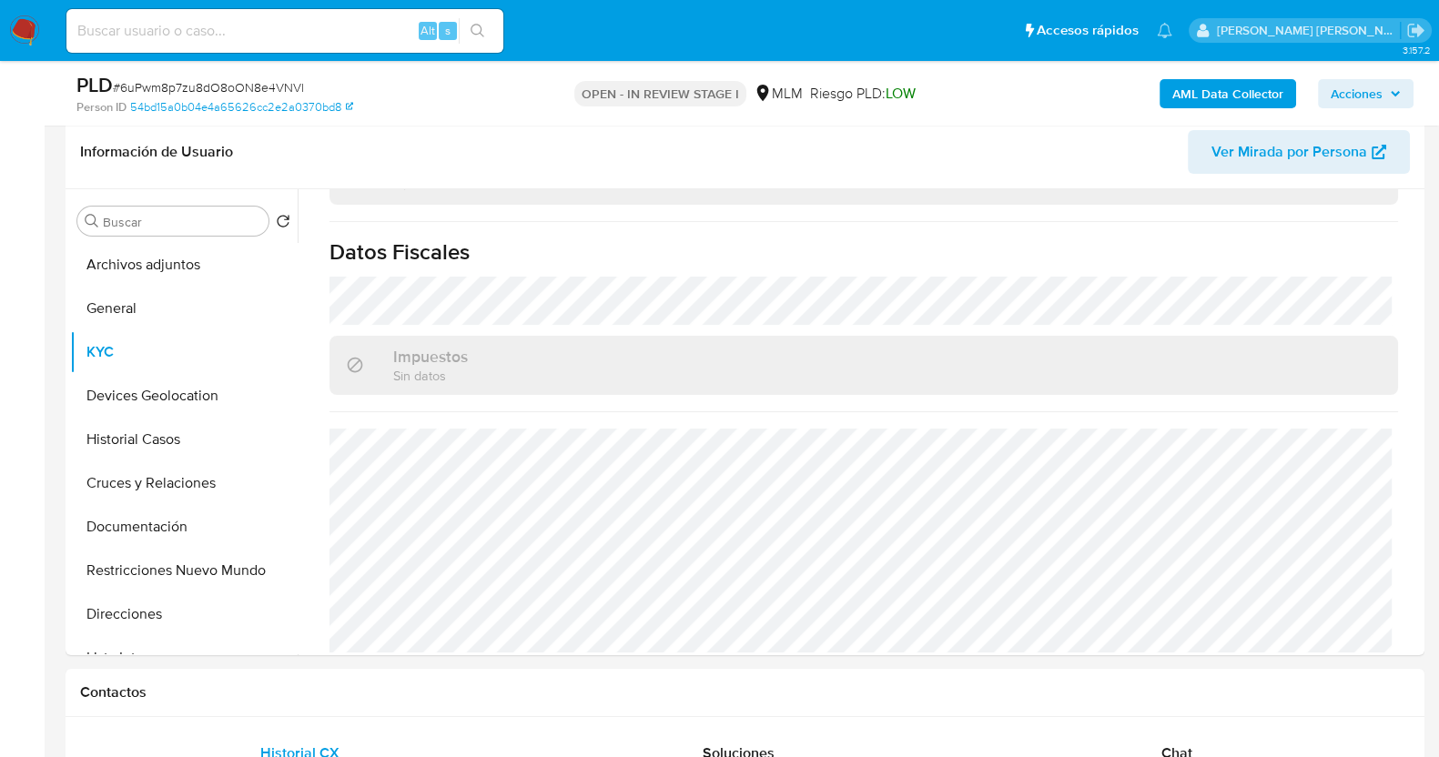
scroll to position [261, 0]
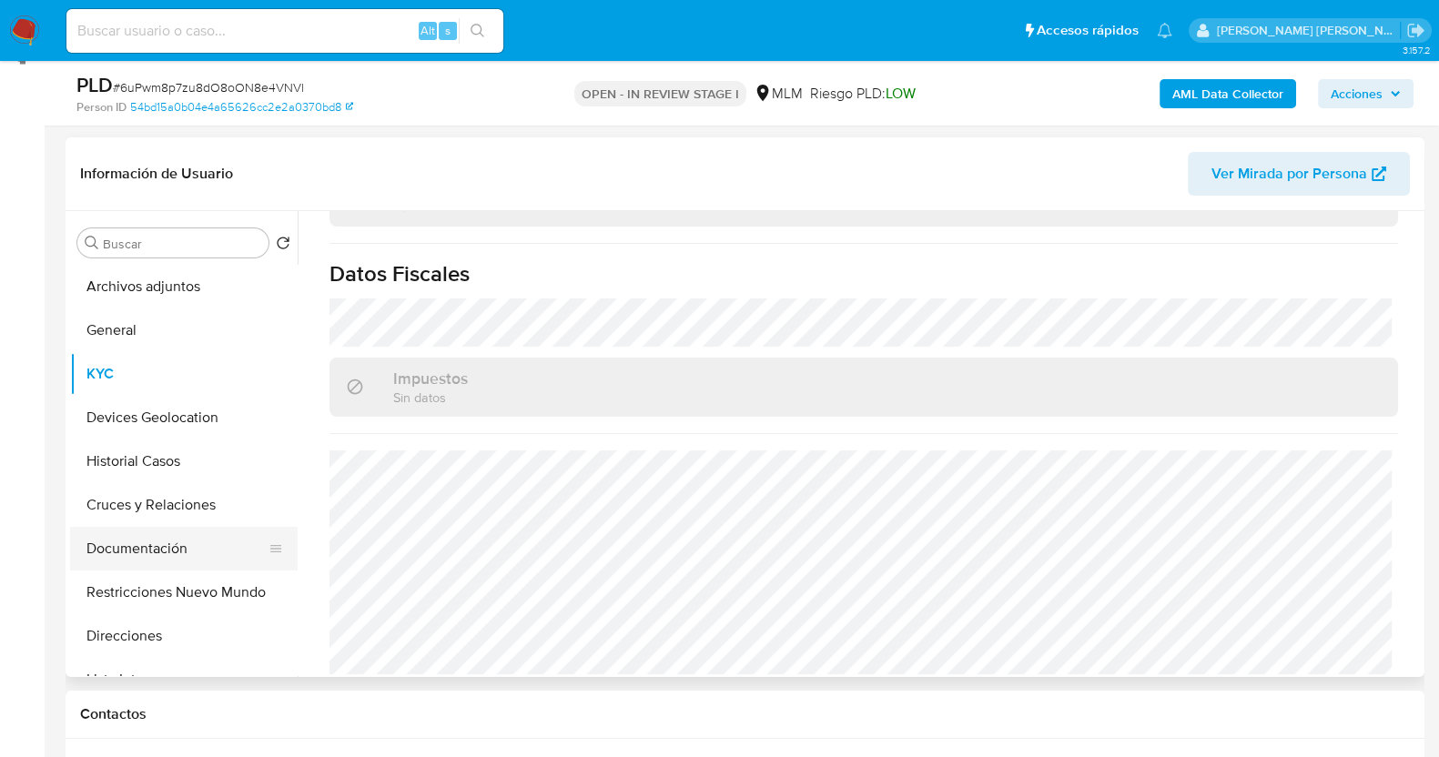
drag, startPoint x: 156, startPoint y: 539, endPoint x: 168, endPoint y: 536, distance: 13.0
click at [156, 538] on button "Documentación" at bounding box center [176, 549] width 213 height 44
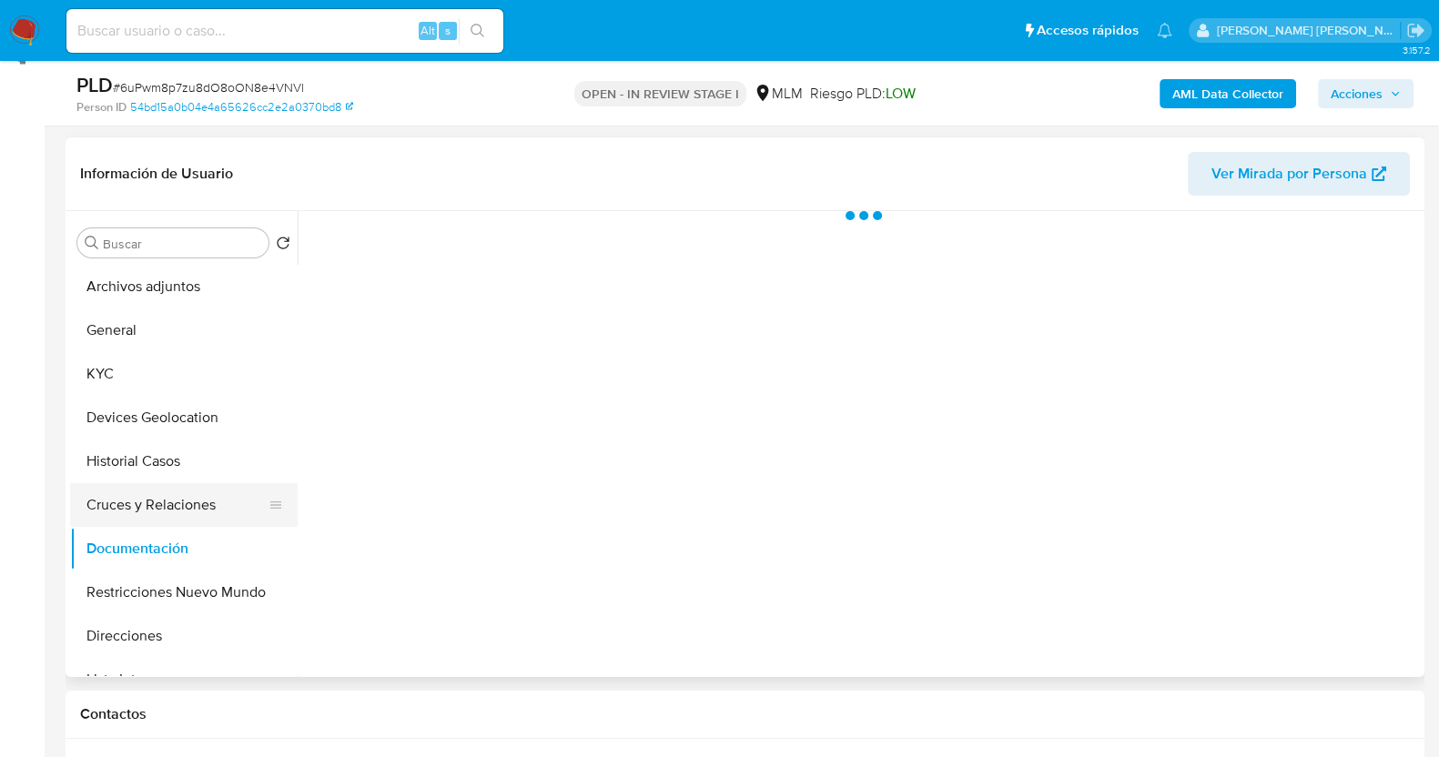
scroll to position [0, 0]
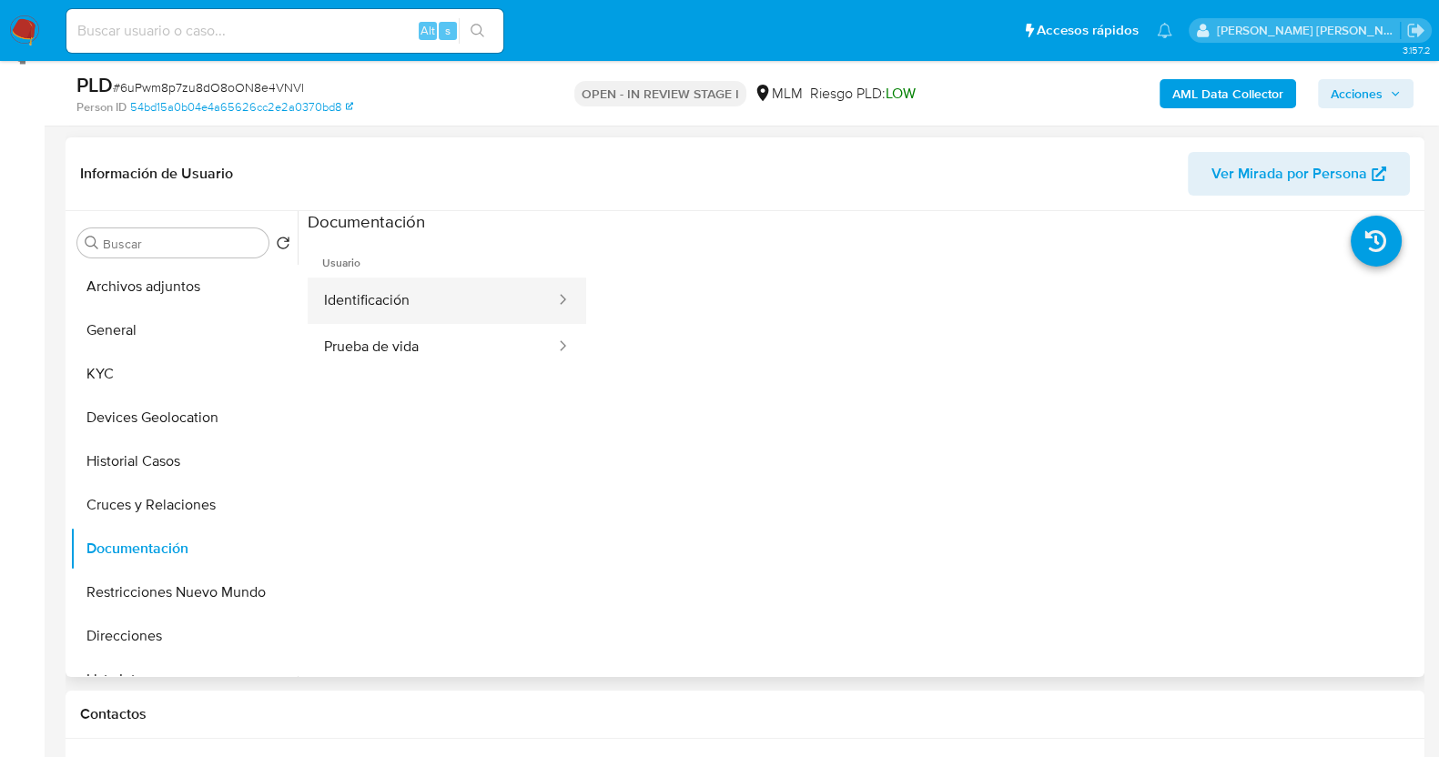
click at [447, 310] on button "Identificación" at bounding box center [432, 301] width 249 height 46
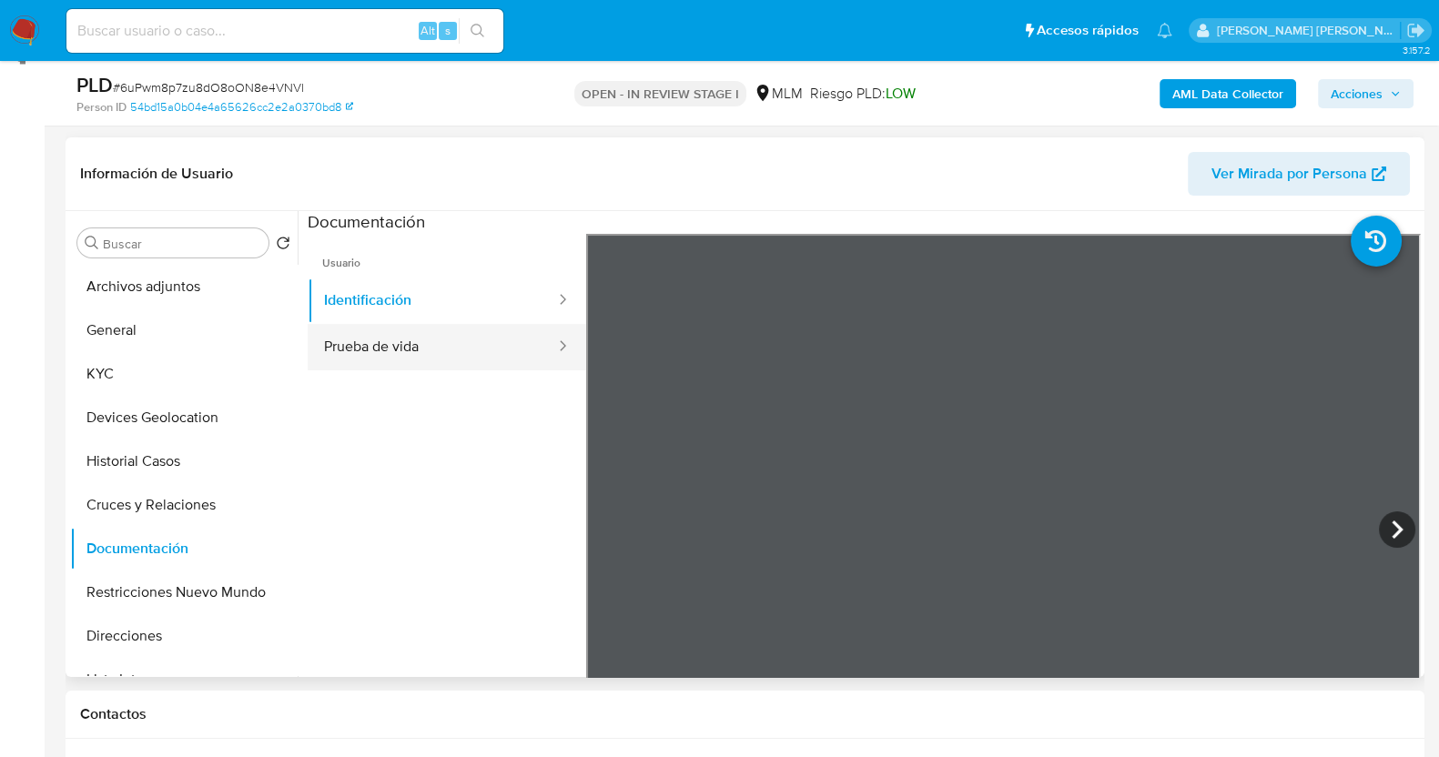
click at [463, 355] on button "Prueba de vida" at bounding box center [432, 347] width 249 height 46
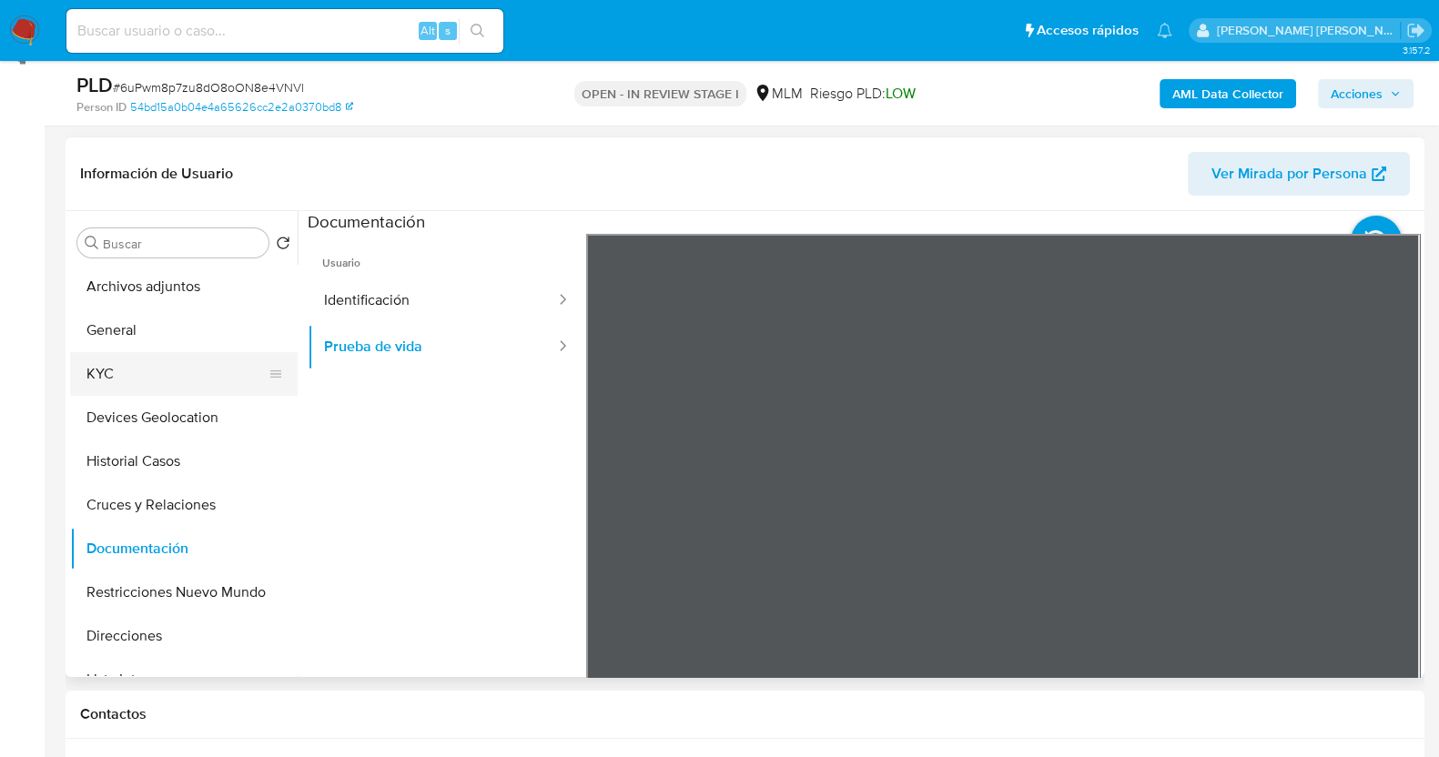
click at [142, 366] on button "KYC" at bounding box center [176, 374] width 213 height 44
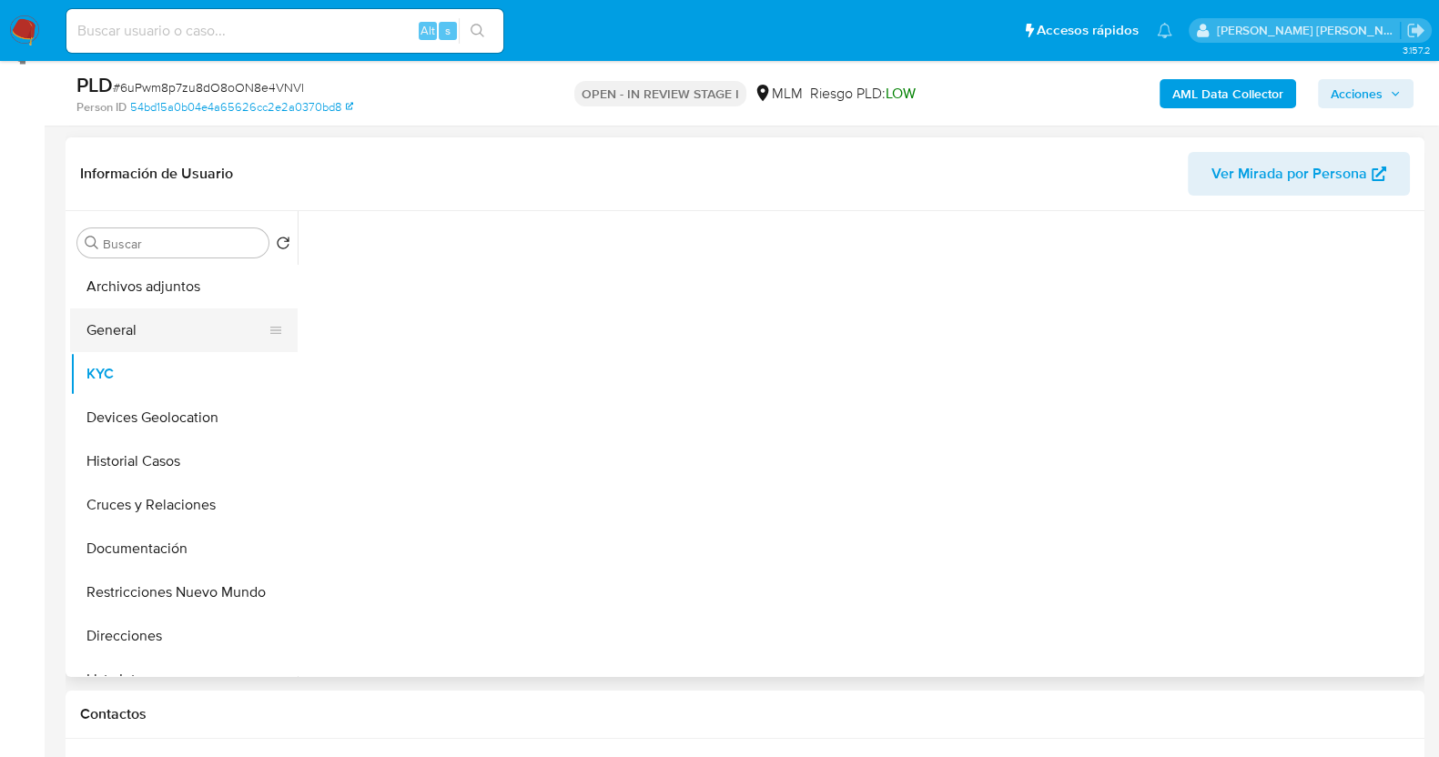
click at [150, 326] on button "General" at bounding box center [176, 331] width 213 height 44
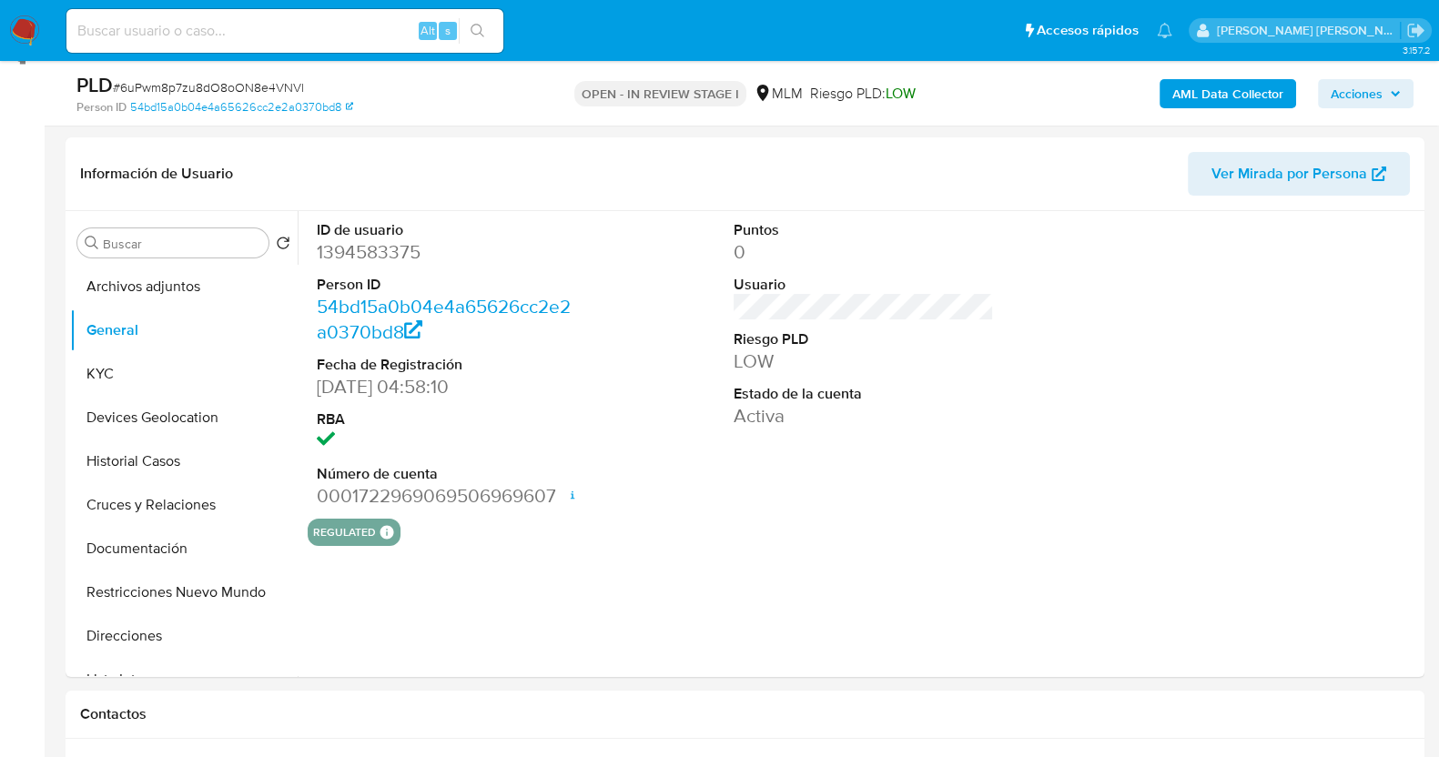
click at [258, 84] on span "# 6uPwm8p7zu8dO8oON8e4VNVl" at bounding box center [208, 87] width 191 height 18
copy span "6uPwm8p7zu8dO8oON8e4VNVl"
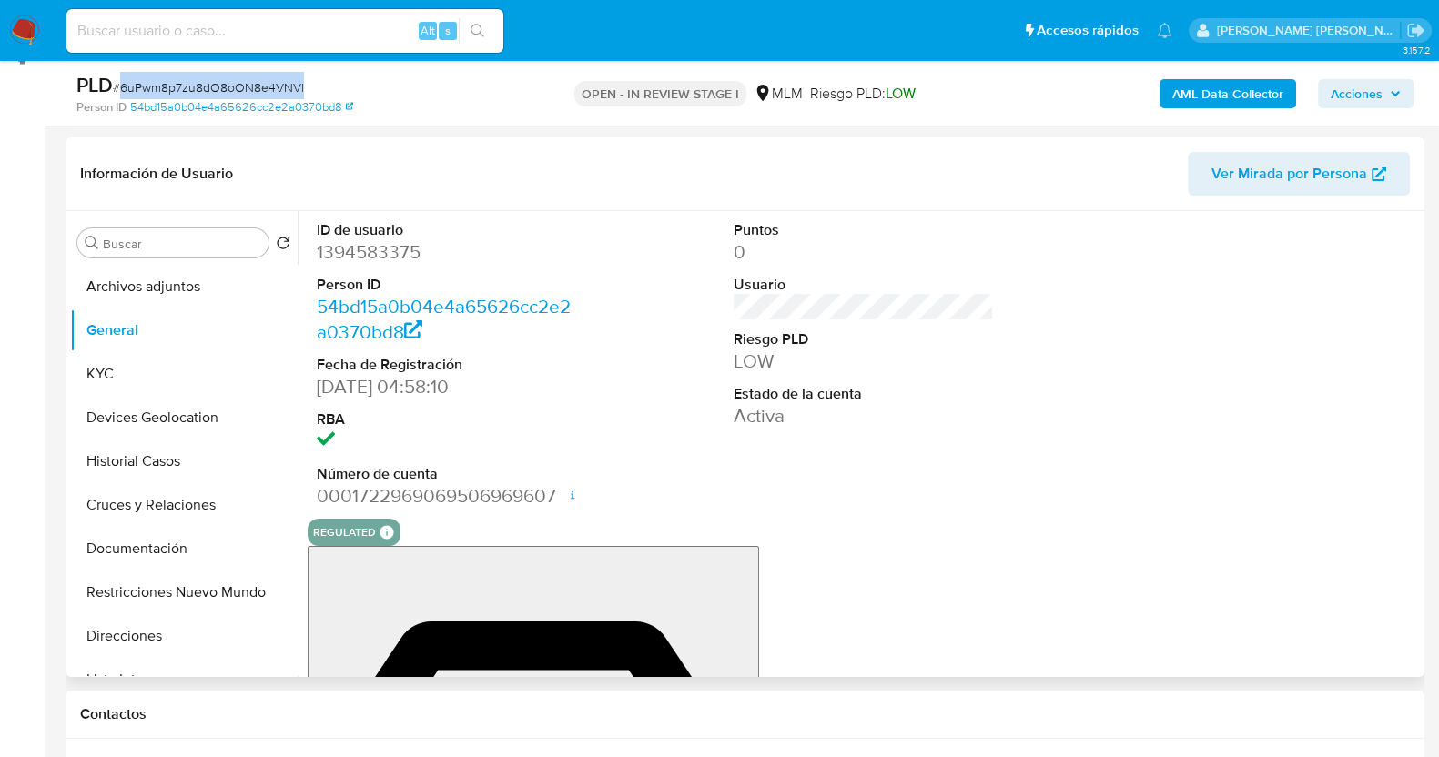
scroll to position [375, 0]
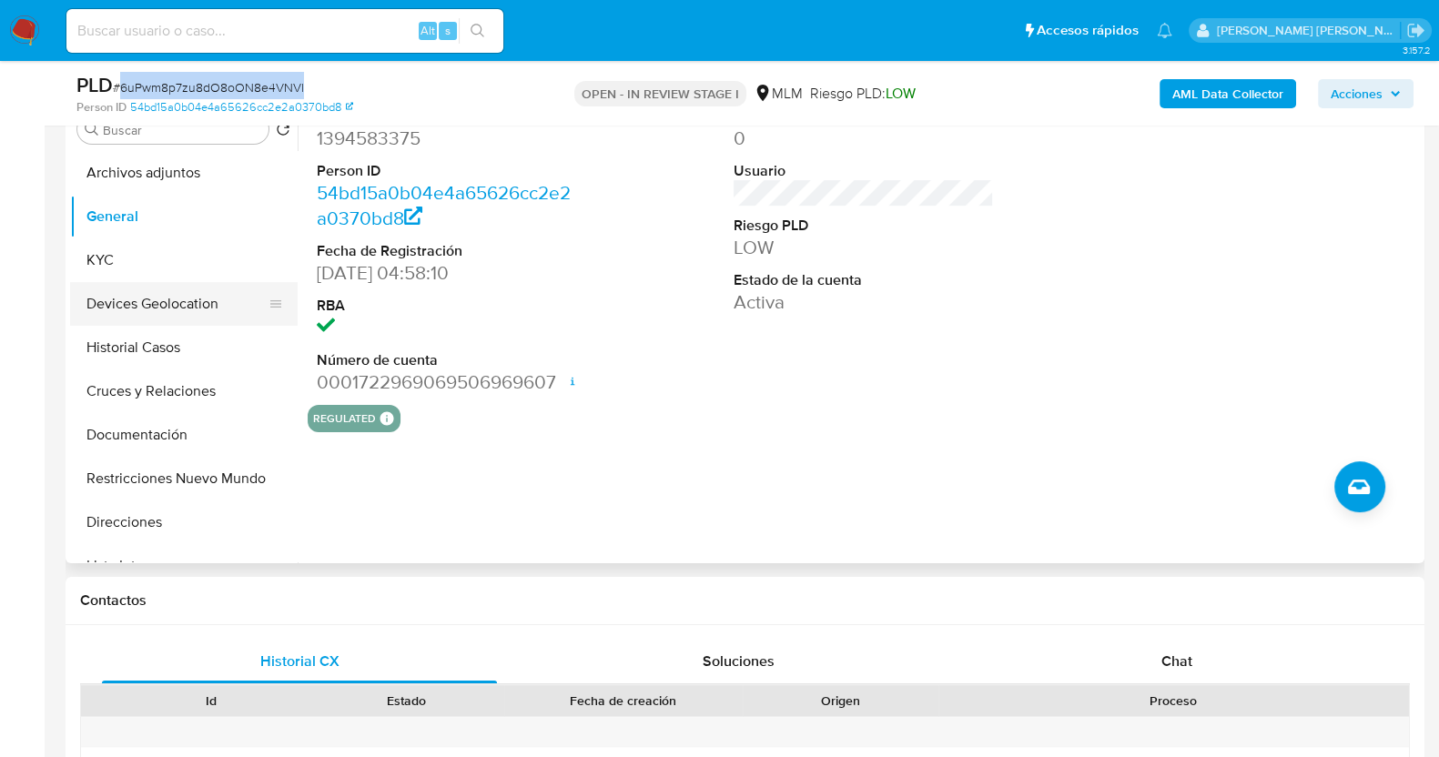
click at [197, 302] on button "Devices Geolocation" at bounding box center [176, 304] width 213 height 44
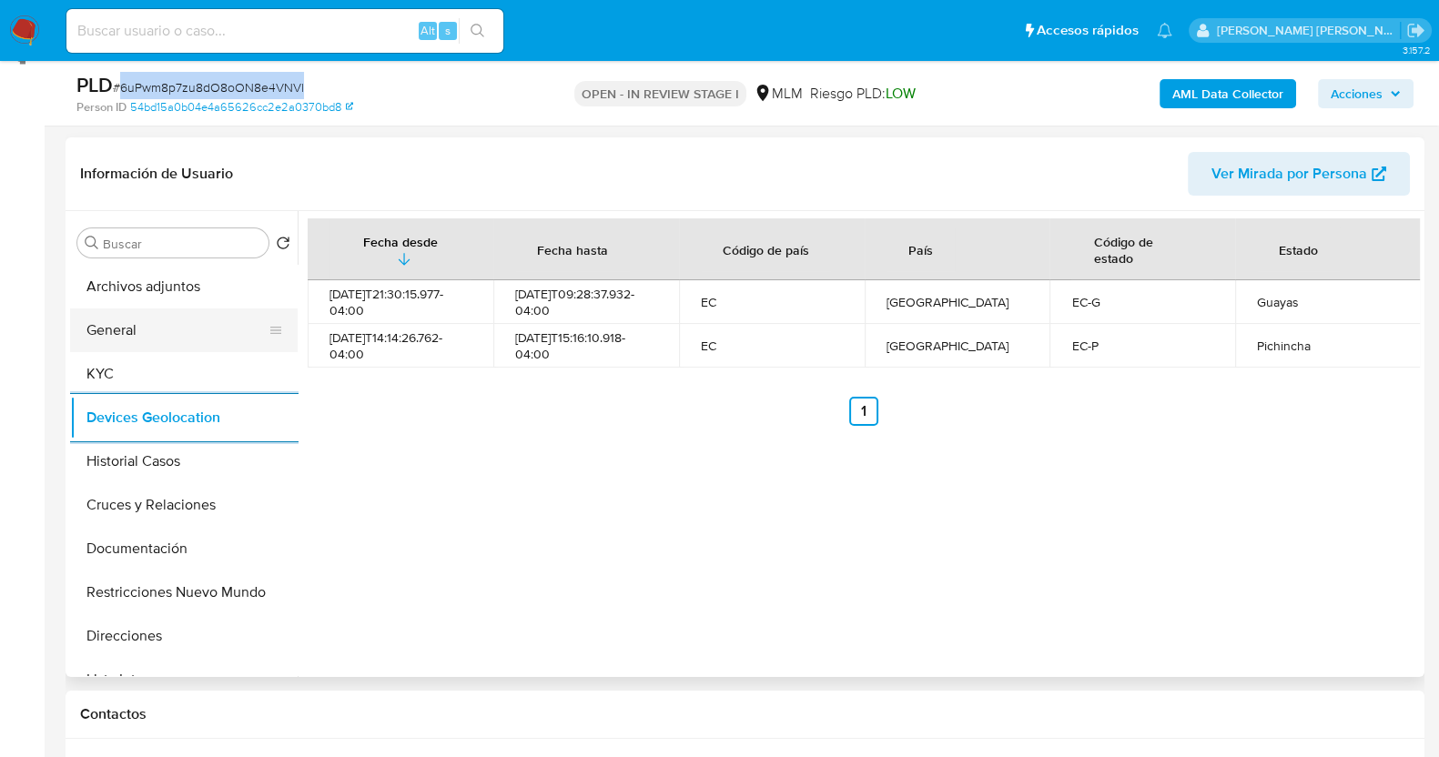
scroll to position [227, 0]
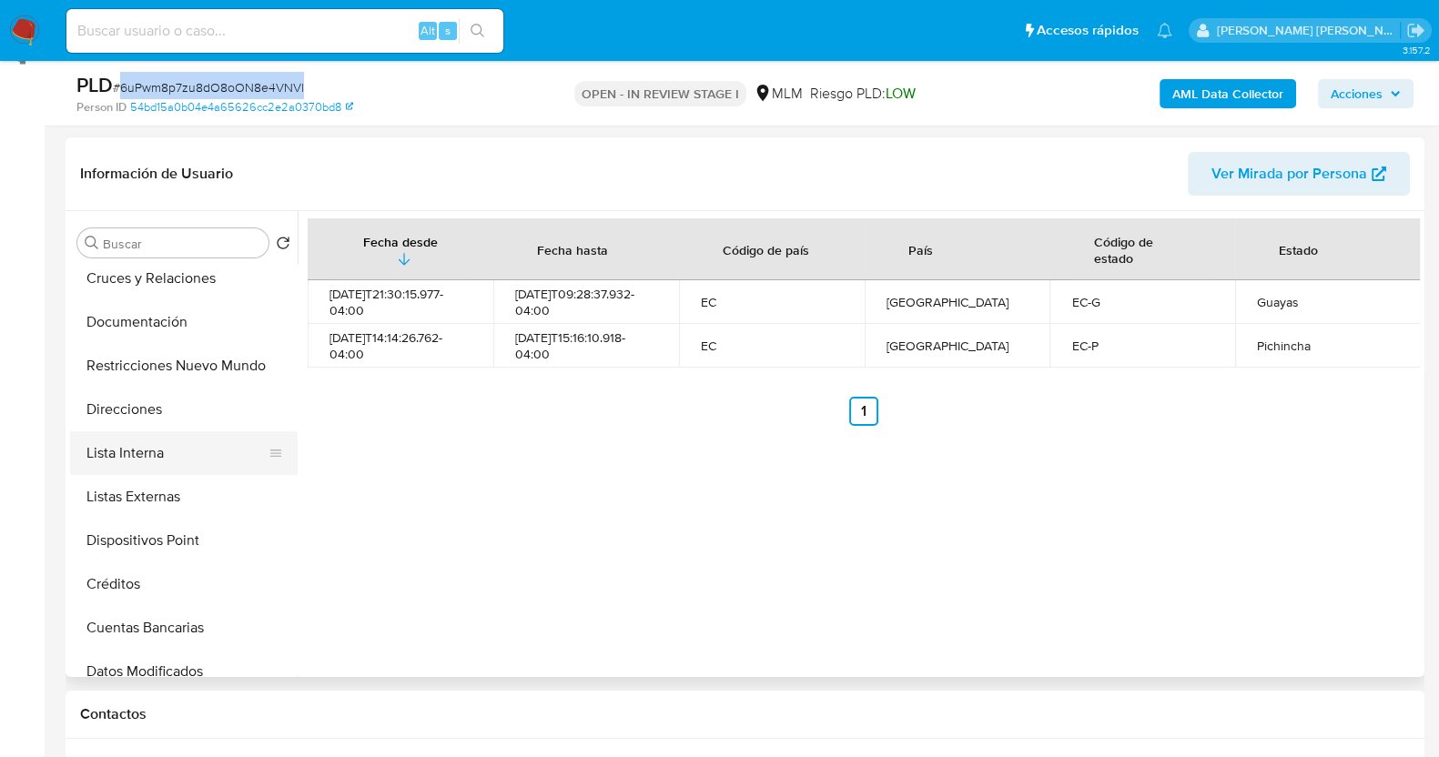
click at [166, 442] on button "Lista Interna" at bounding box center [176, 454] width 213 height 44
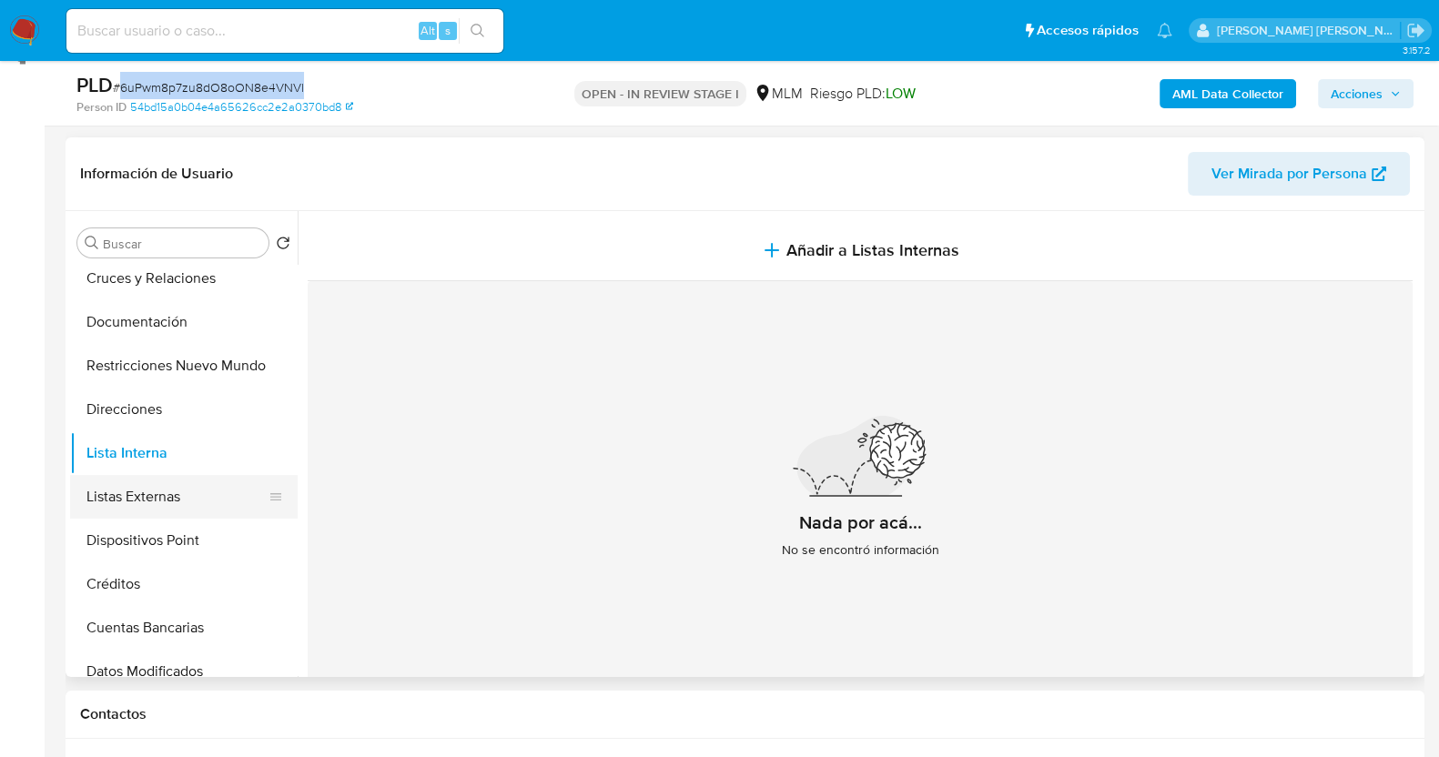
click at [155, 484] on button "Listas Externas" at bounding box center [176, 497] width 213 height 44
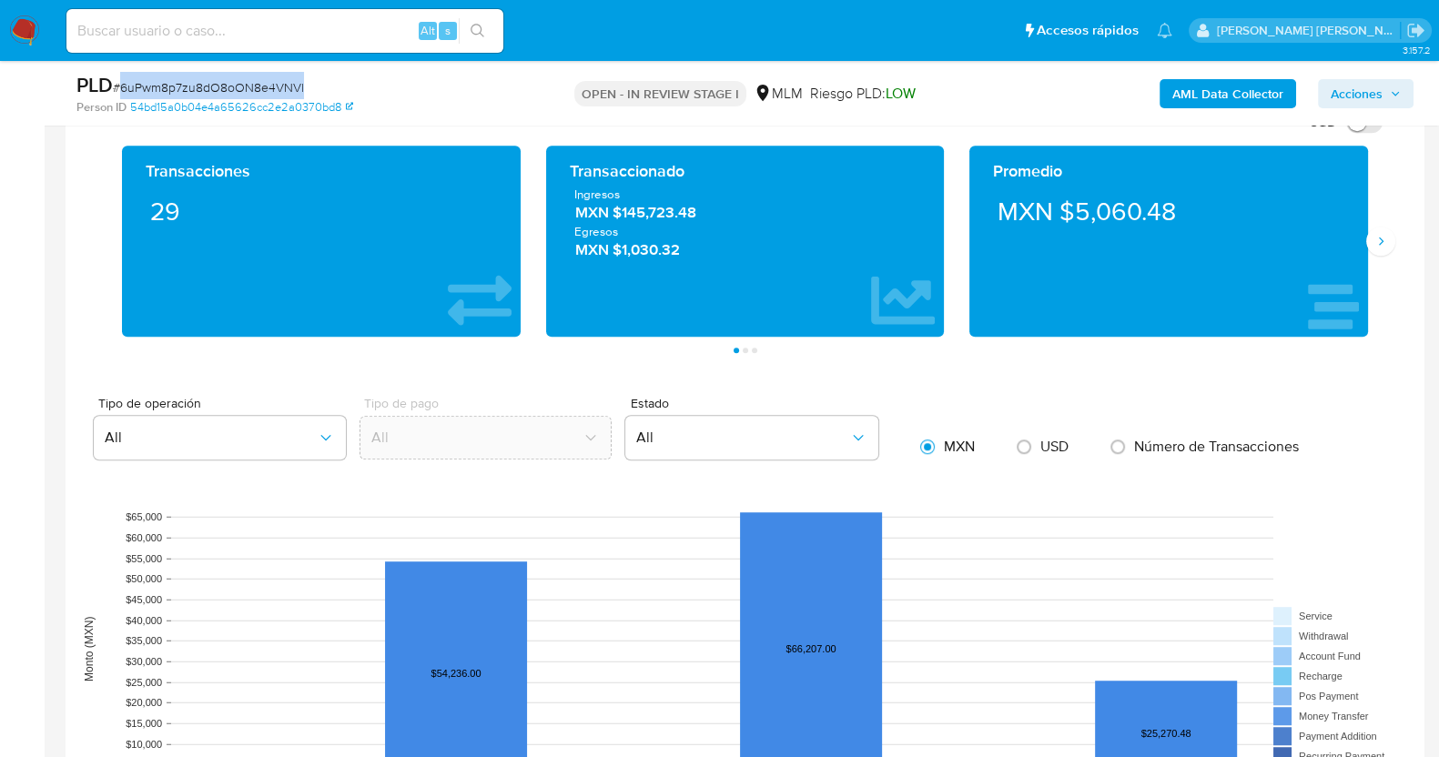
scroll to position [1326, 0]
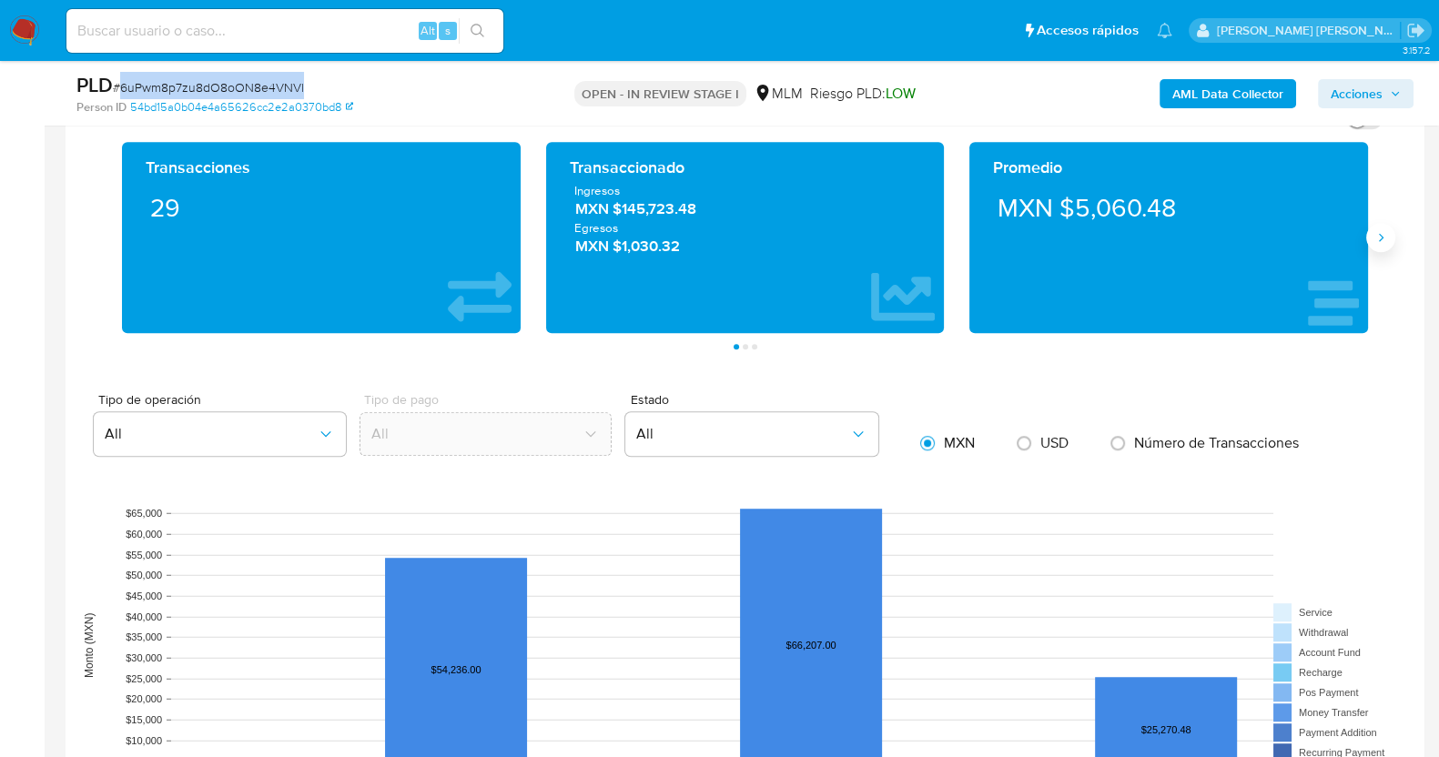
click at [1380, 239] on icon "Siguiente" at bounding box center [1381, 237] width 15 height 15
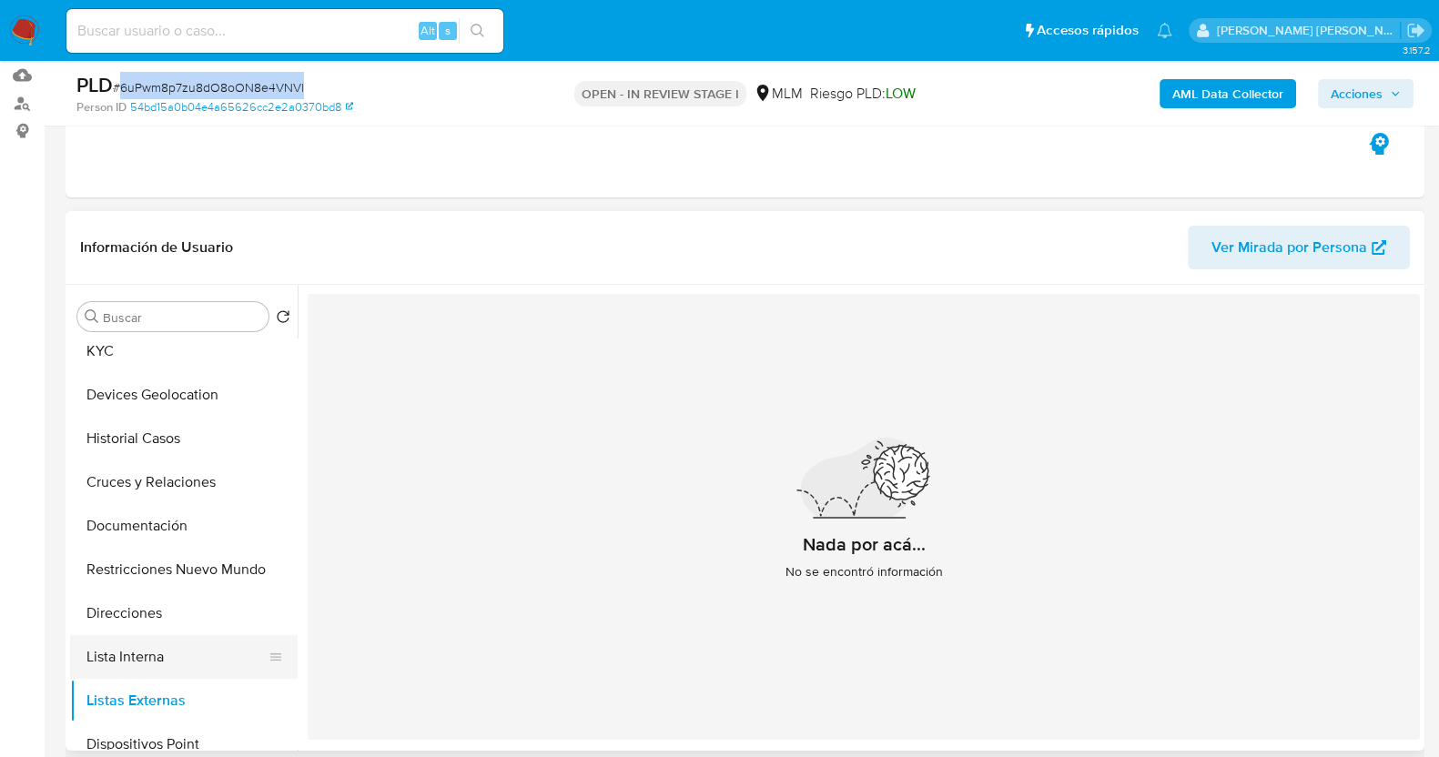
scroll to position [0, 0]
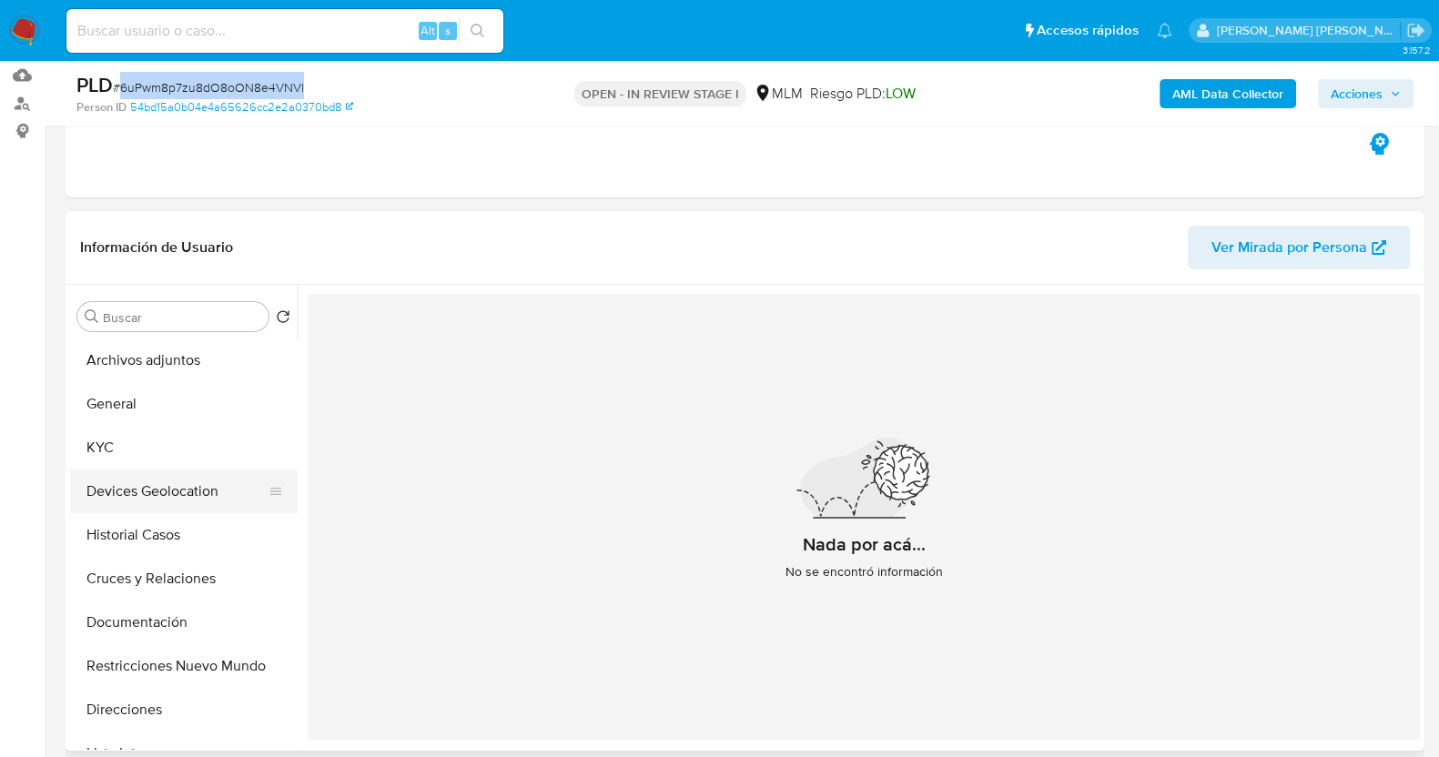
click at [178, 481] on button "Devices Geolocation" at bounding box center [176, 492] width 213 height 44
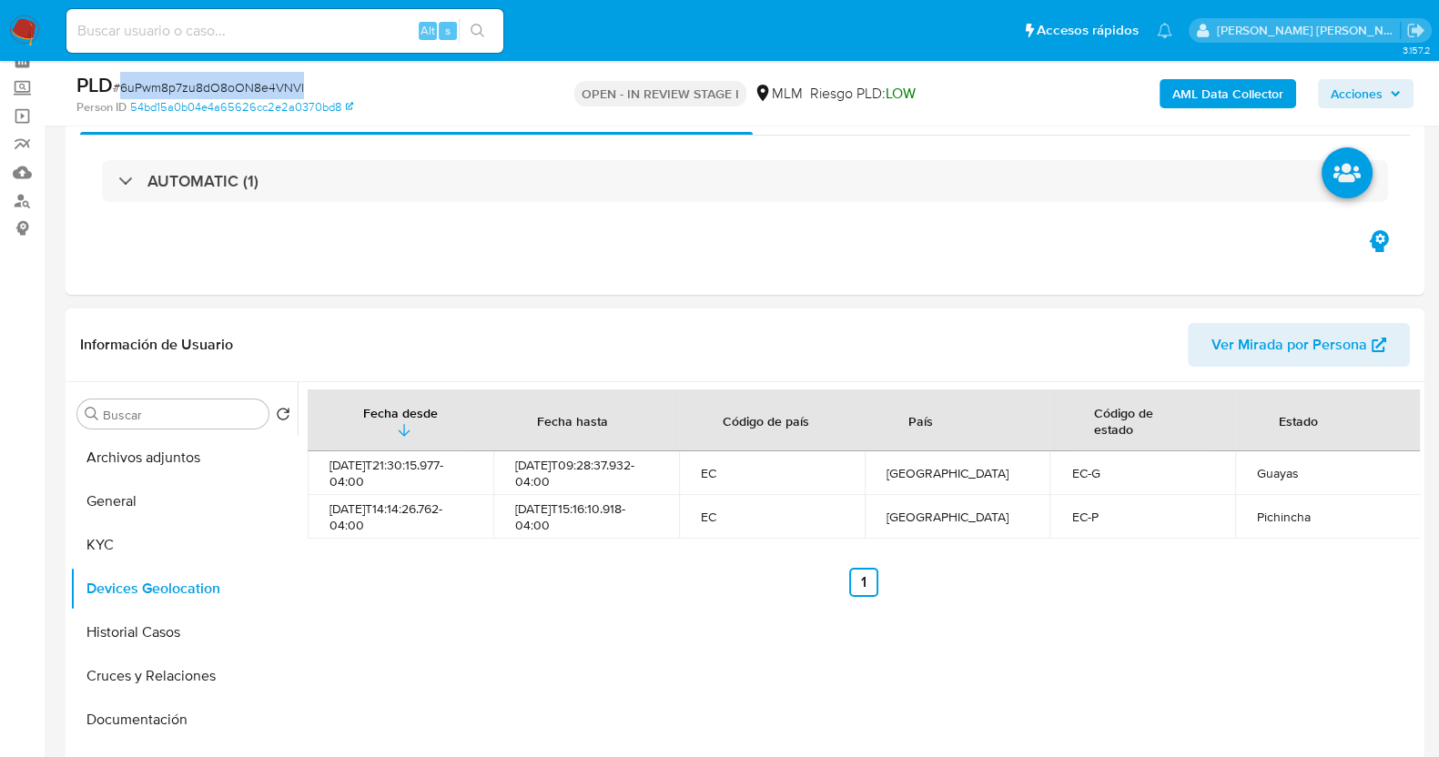
scroll to position [301, 0]
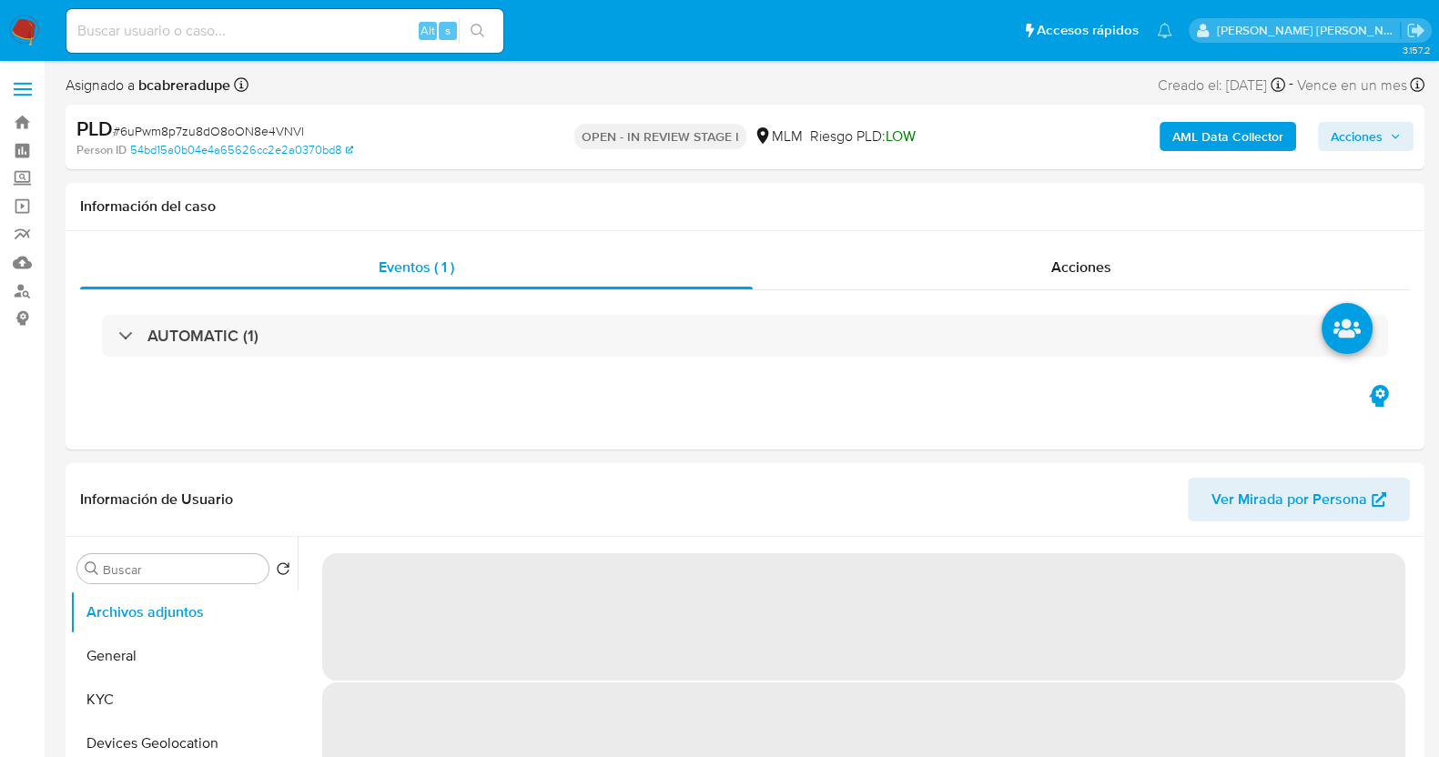
select select "10"
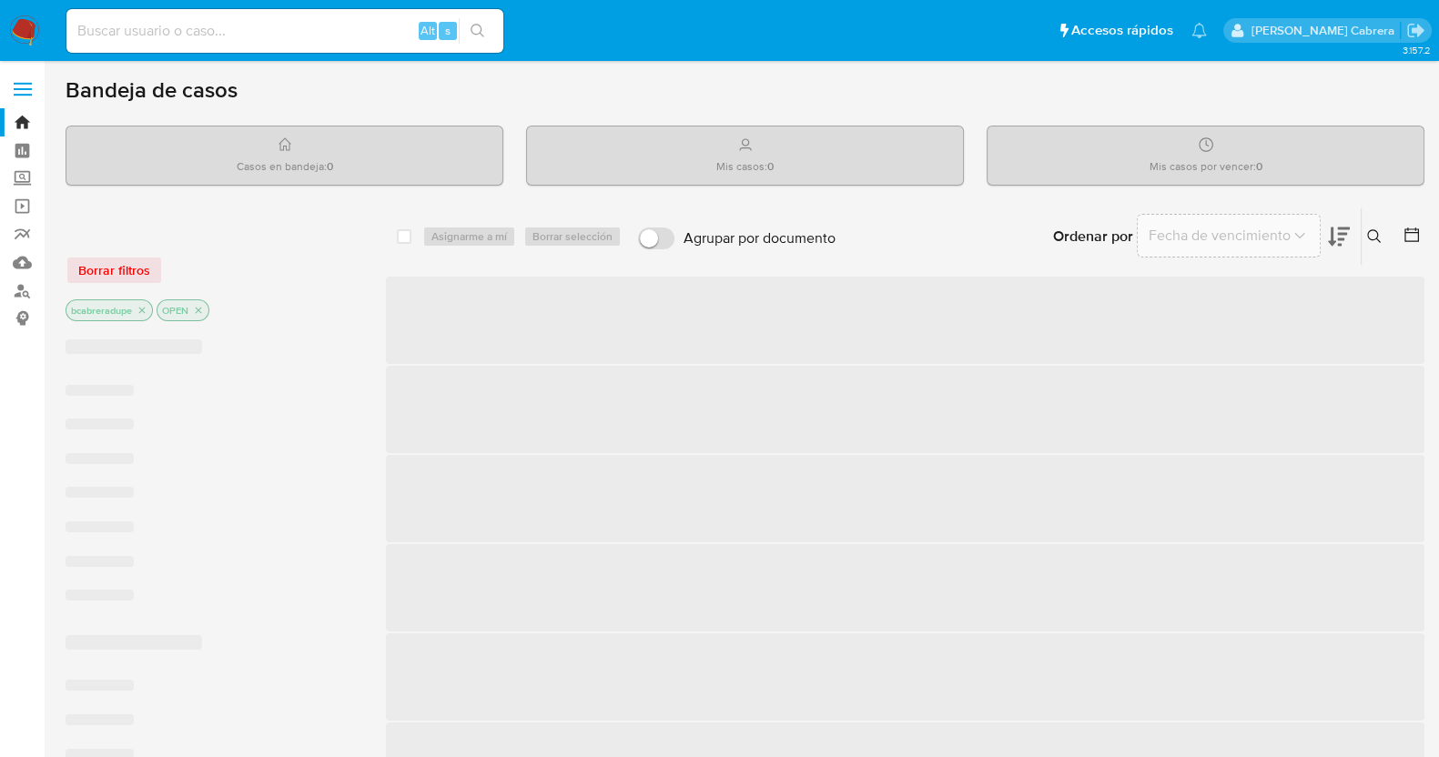
click at [351, 34] on input at bounding box center [284, 31] width 437 height 24
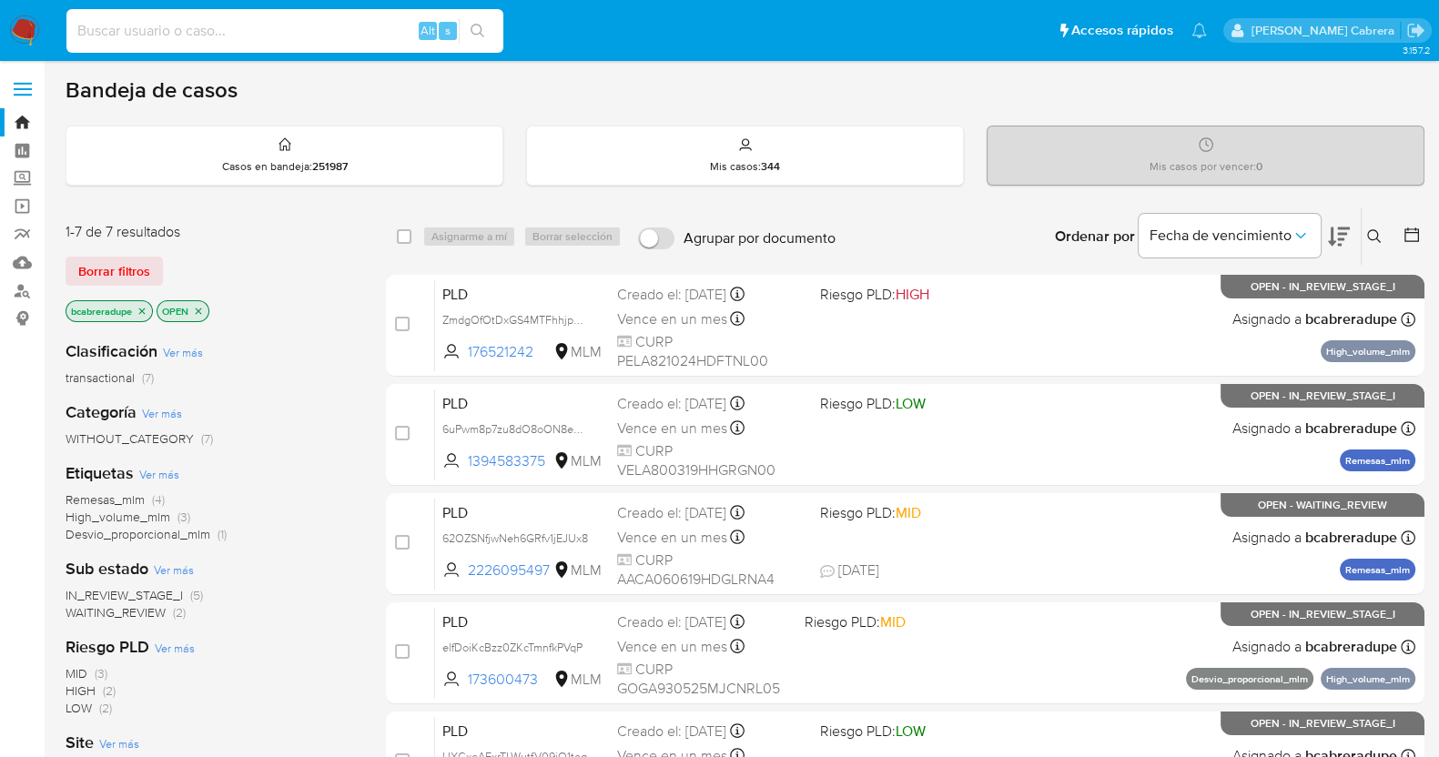
click at [351, 33] on input at bounding box center [284, 31] width 437 height 24
paste input "vm4cF26Ll7knW8BYBTbt2kP5"
type input "vm4cF26Ll7knW8BYBTbt2kP5"
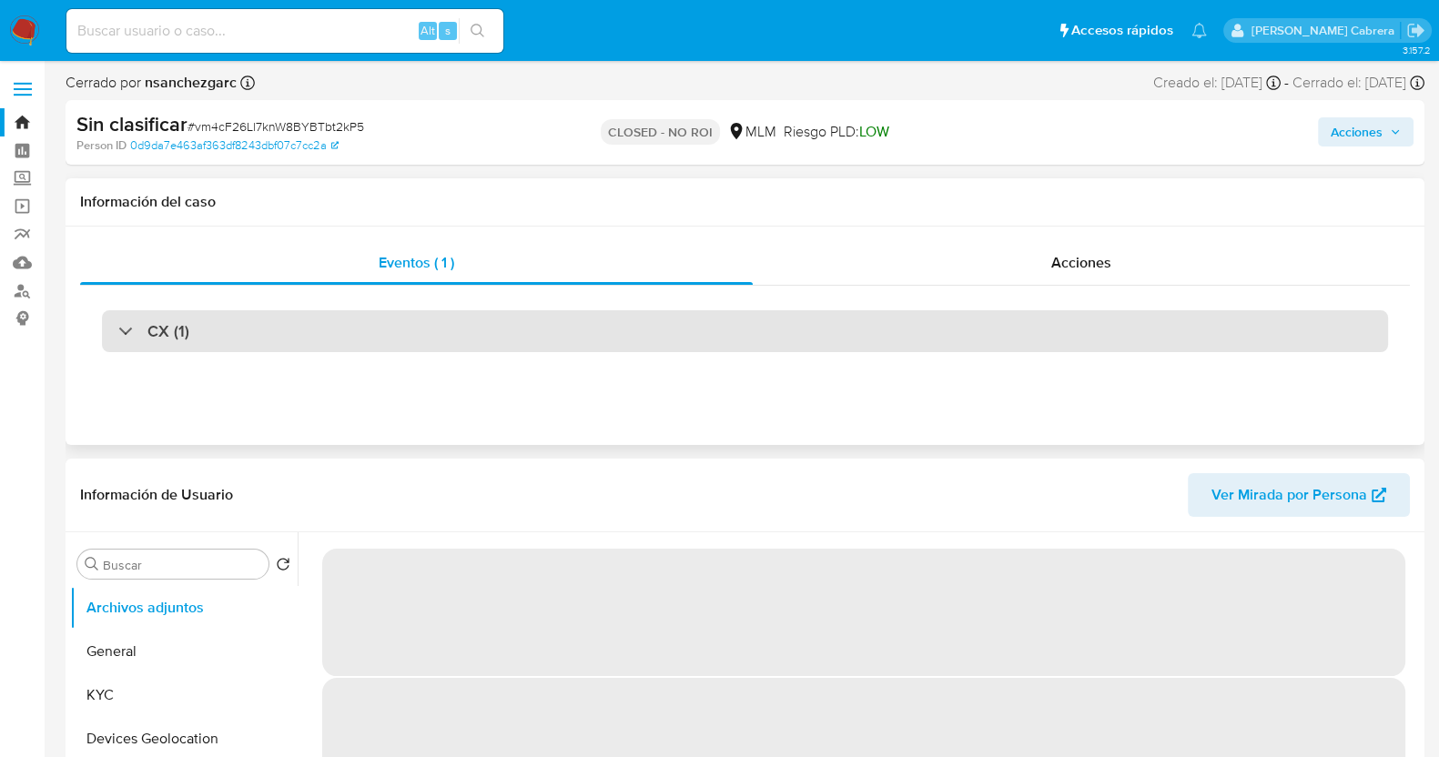
select select "10"
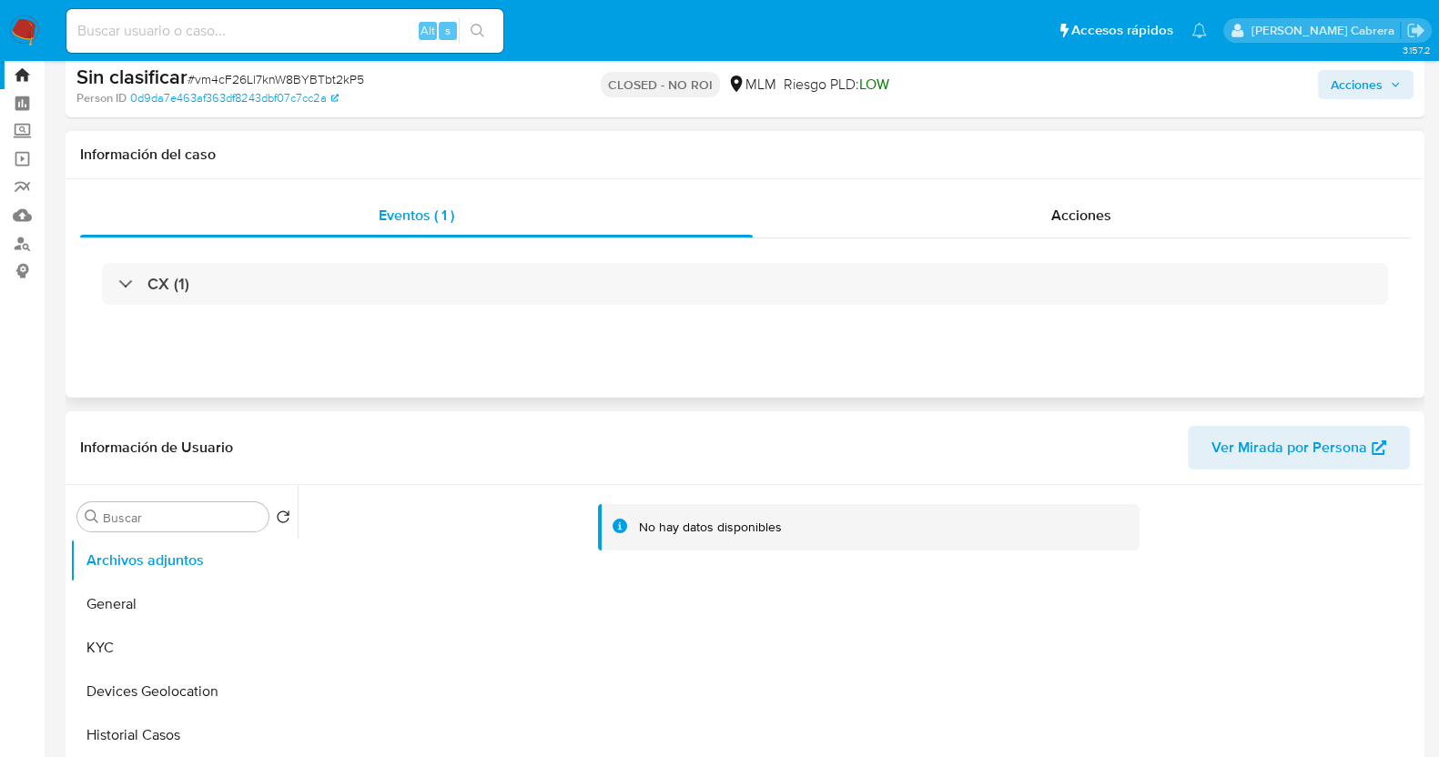
scroll to position [113, 0]
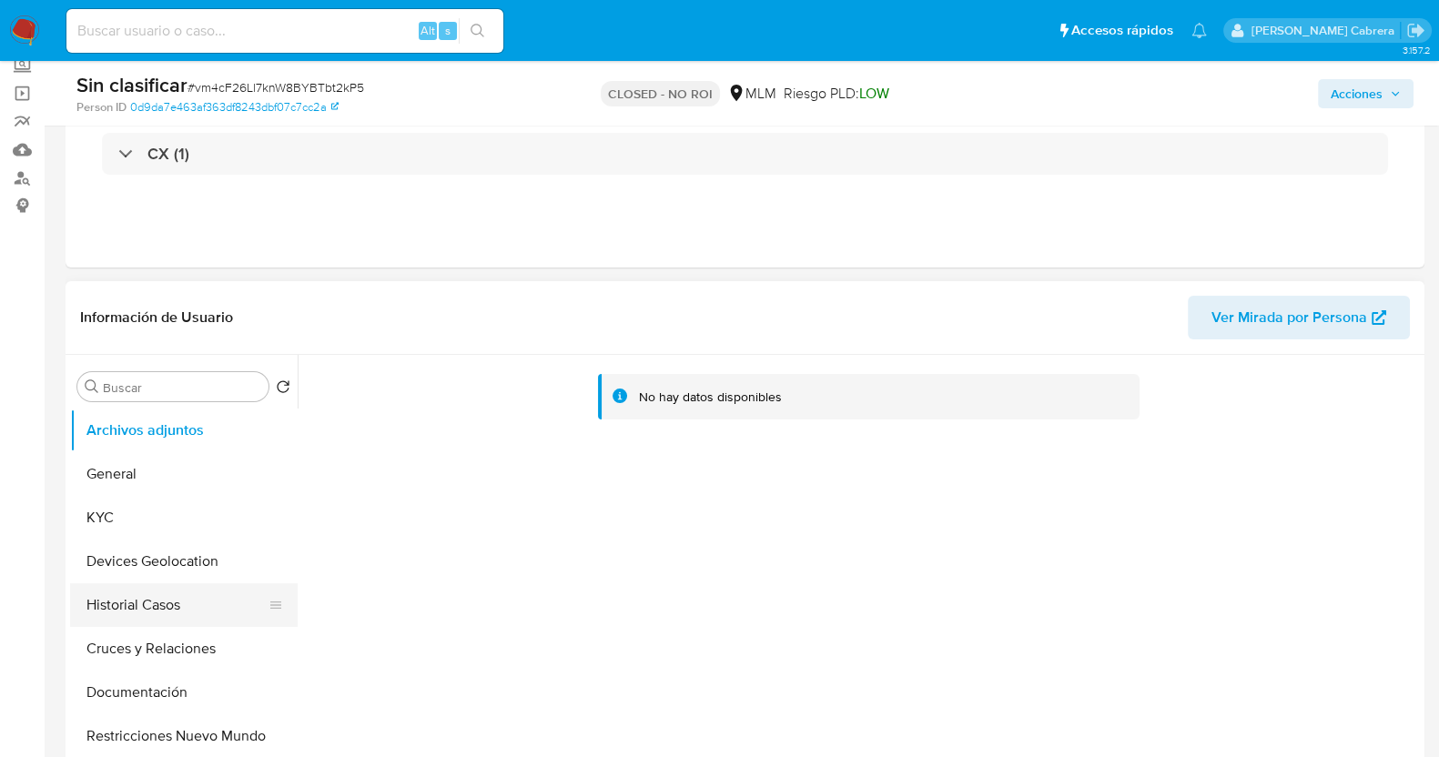
click at [156, 600] on button "Historial Casos" at bounding box center [176, 606] width 213 height 44
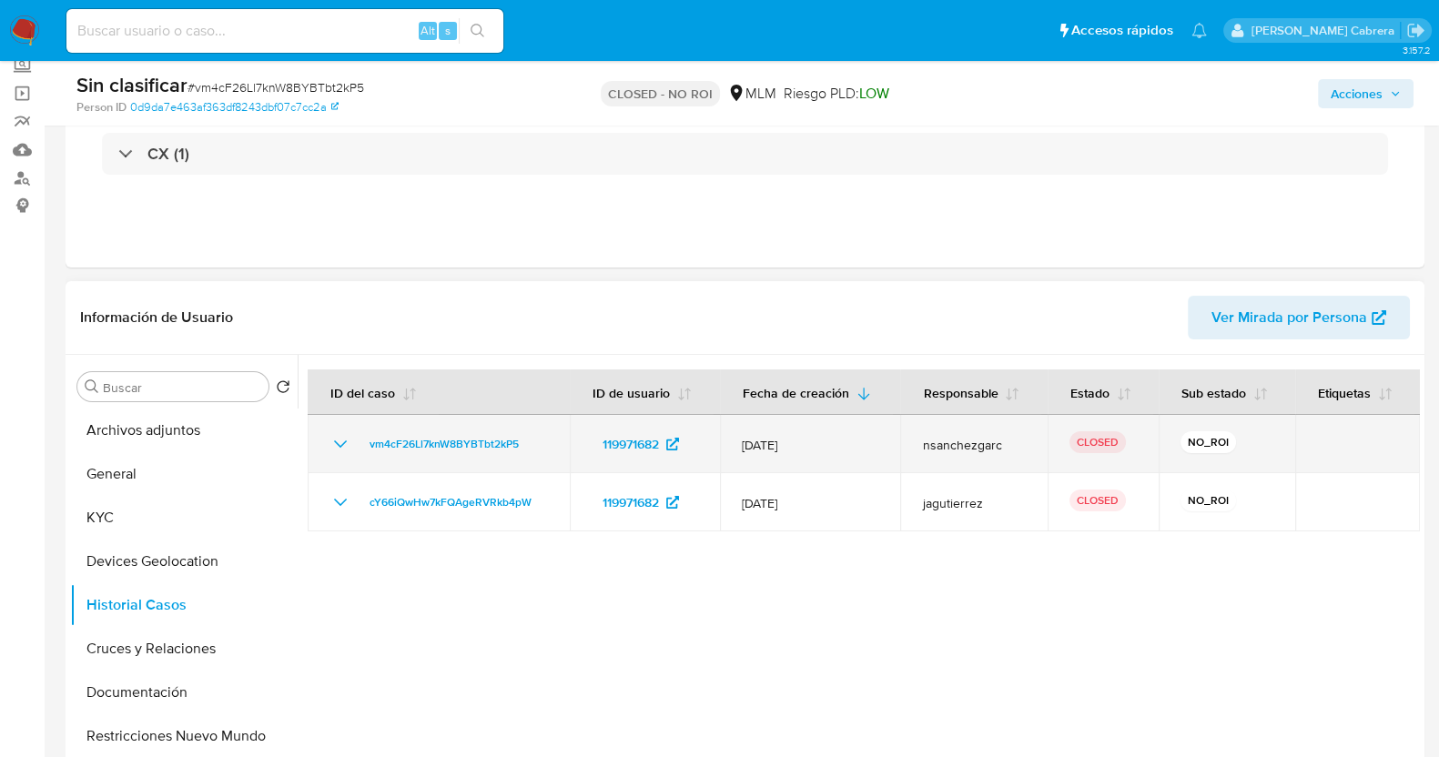
click at [330, 447] on icon "Mostrar/Ocultar" at bounding box center [341, 444] width 22 height 22
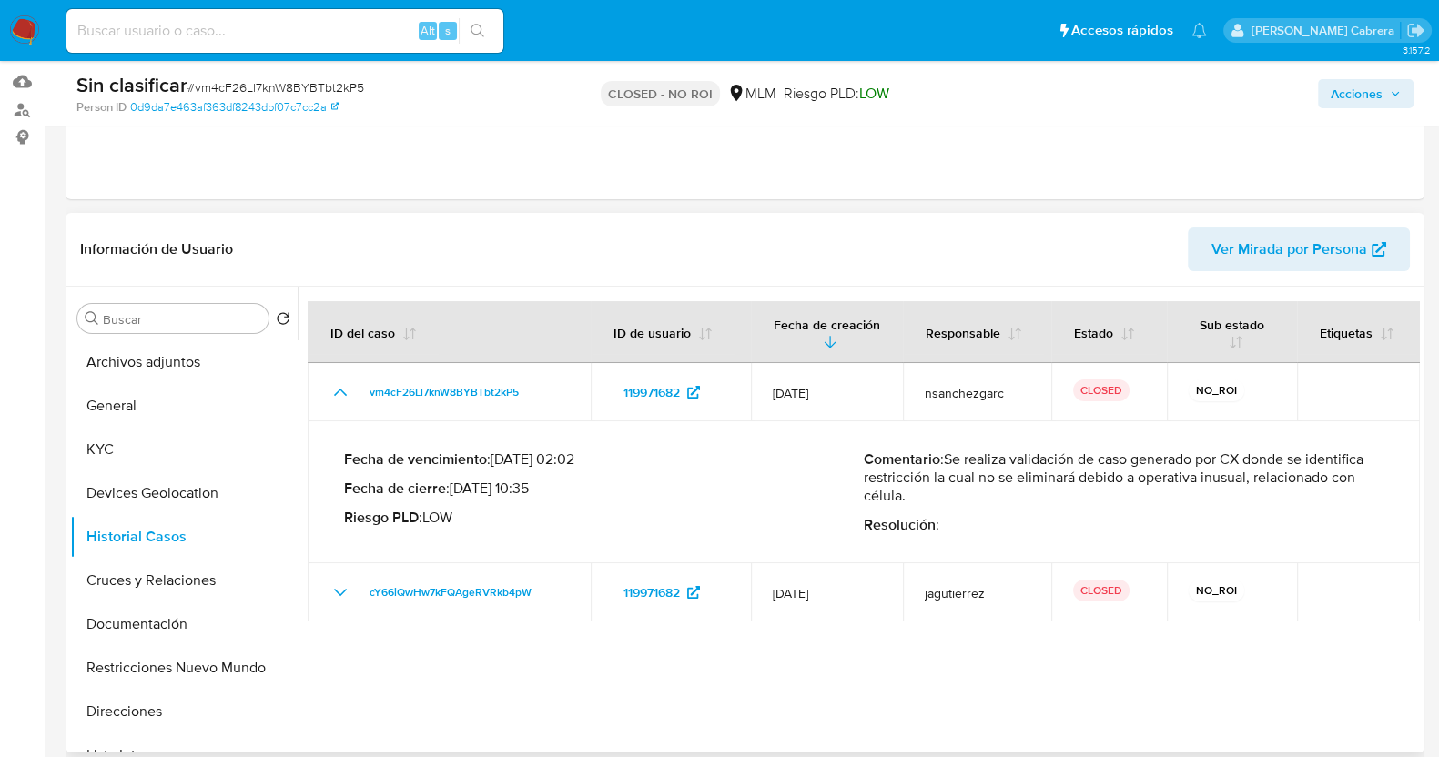
scroll to position [227, 0]
